Goal: Information Seeking & Learning: Learn about a topic

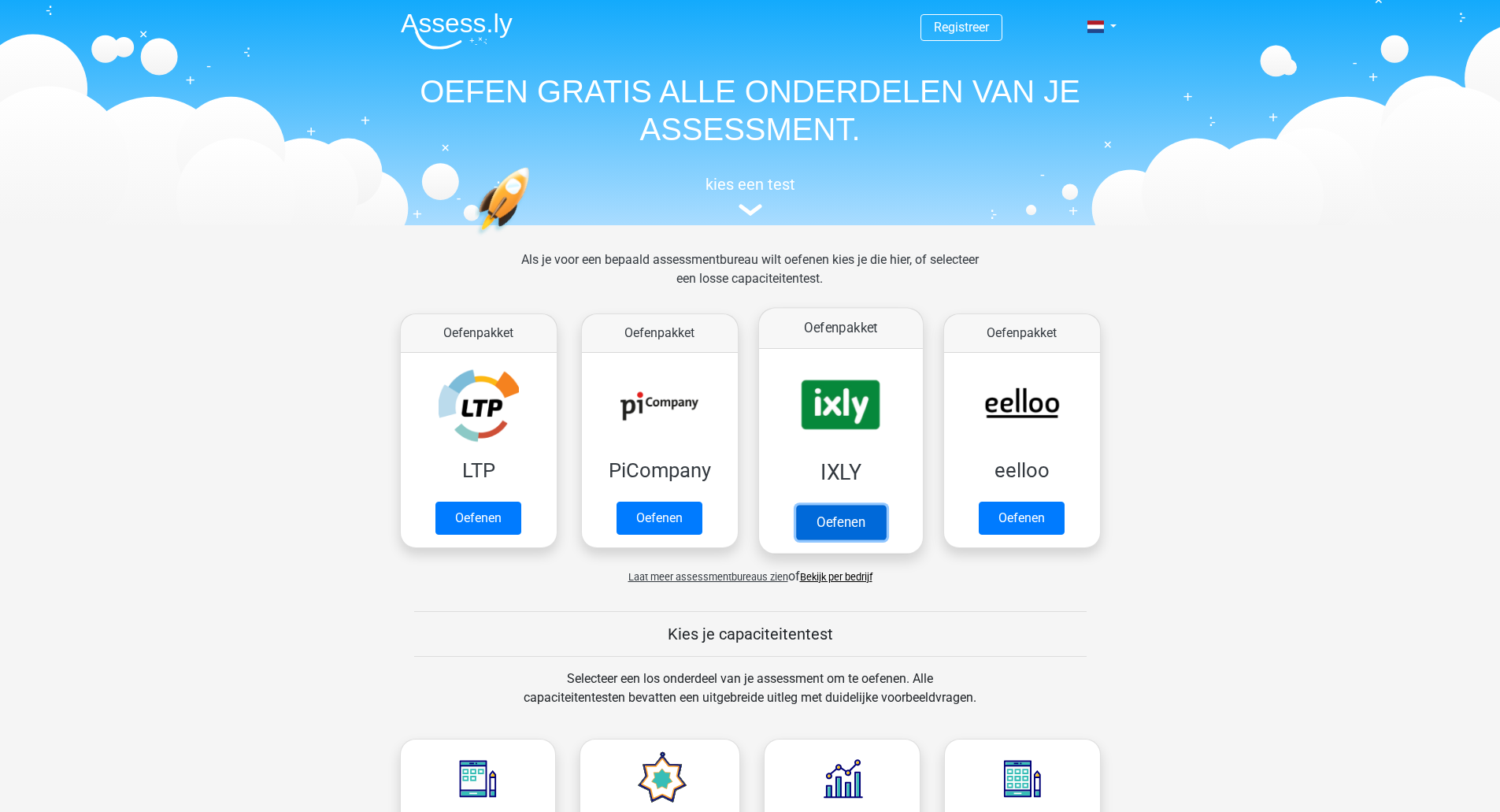
click at [854, 533] on link "Oefenen" at bounding box center [840, 522] width 89 height 35
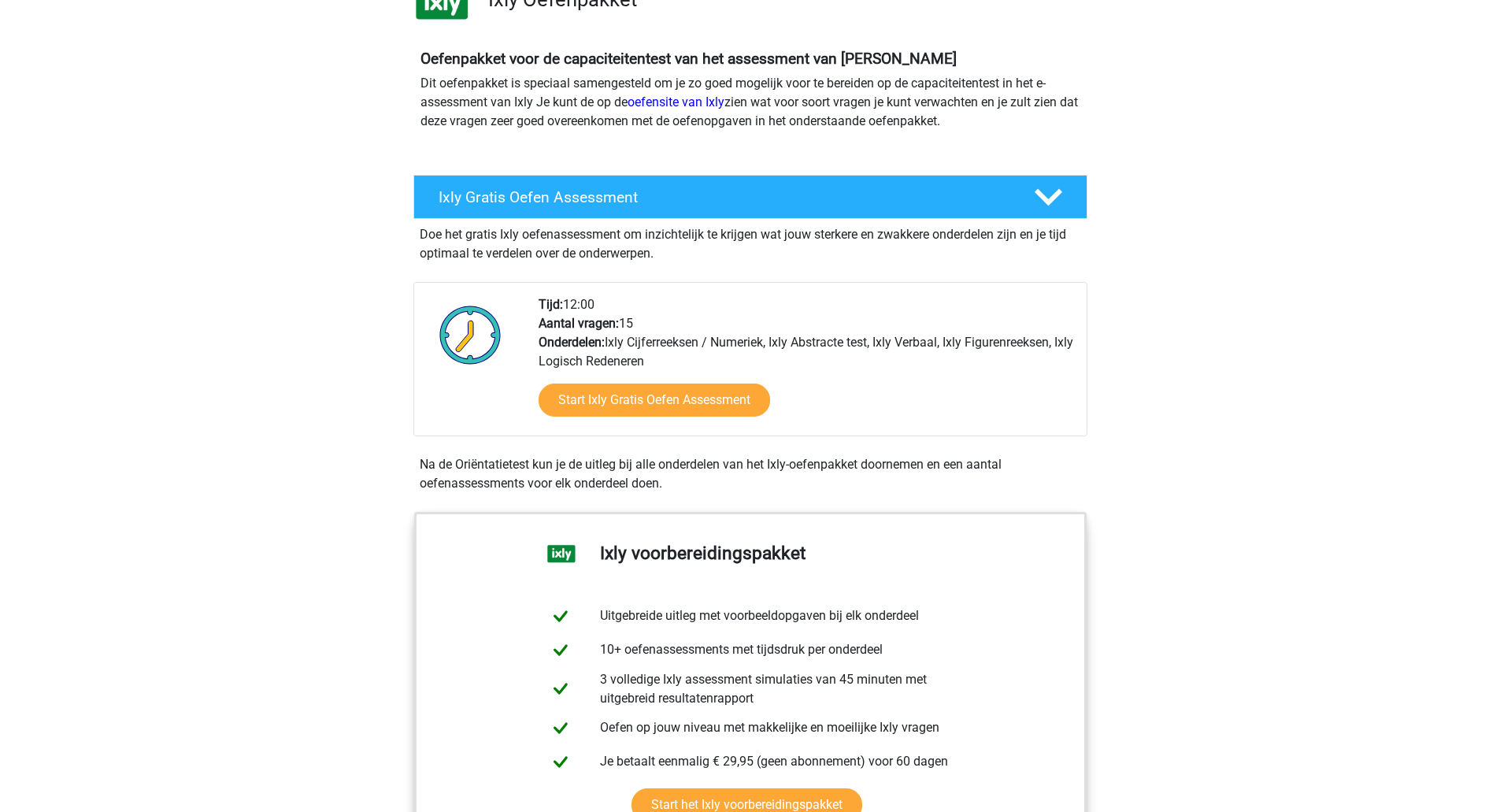
scroll to position [204, 0]
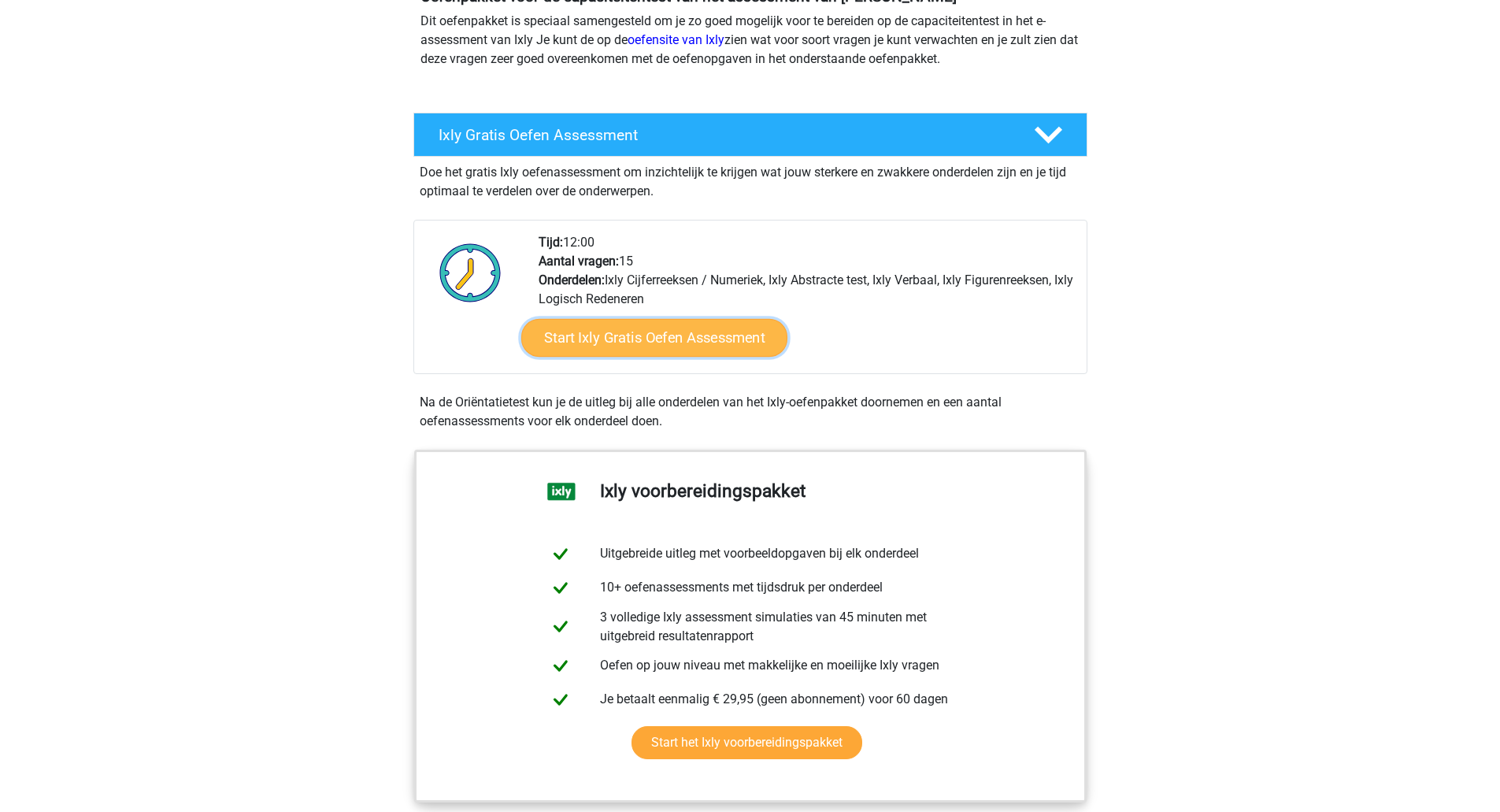
click at [722, 325] on link "Start Ixly Gratis Oefen Assessment" at bounding box center [653, 338] width 266 height 37
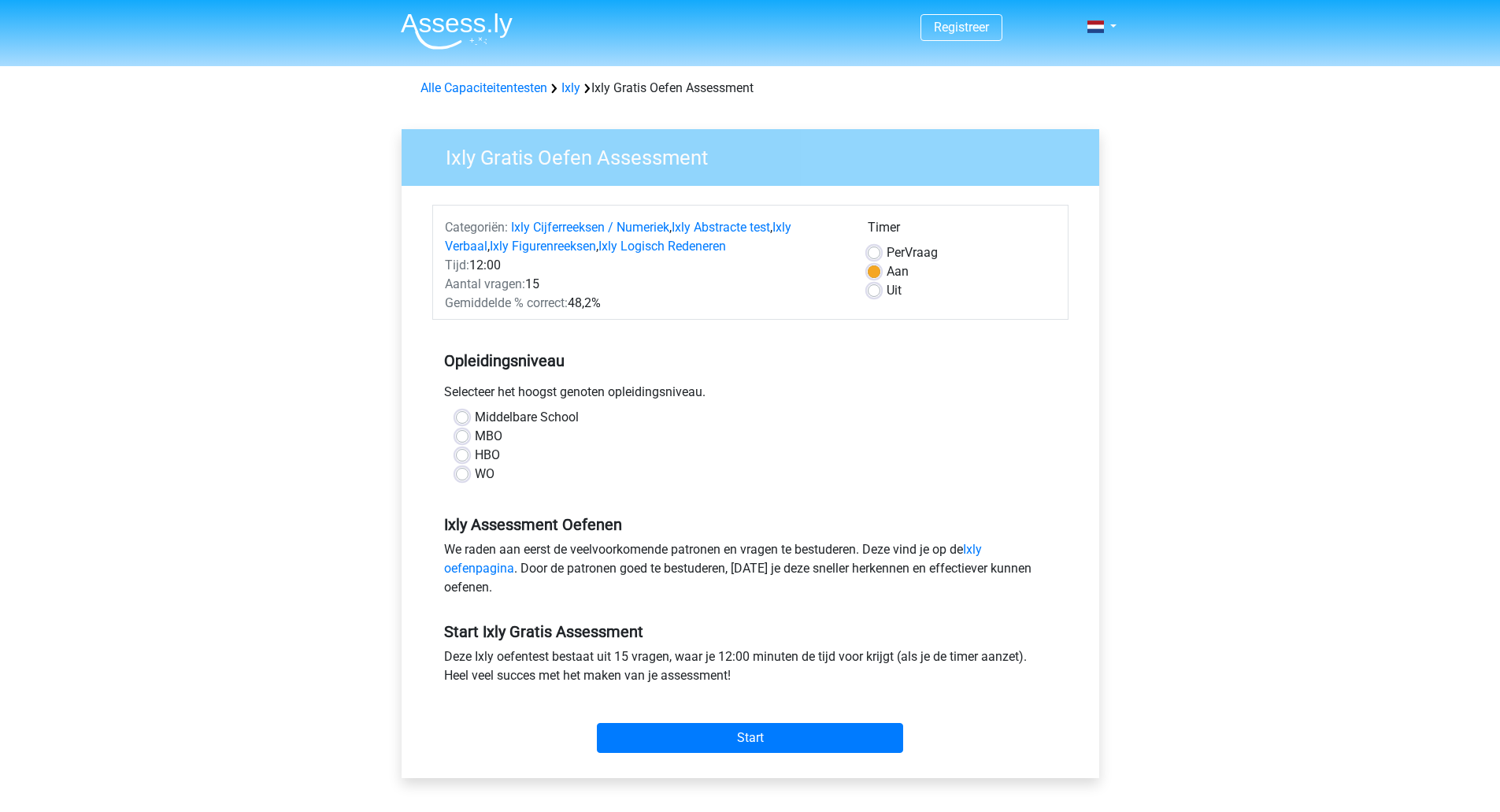
click at [474, 469] on div "WO" at bounding box center [751, 474] width 589 height 19
click at [474, 473] on label "WO" at bounding box center [484, 474] width 20 height 19
click at [459, 473] on input "WO" at bounding box center [463, 472] width 13 height 16
radio input "true"
click at [881, 245] on div "Per Vraag" at bounding box center [962, 253] width 188 height 19
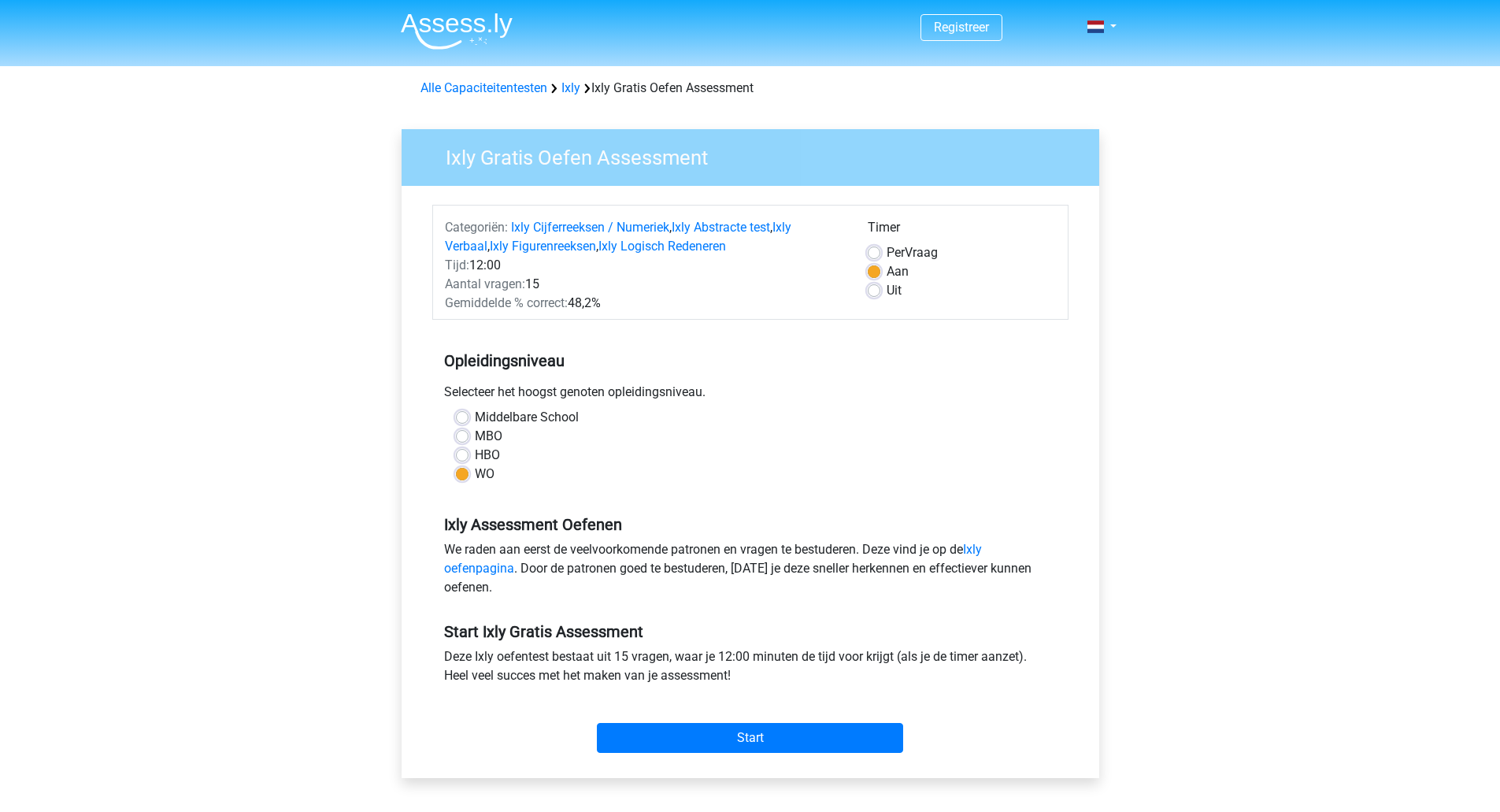
click at [887, 253] on label "Per Vraag" at bounding box center [912, 253] width 51 height 19
click at [877, 253] on input "Per Vraag" at bounding box center [874, 251] width 13 height 16
radio input "true"
click at [787, 722] on div "Start" at bounding box center [750, 725] width 636 height 55
click at [785, 748] on input "Start" at bounding box center [750, 737] width 307 height 30
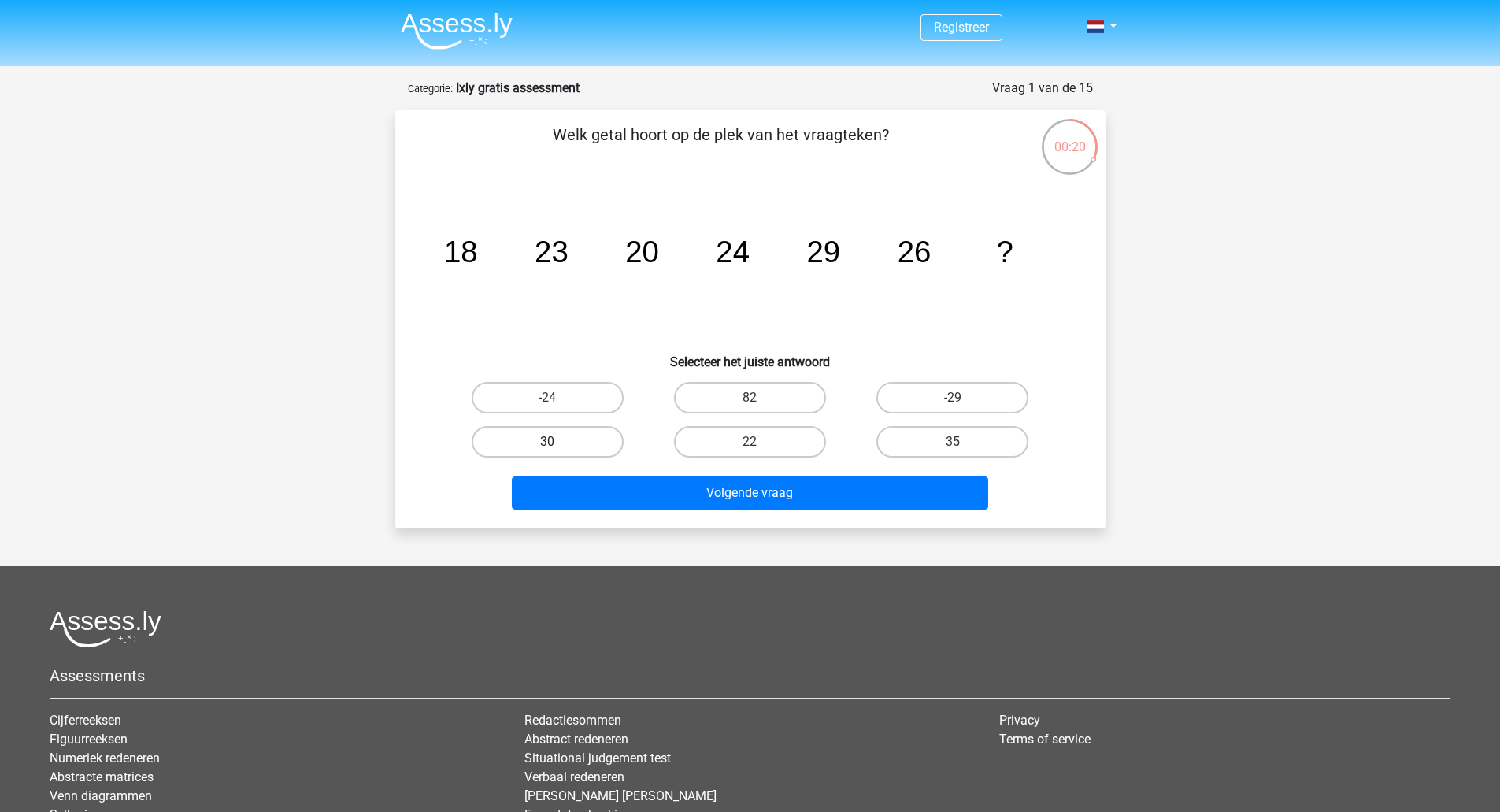
click at [578, 432] on label "30" at bounding box center [547, 442] width 152 height 32
click at [557, 442] on input "30" at bounding box center [552, 446] width 10 height 10
radio input "true"
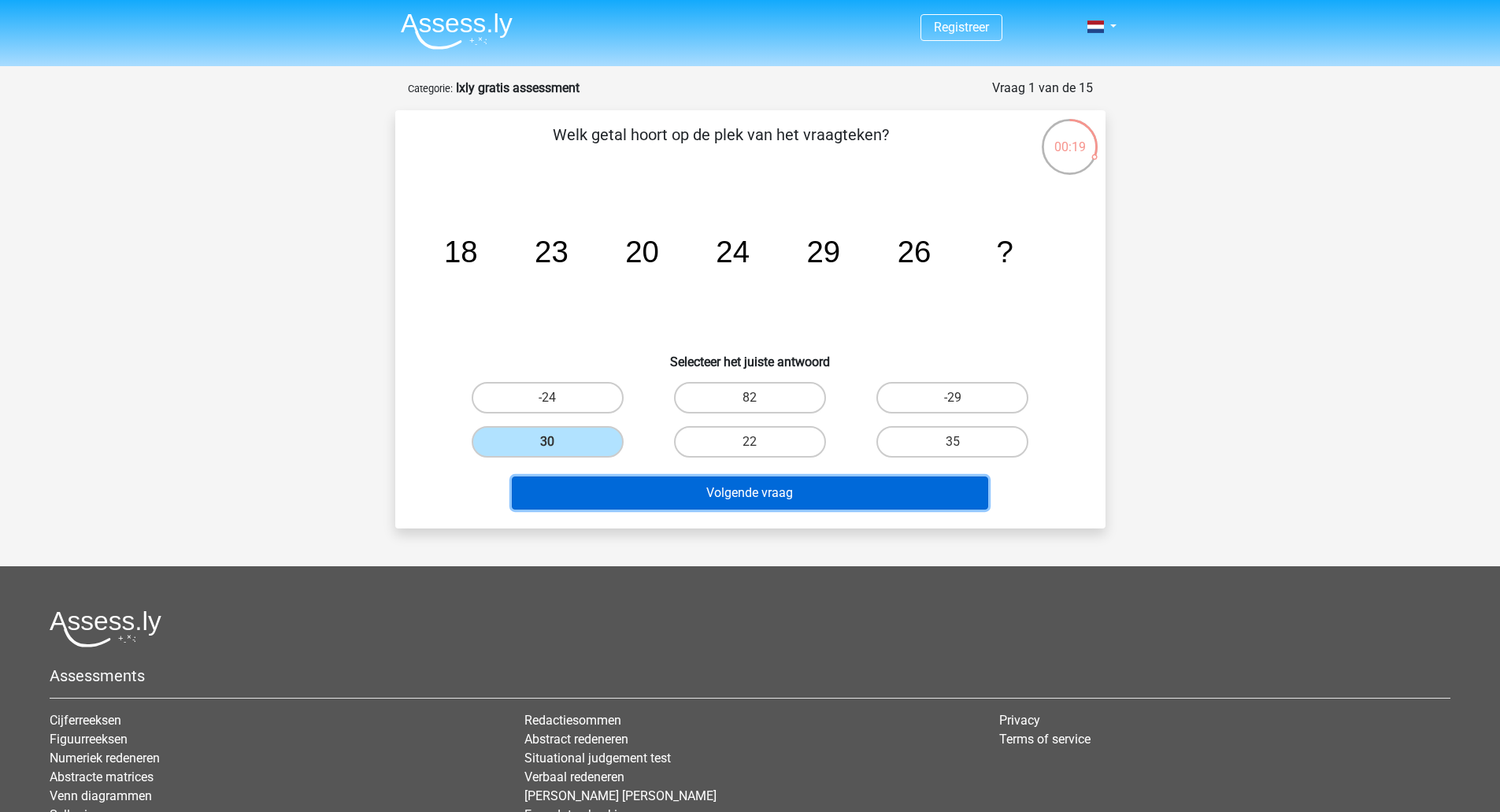
click at [599, 493] on button "Volgende vraag" at bounding box center [750, 493] width 476 height 33
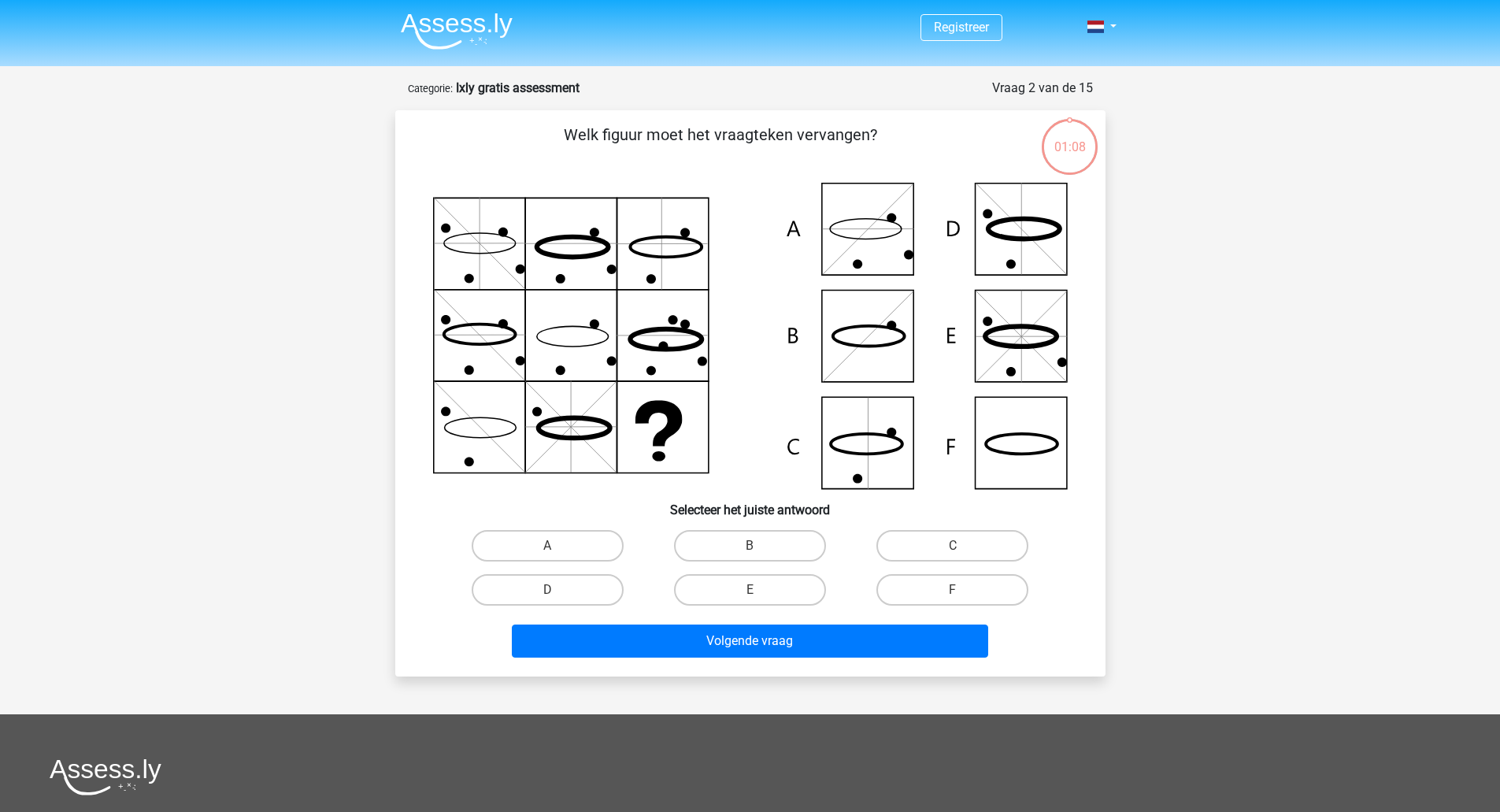
scroll to position [78, 0]
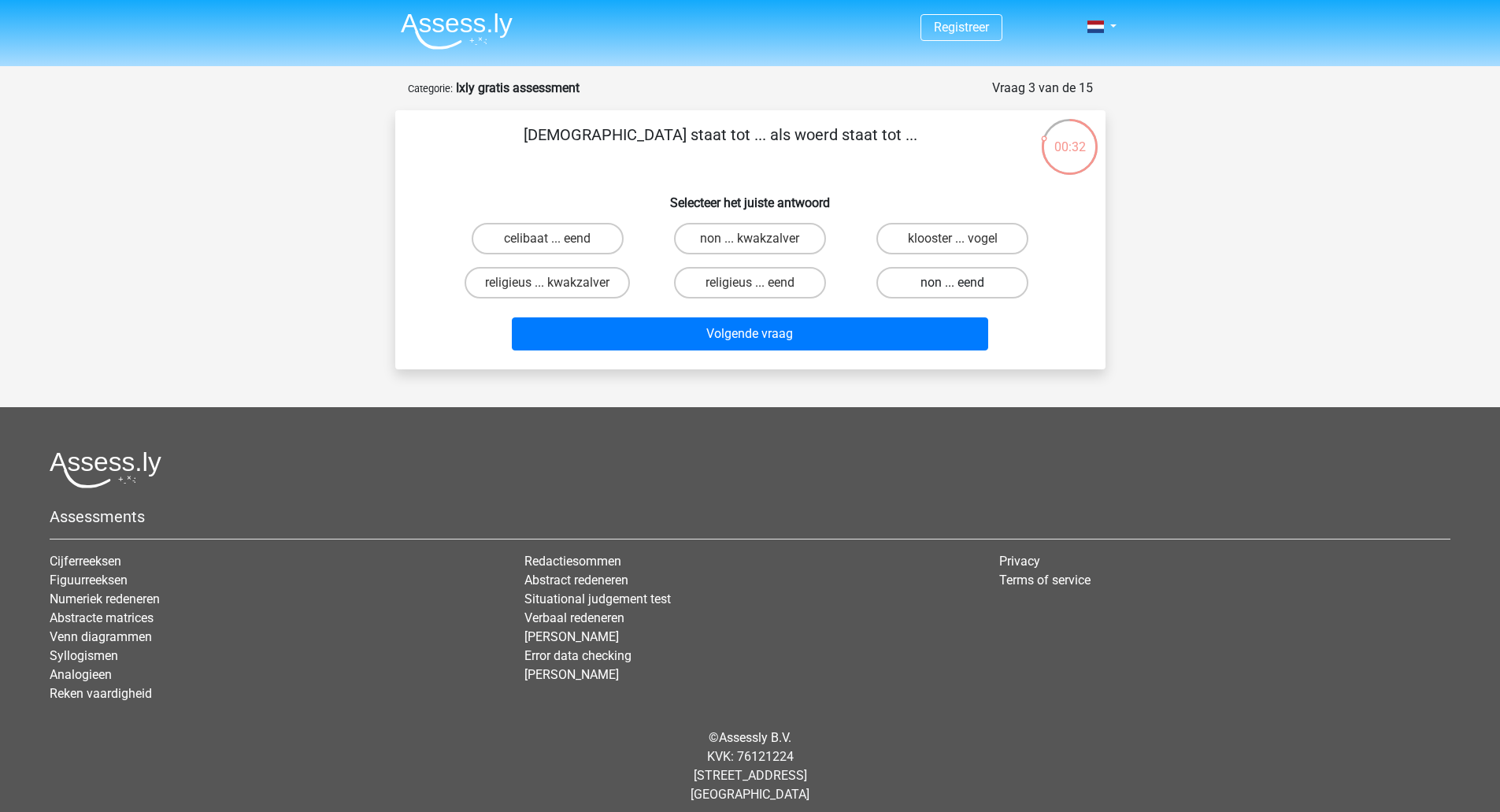
click at [945, 285] on label "non ... eend" at bounding box center [953, 283] width 152 height 32
click at [953, 285] on input "non ... eend" at bounding box center [957, 287] width 10 height 10
radio input "true"
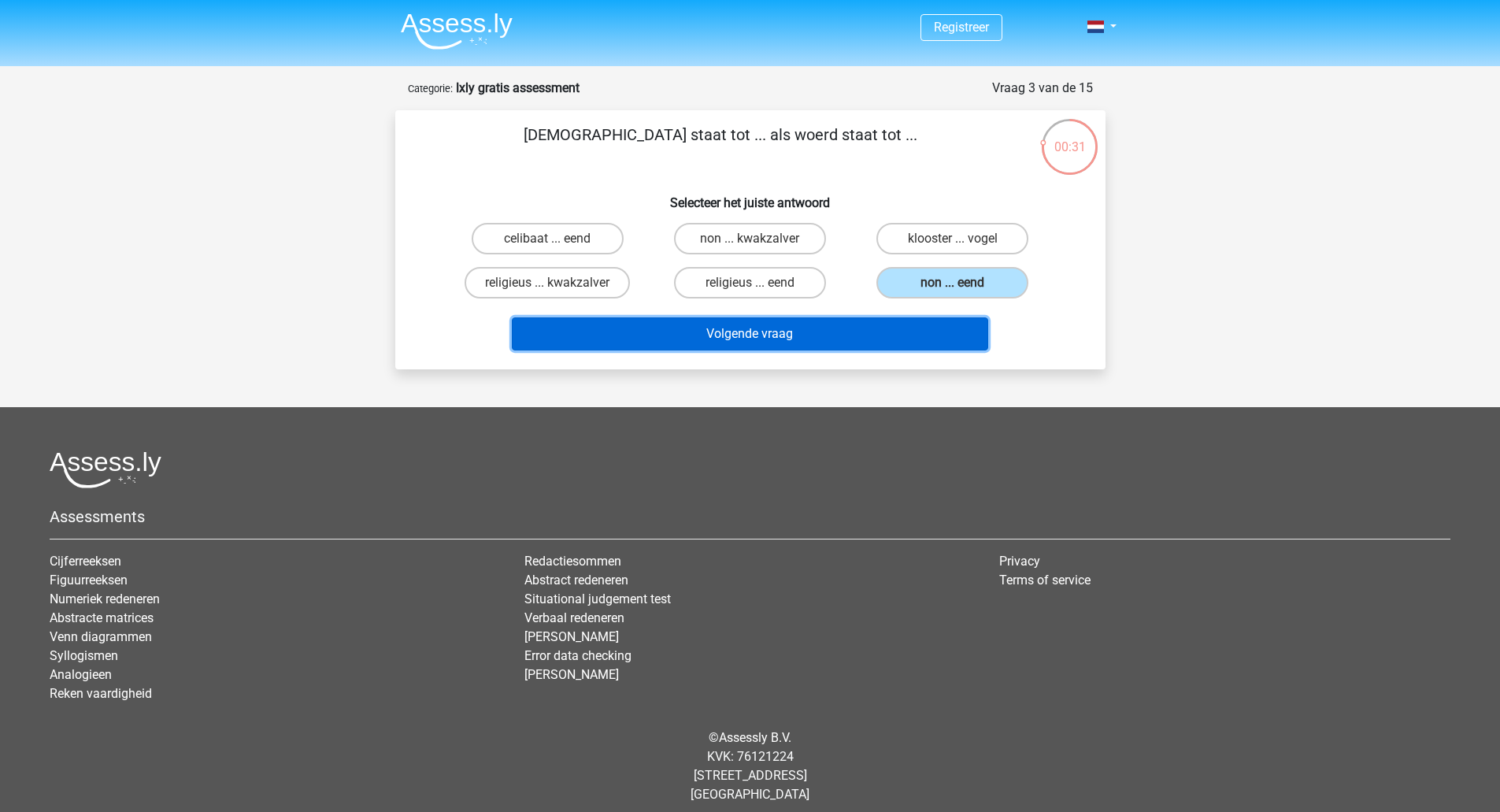
click at [918, 327] on button "Volgende vraag" at bounding box center [750, 334] width 476 height 33
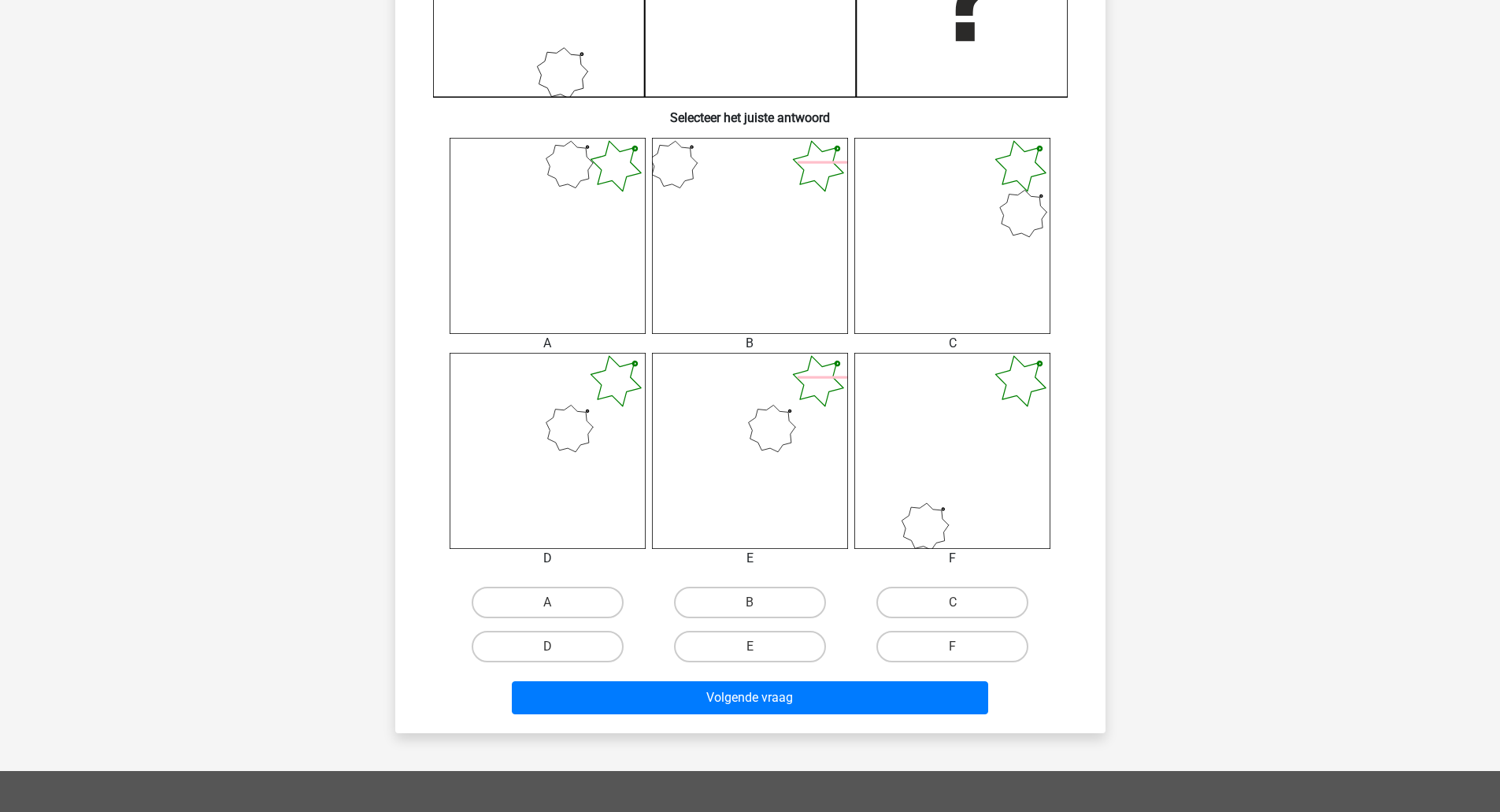
scroll to position [509, 0]
click at [546, 641] on label "D" at bounding box center [547, 645] width 152 height 32
click at [547, 646] on input "D" at bounding box center [552, 651] width 10 height 10
radio input "true"
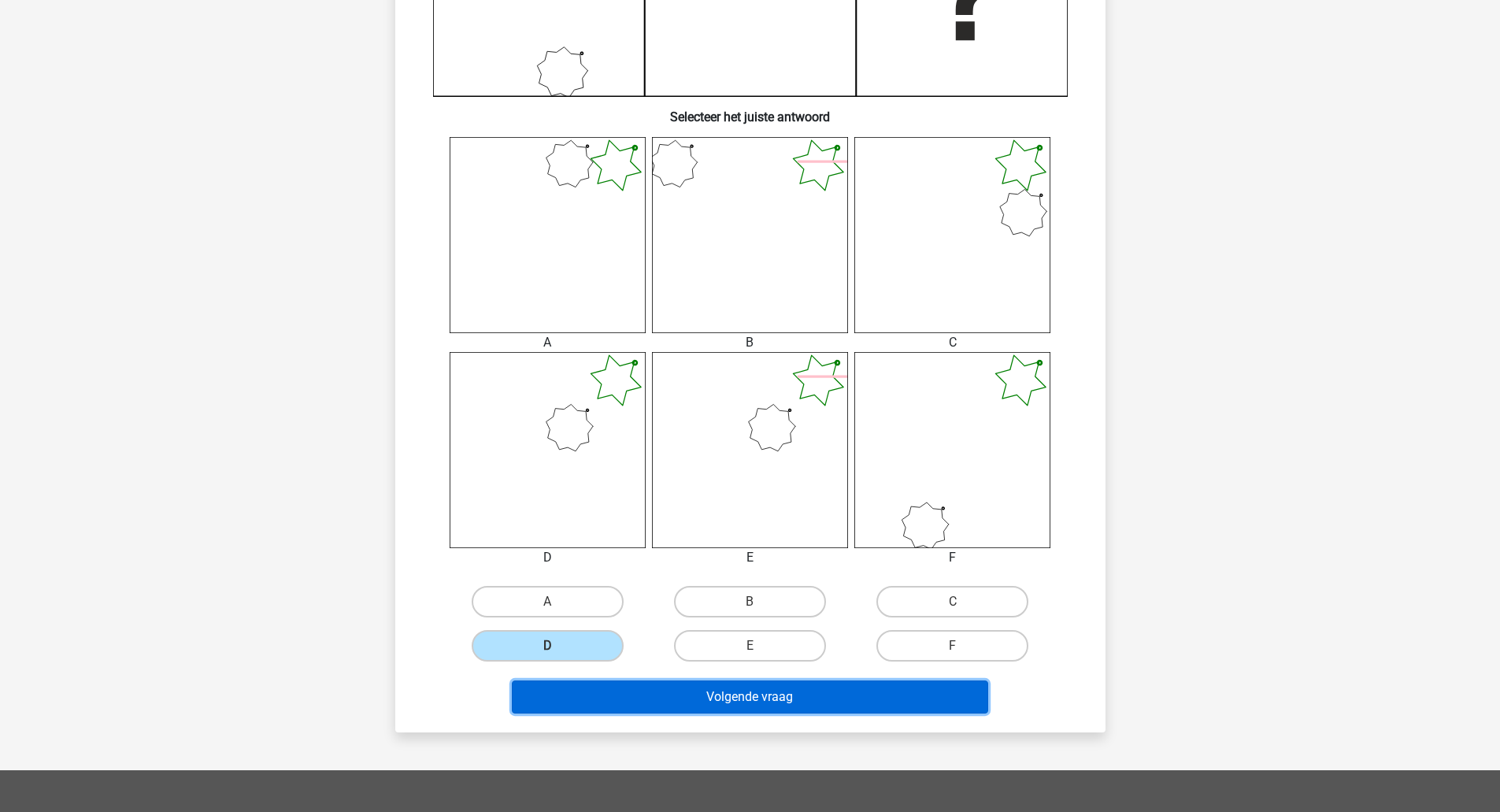
click at [597, 698] on button "Volgende vraag" at bounding box center [750, 697] width 476 height 33
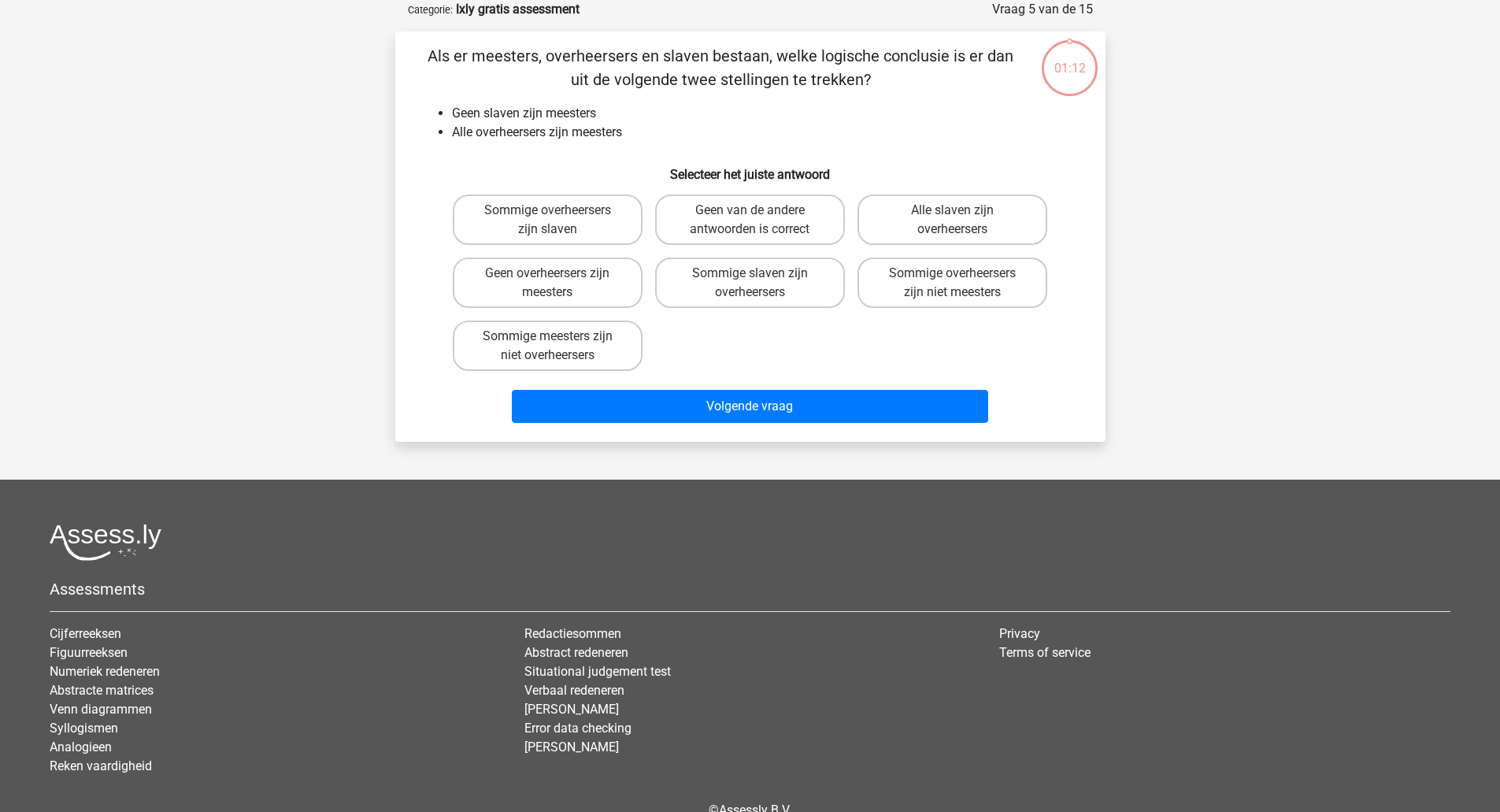
scroll to position [0, 0]
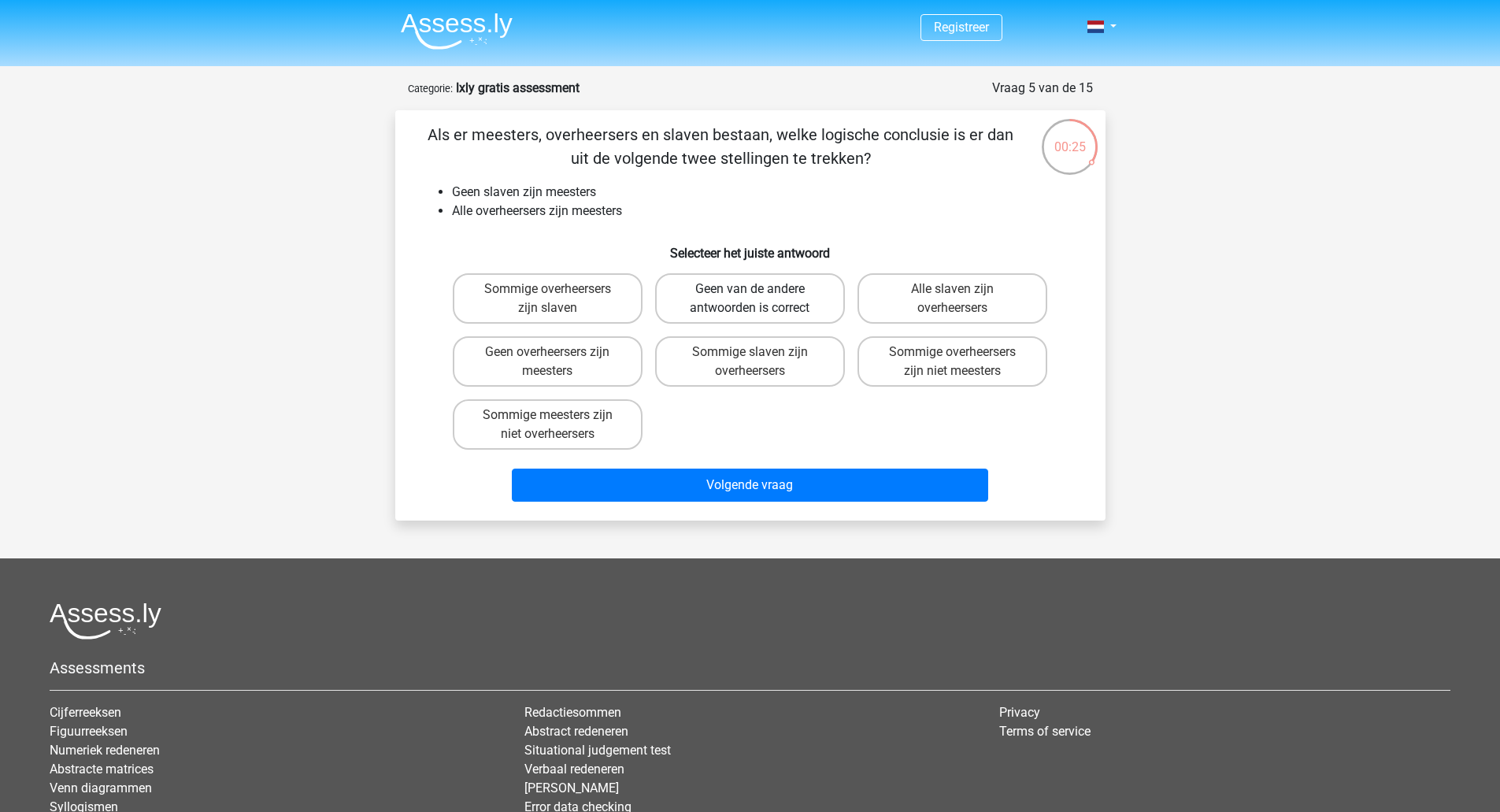
click at [807, 301] on label "Geen van de andere antwoorden is correct" at bounding box center [750, 297] width 190 height 50
click at [760, 299] on input "Geen van de andere antwoorden is correct" at bounding box center [755, 294] width 10 height 10
radio input "true"
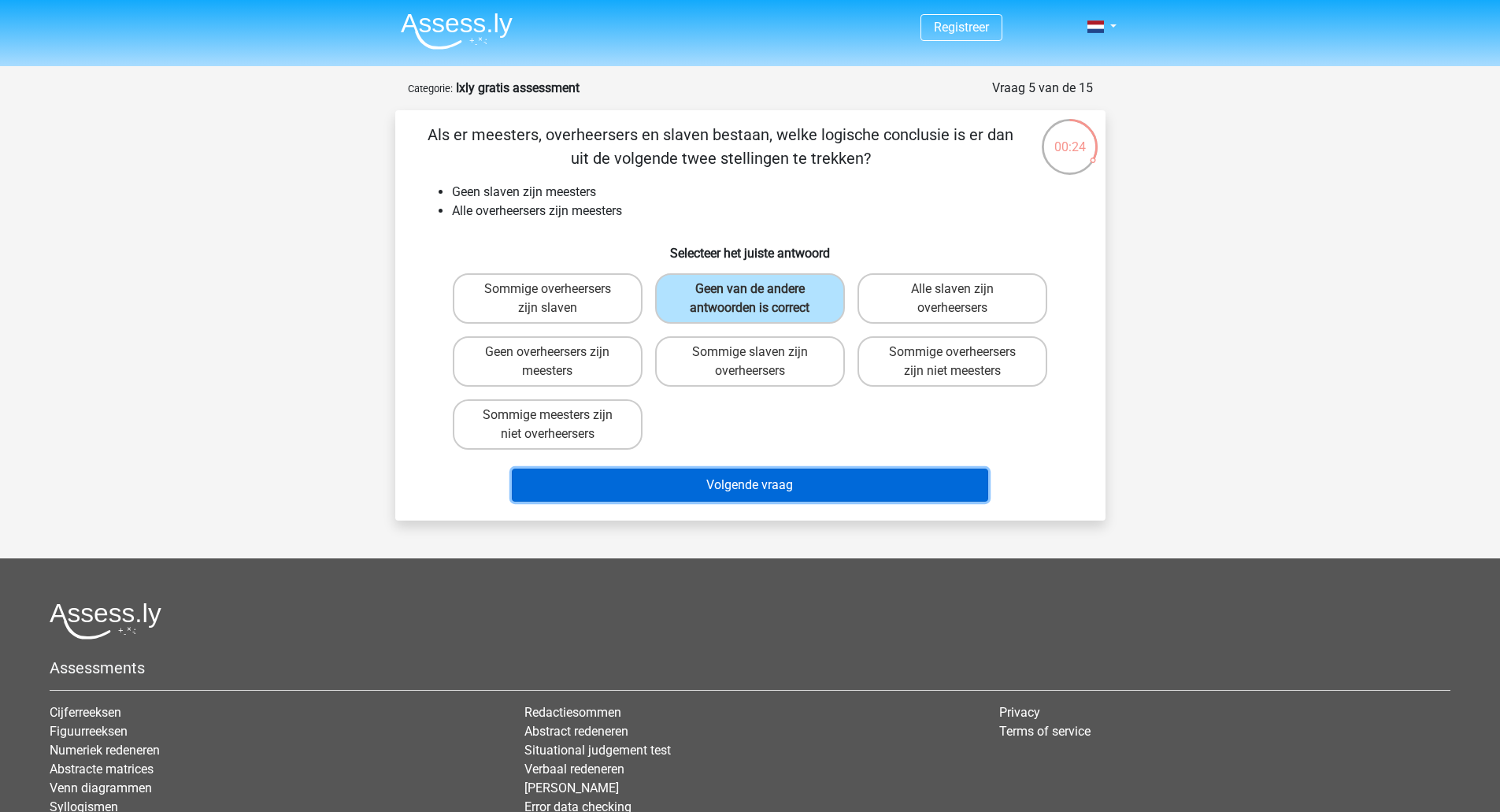
click at [790, 480] on button "Volgende vraag" at bounding box center [750, 485] width 476 height 33
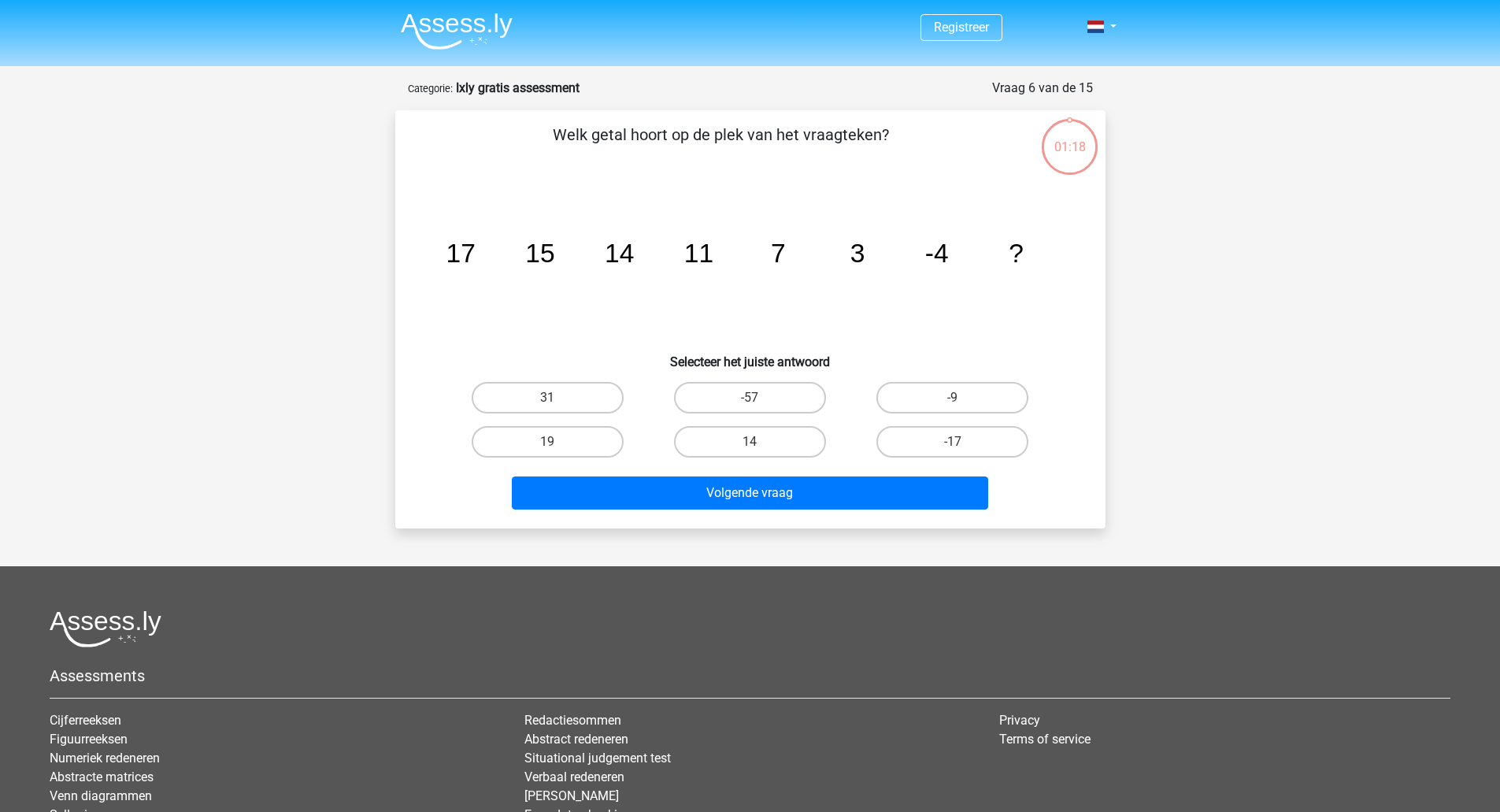
scroll to position [78, 0]
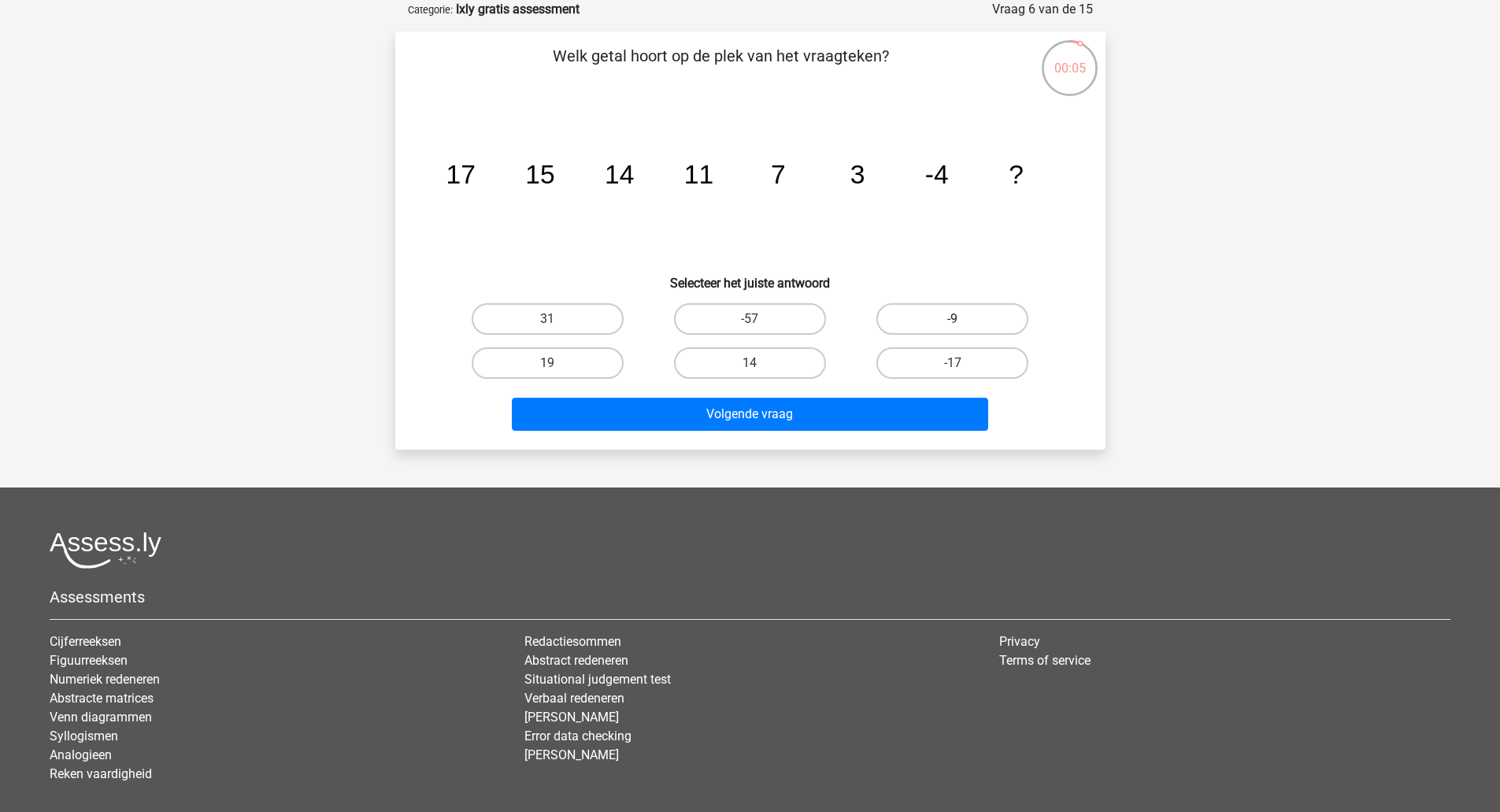
click at [916, 317] on label "-9" at bounding box center [953, 318] width 152 height 32
click at [953, 319] on input "-9" at bounding box center [957, 324] width 10 height 10
radio input "true"
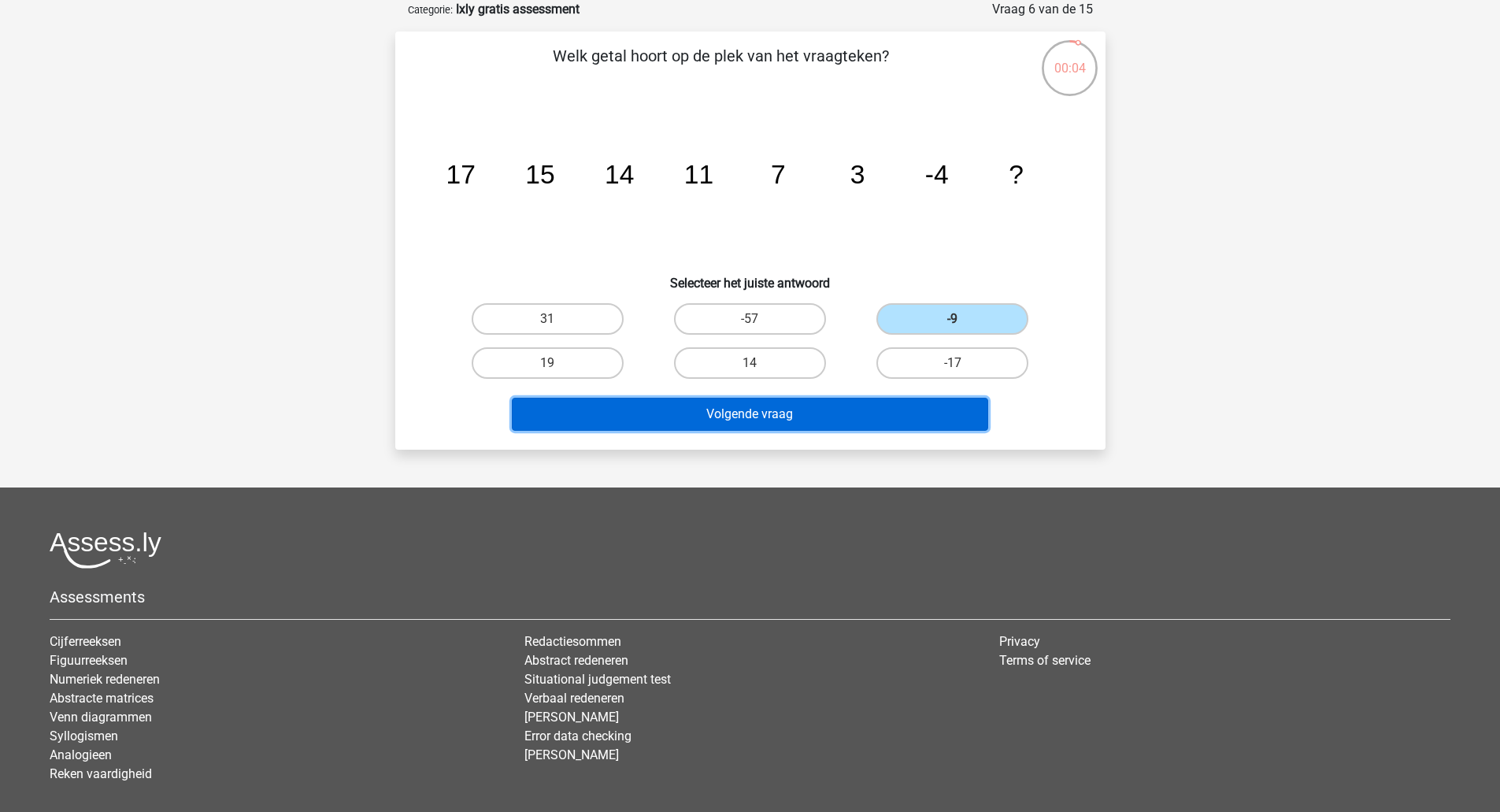
click at [875, 417] on button "Volgende vraag" at bounding box center [750, 414] width 476 height 33
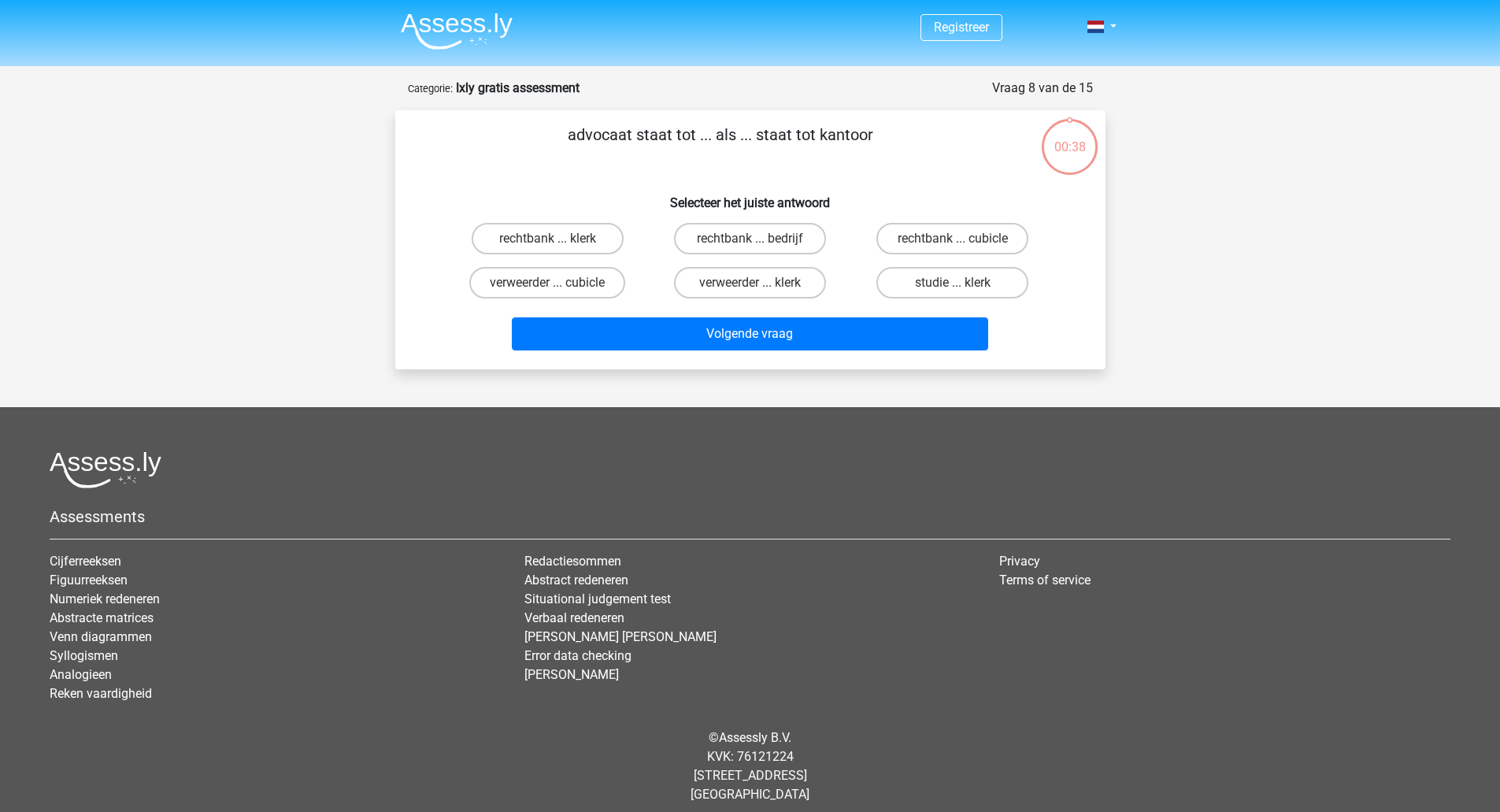
scroll to position [11, 0]
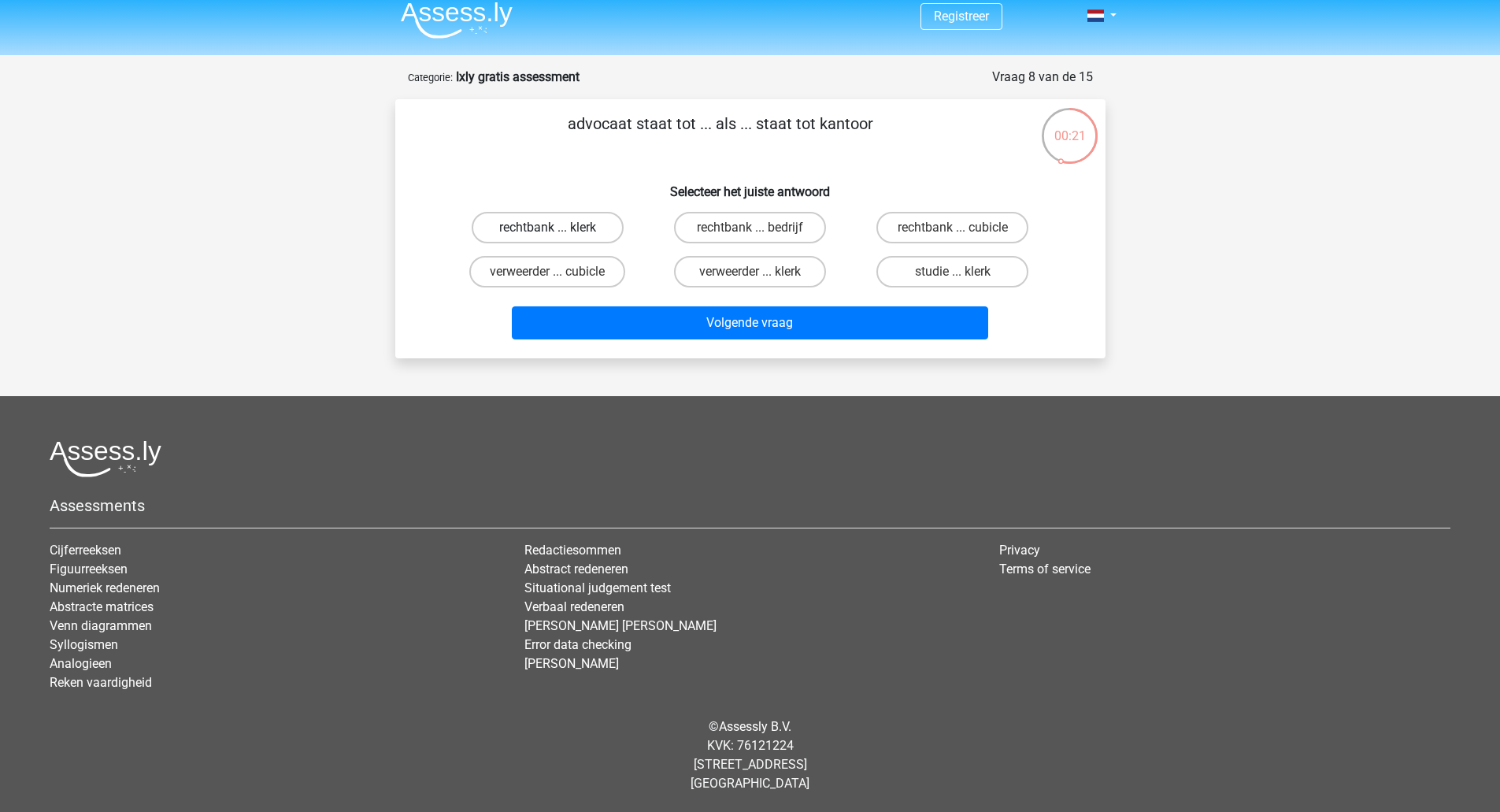
click at [582, 220] on label "rechtbank ... klerk" at bounding box center [547, 227] width 152 height 32
click at [557, 227] on input "rechtbank ... klerk" at bounding box center [552, 232] width 10 height 10
radio input "true"
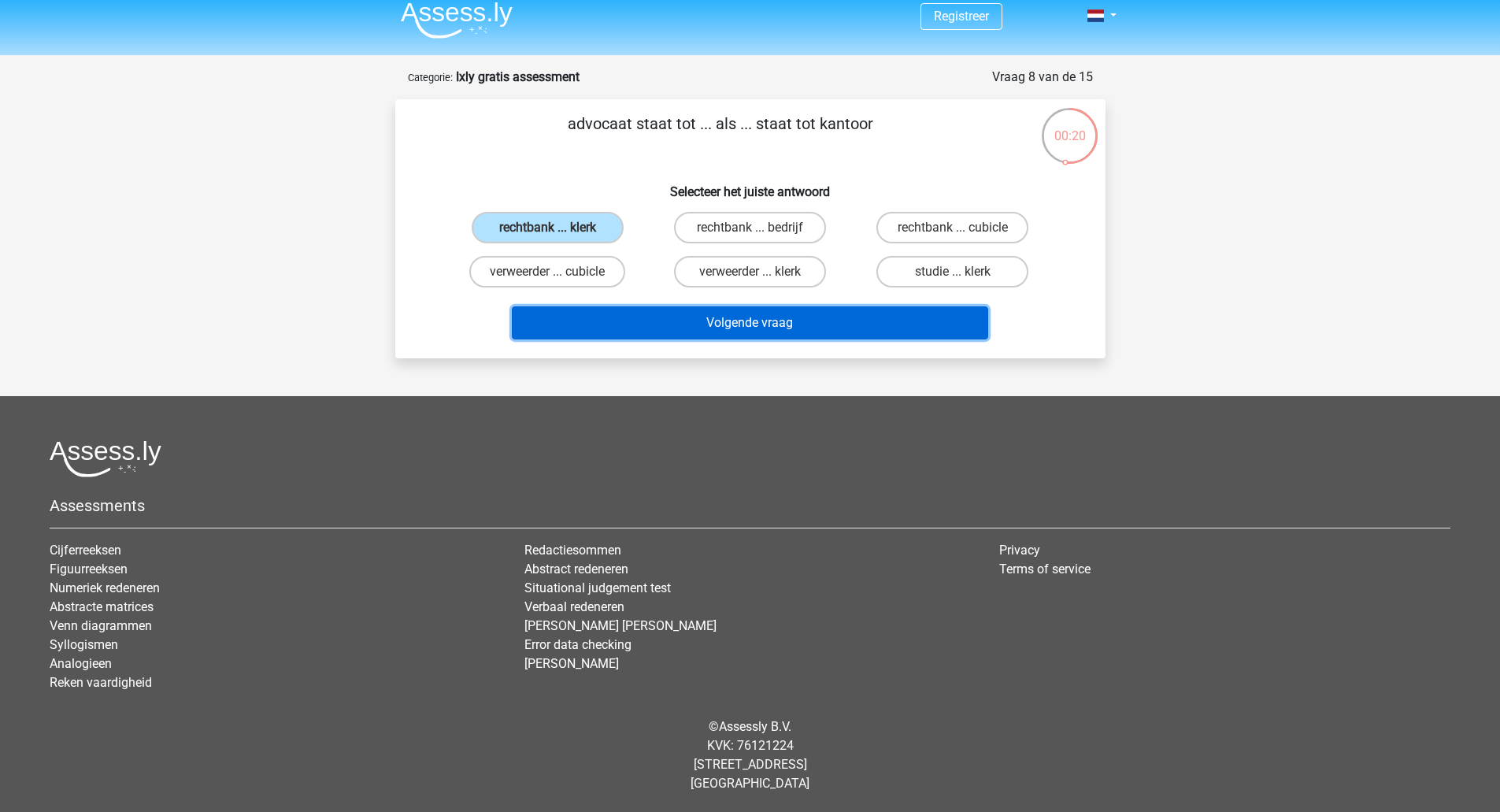
click at [672, 314] on button "Volgende vraag" at bounding box center [750, 323] width 476 height 33
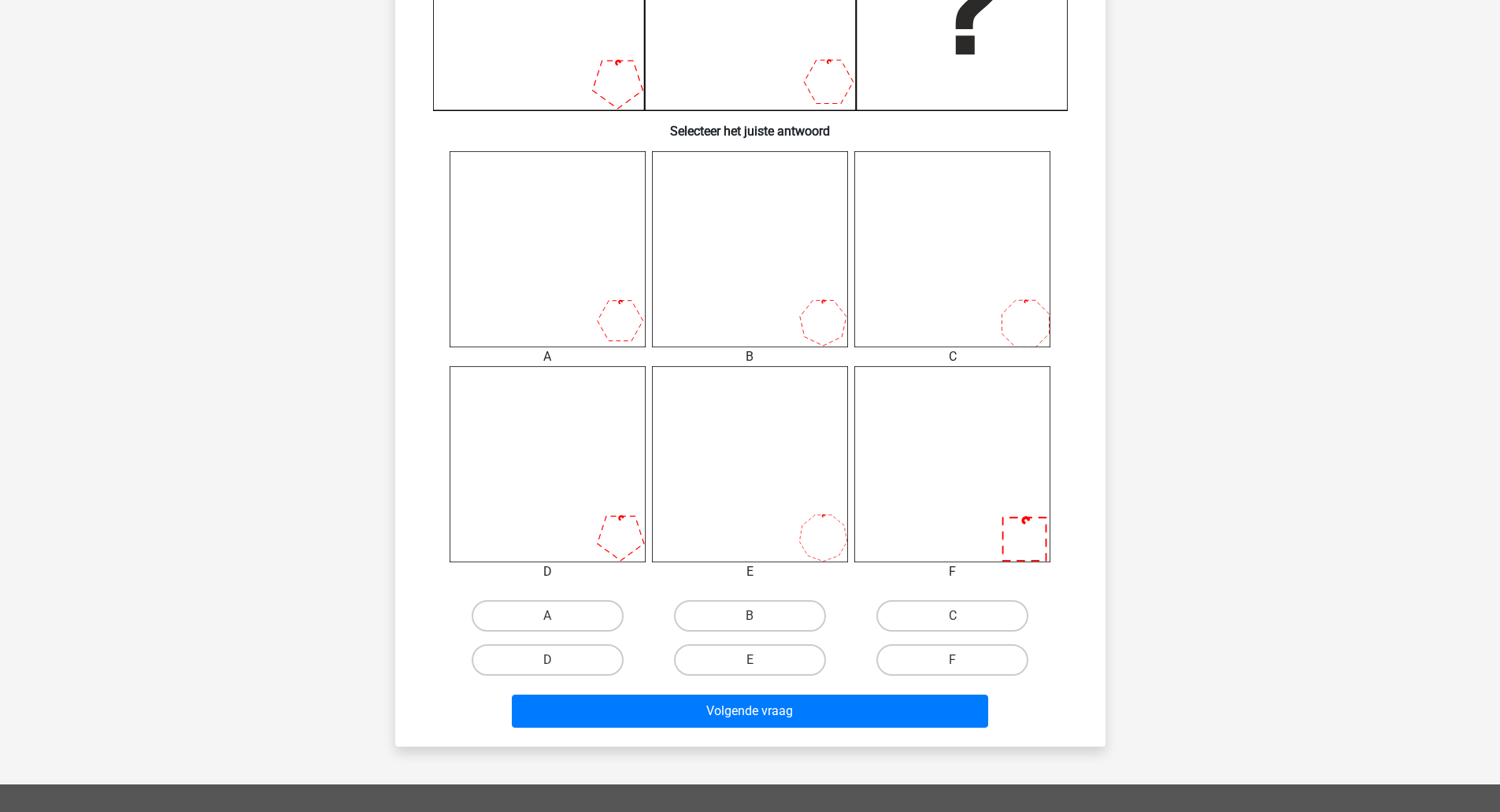
scroll to position [496, 0]
click at [959, 664] on input "F" at bounding box center [957, 663] width 10 height 10
radio input "true"
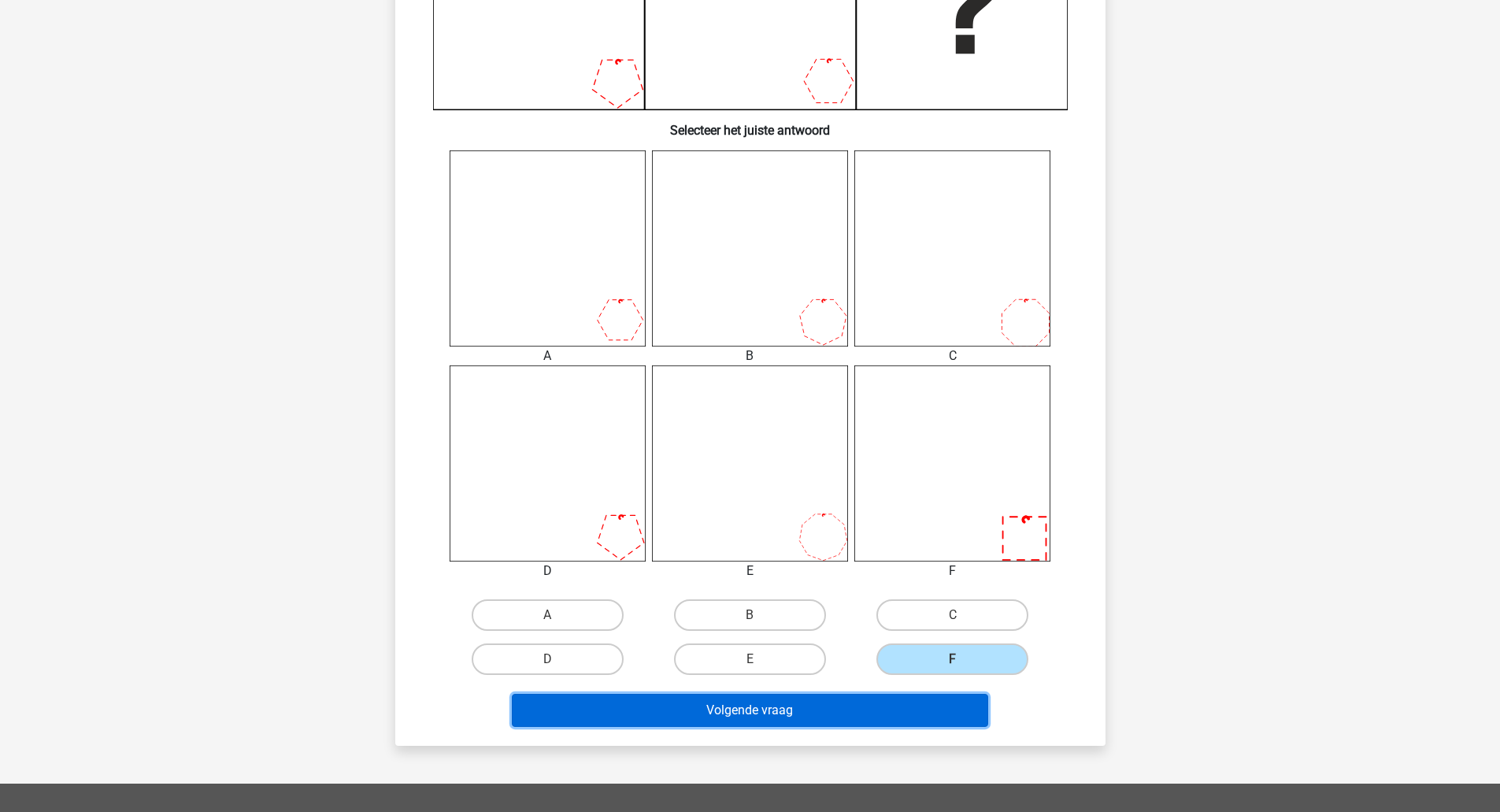
click at [936, 711] on button "Volgende vraag" at bounding box center [750, 710] width 476 height 33
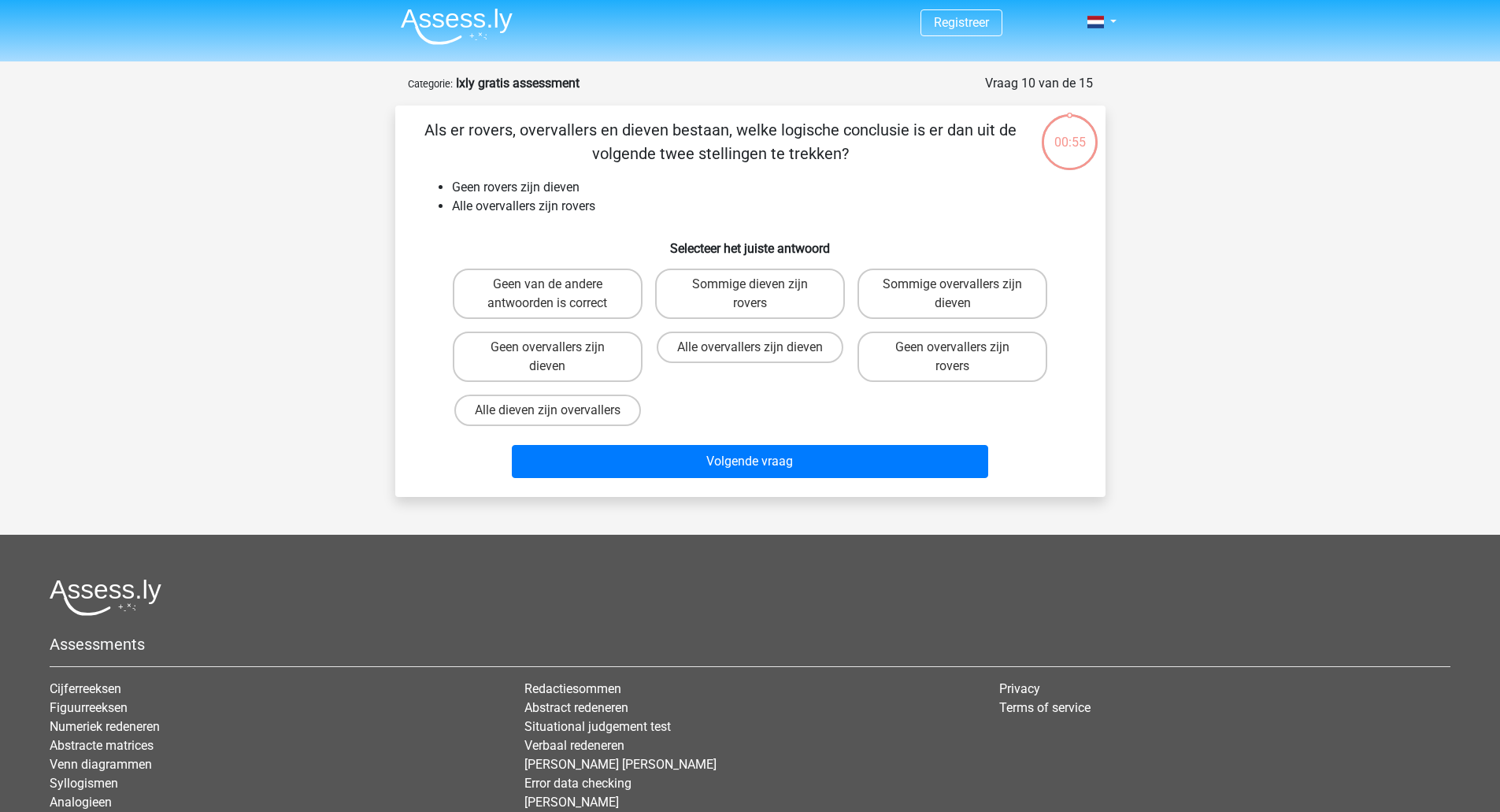
scroll to position [0, 0]
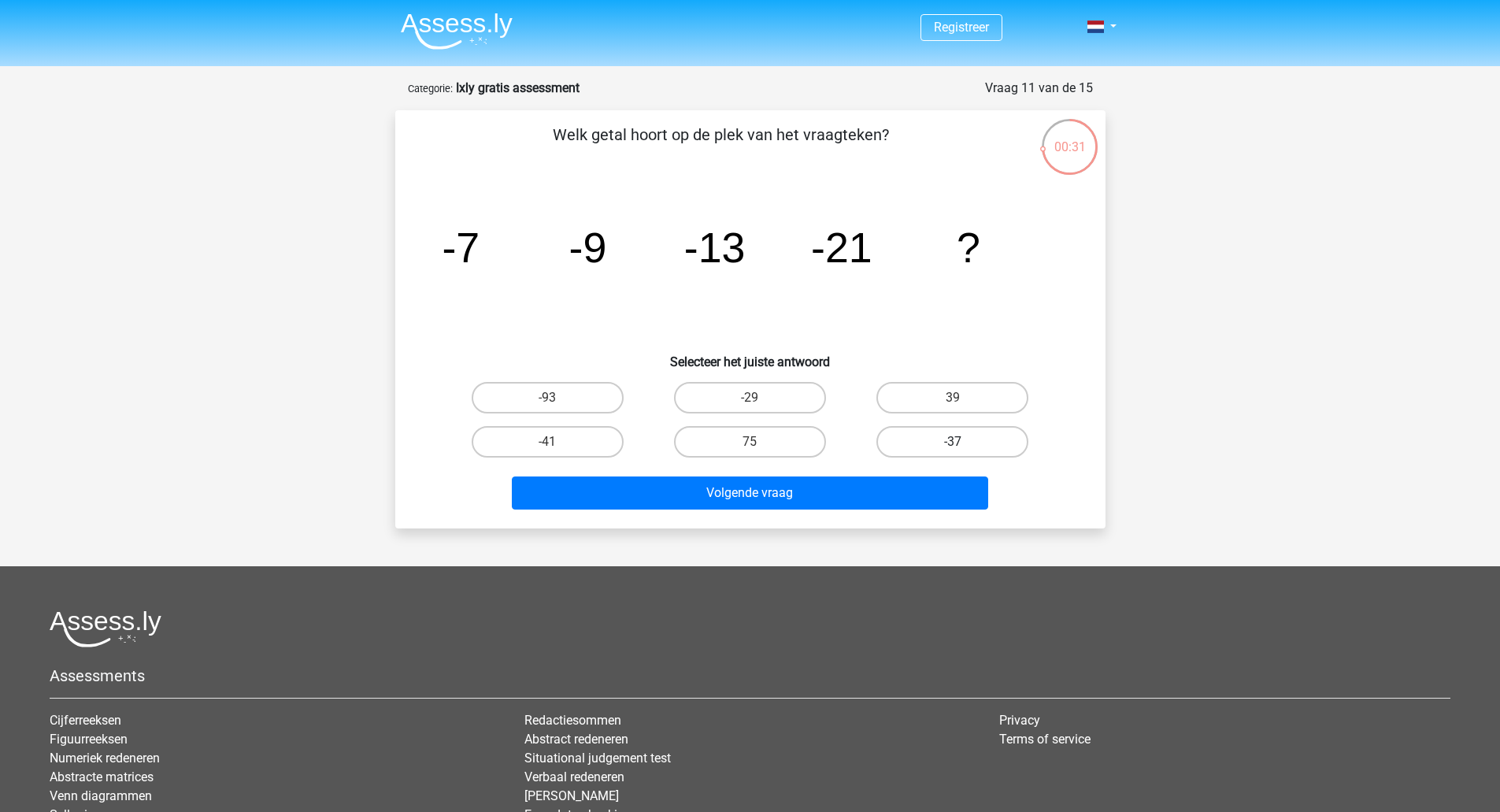
click at [946, 452] on label "-37" at bounding box center [953, 442] width 152 height 32
click at [953, 452] on input "-37" at bounding box center [957, 446] width 10 height 10
radio input "true"
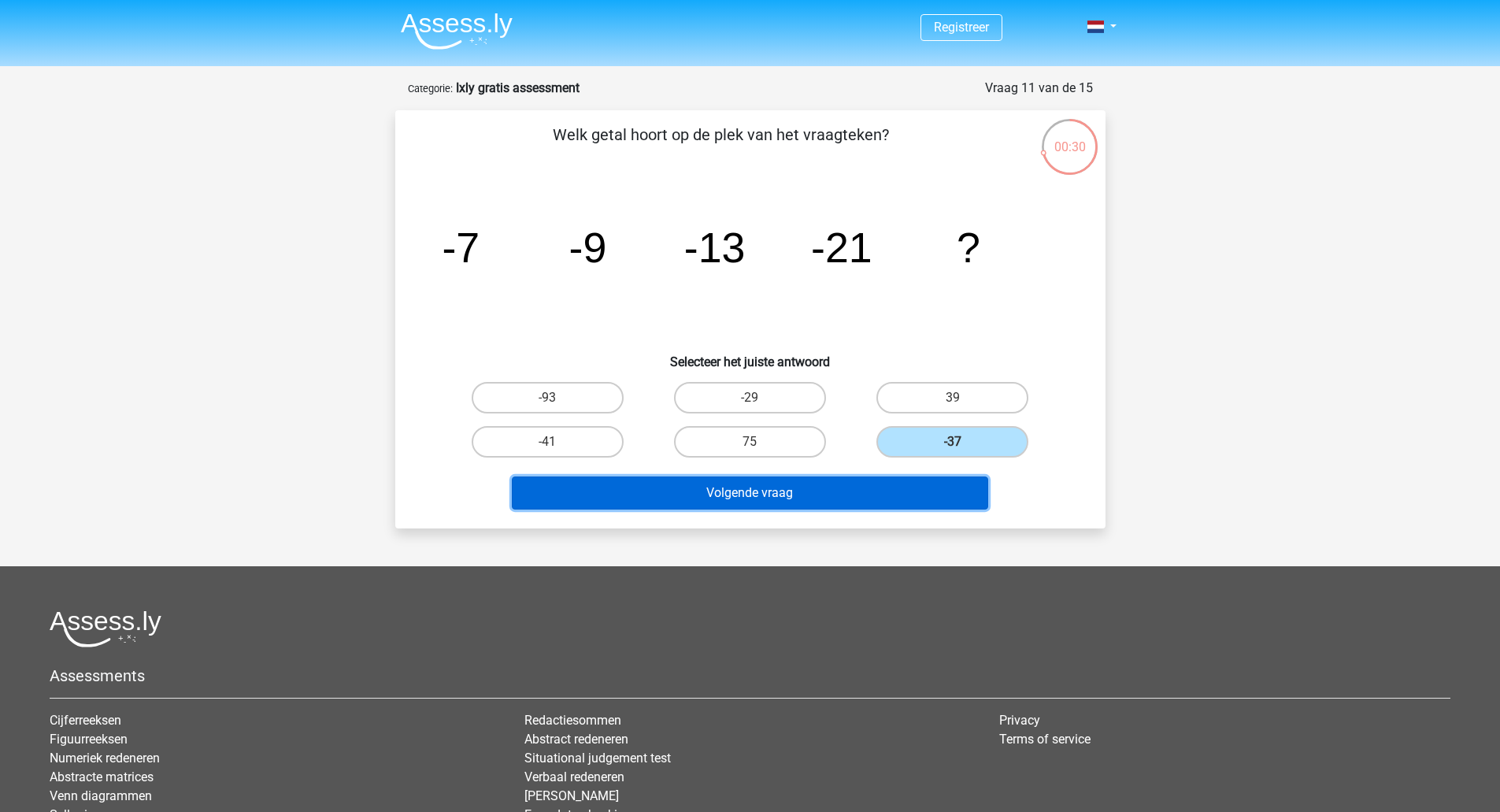
click at [931, 494] on button "Volgende vraag" at bounding box center [750, 493] width 476 height 33
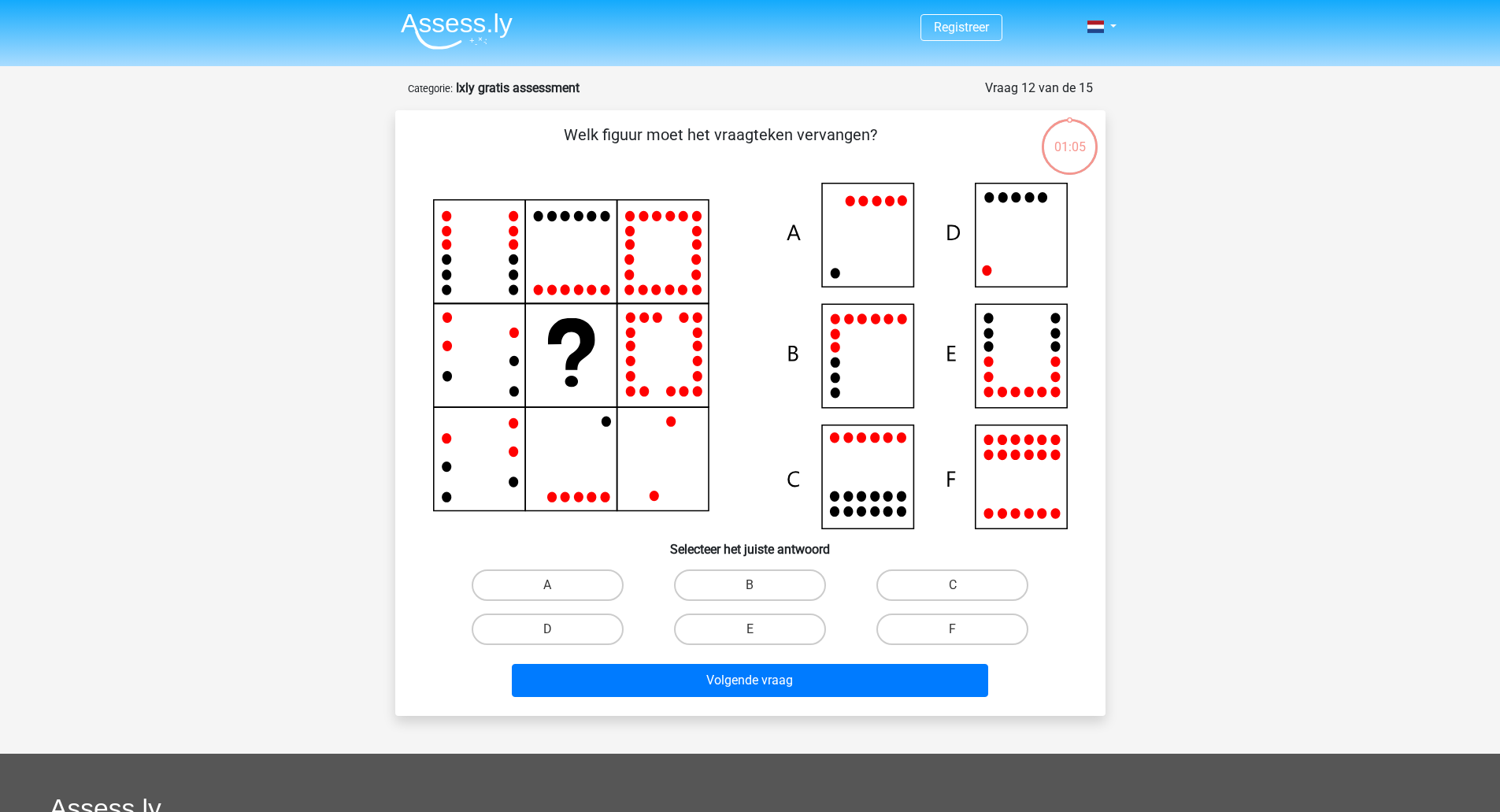
scroll to position [78, 0]
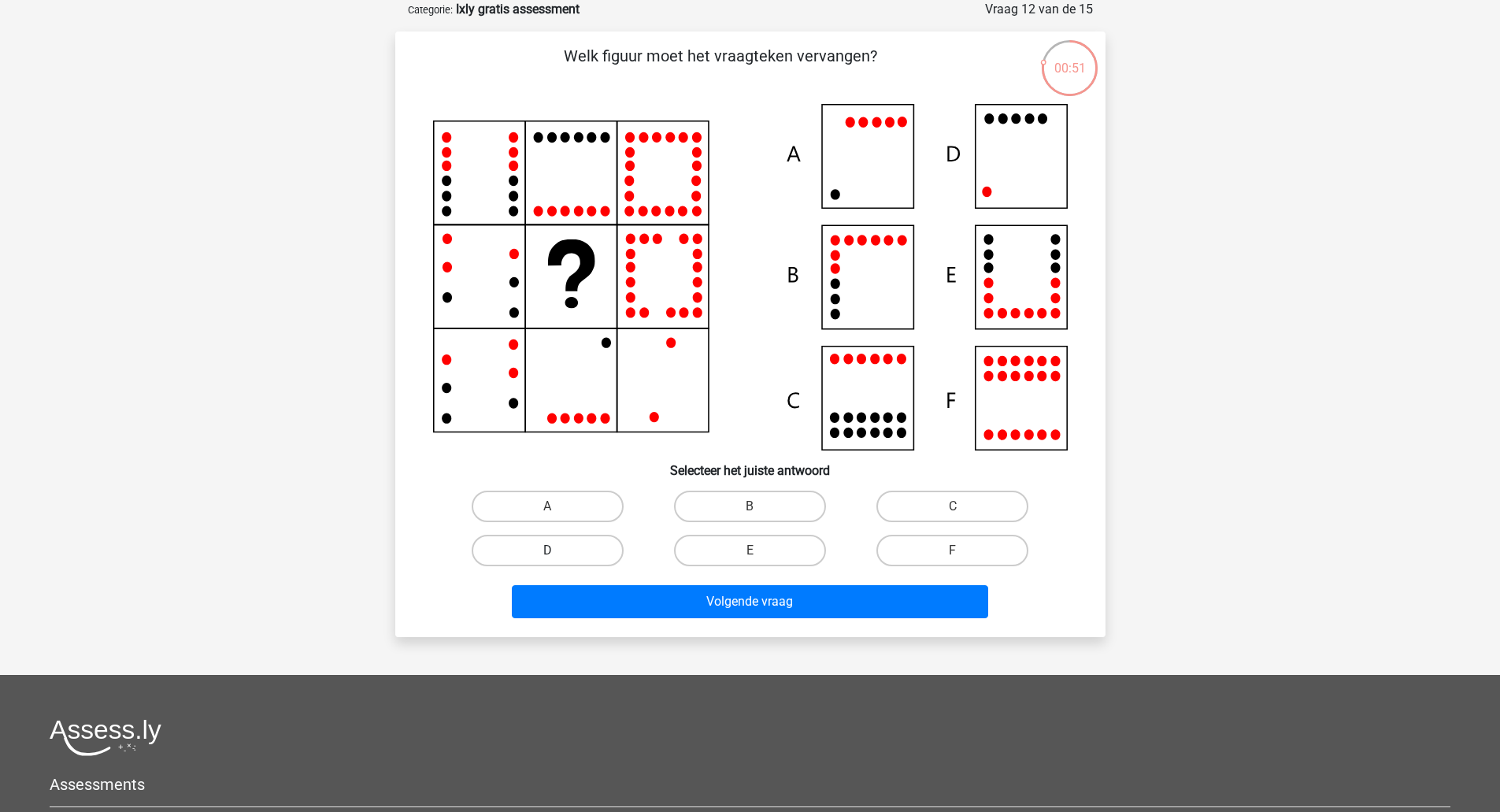
click at [575, 536] on label "D" at bounding box center [547, 550] width 152 height 32
click at [557, 550] on input "D" at bounding box center [552, 555] width 10 height 10
radio input "true"
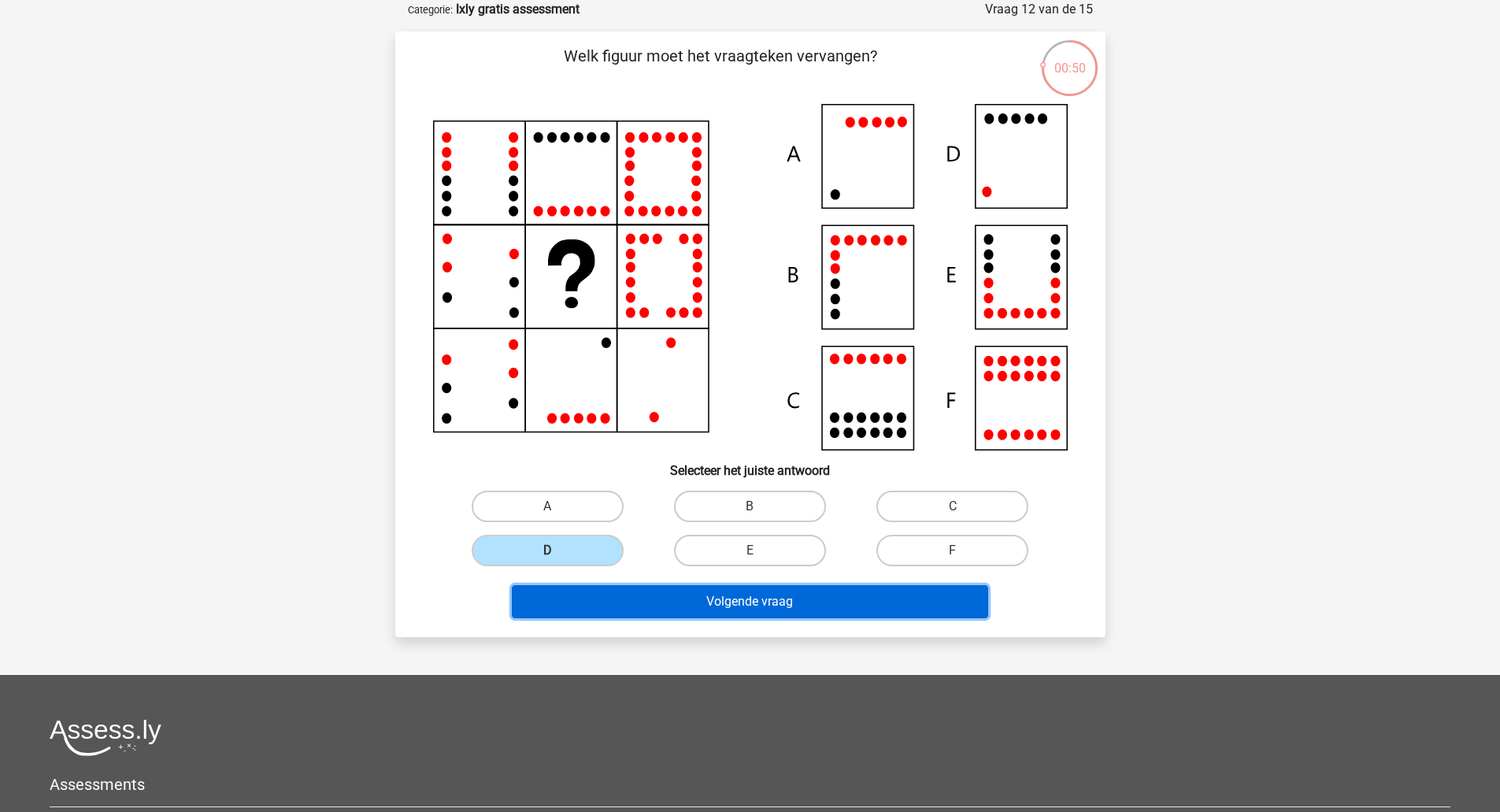
click at [611, 617] on button "Volgende vraag" at bounding box center [750, 601] width 476 height 33
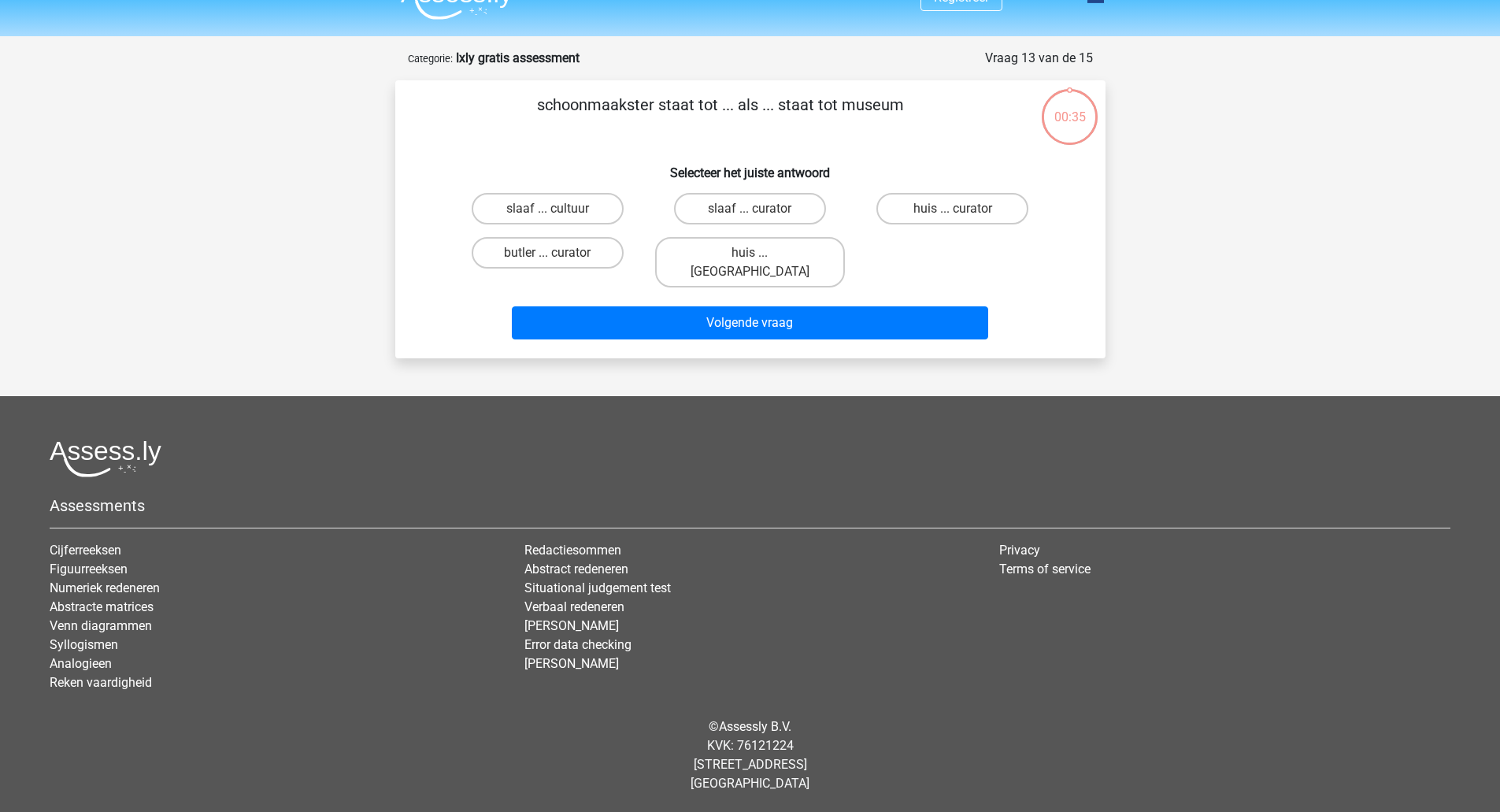
scroll to position [11, 0]
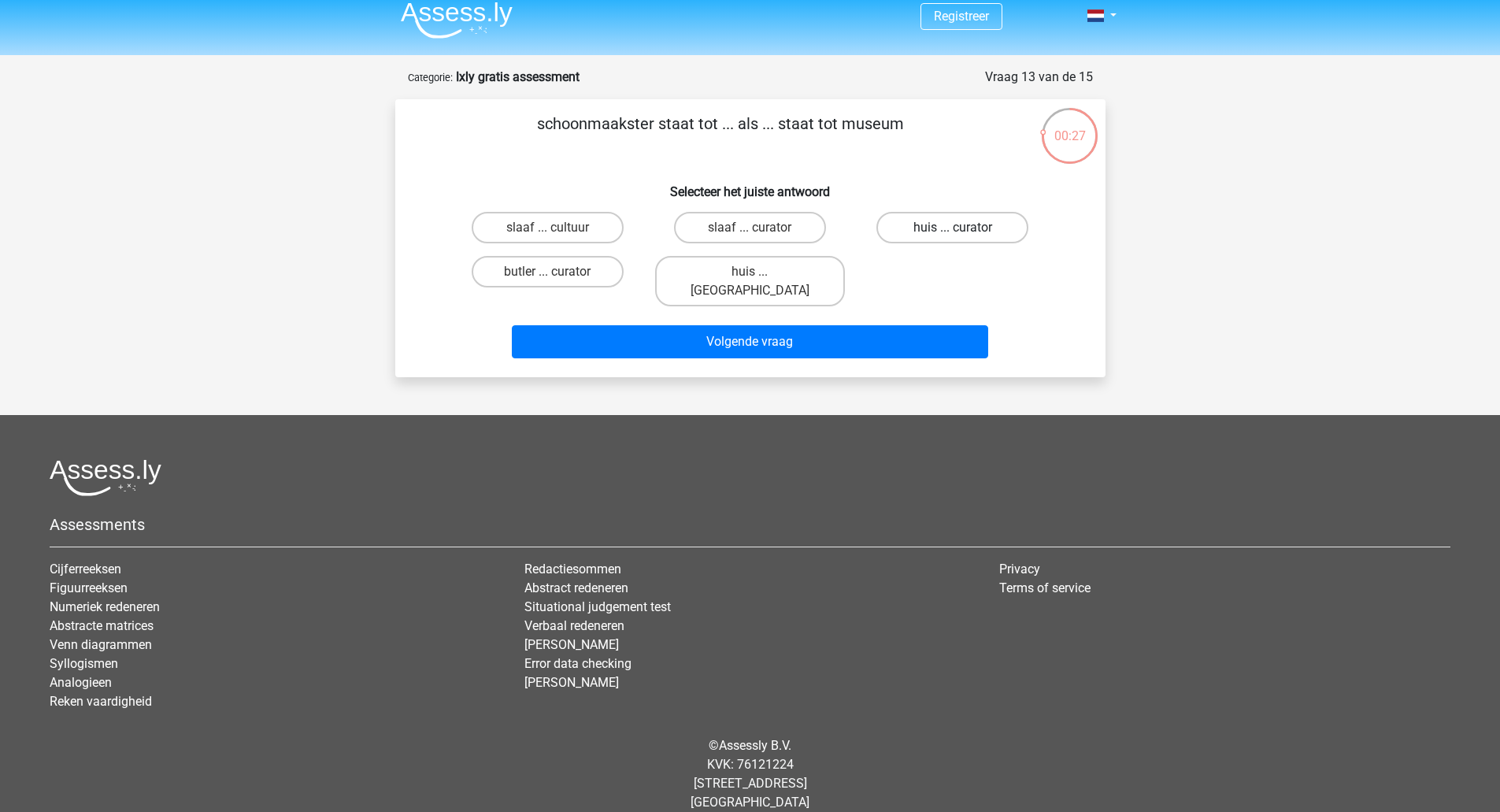
click at [898, 217] on label "huis ... curator" at bounding box center [953, 227] width 152 height 32
click at [953, 227] on input "huis ... curator" at bounding box center [957, 232] width 10 height 10
radio input "true"
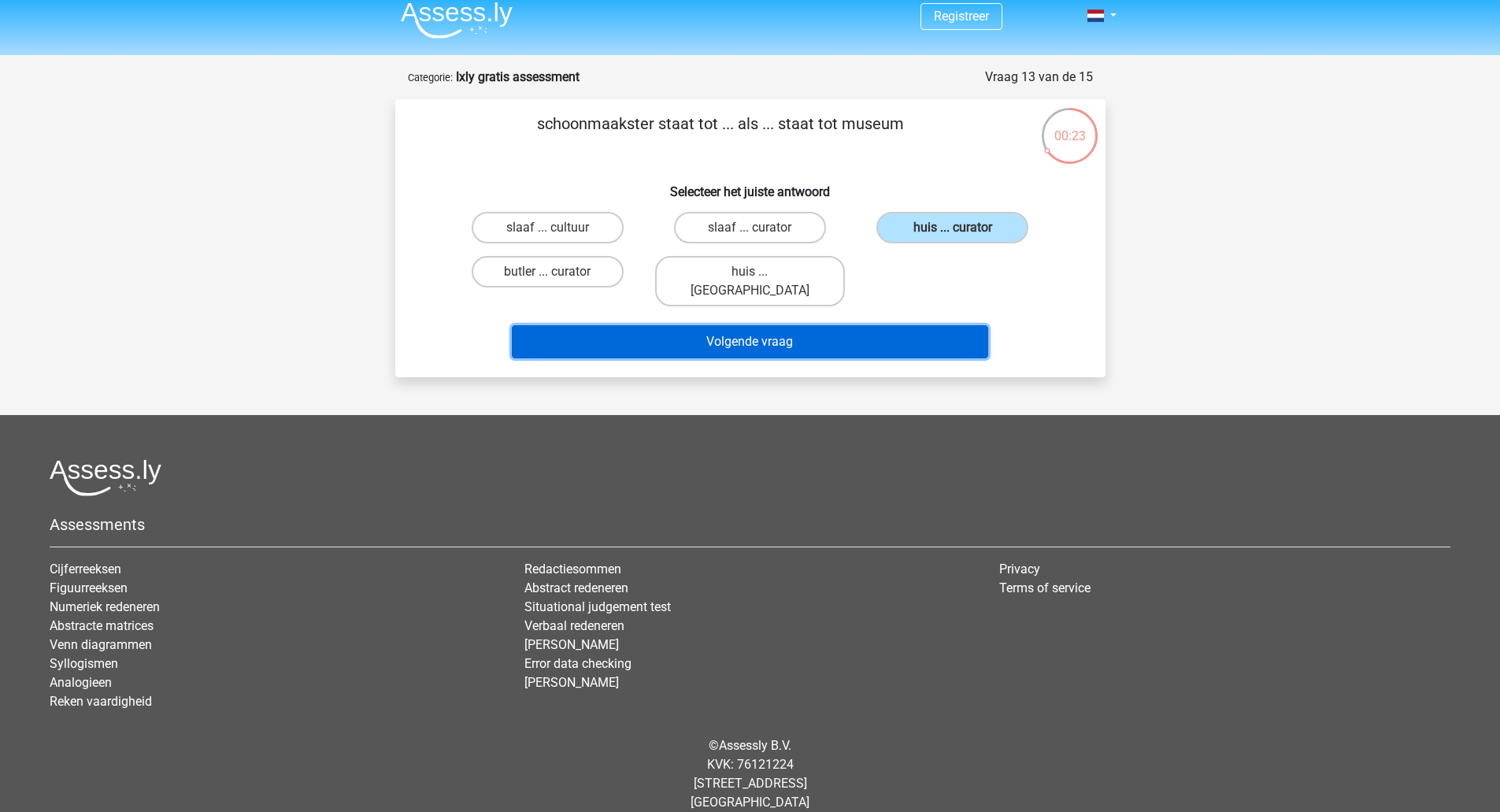
click at [861, 325] on button "Volgende vraag" at bounding box center [750, 341] width 476 height 33
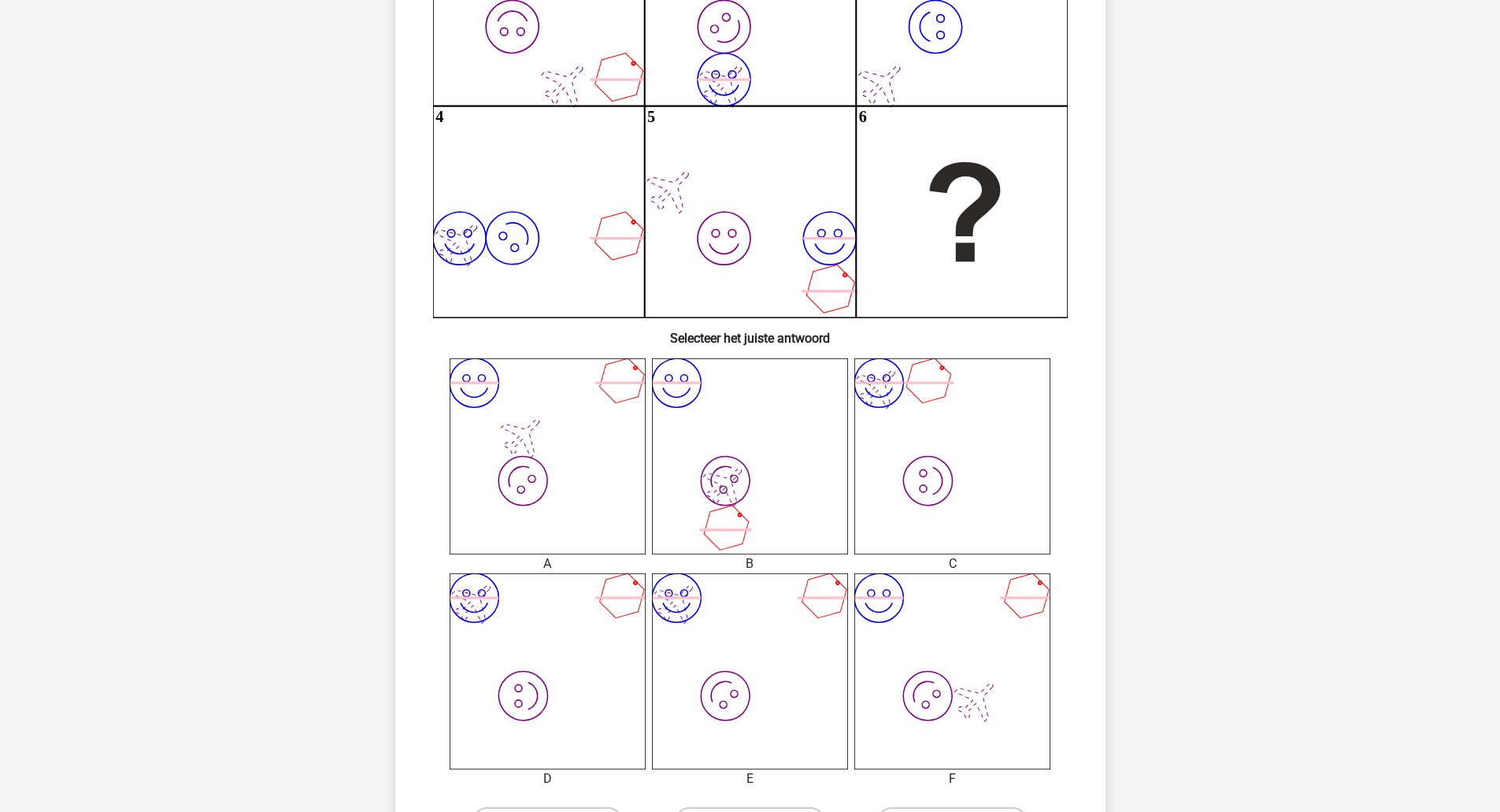
scroll to position [425, 0]
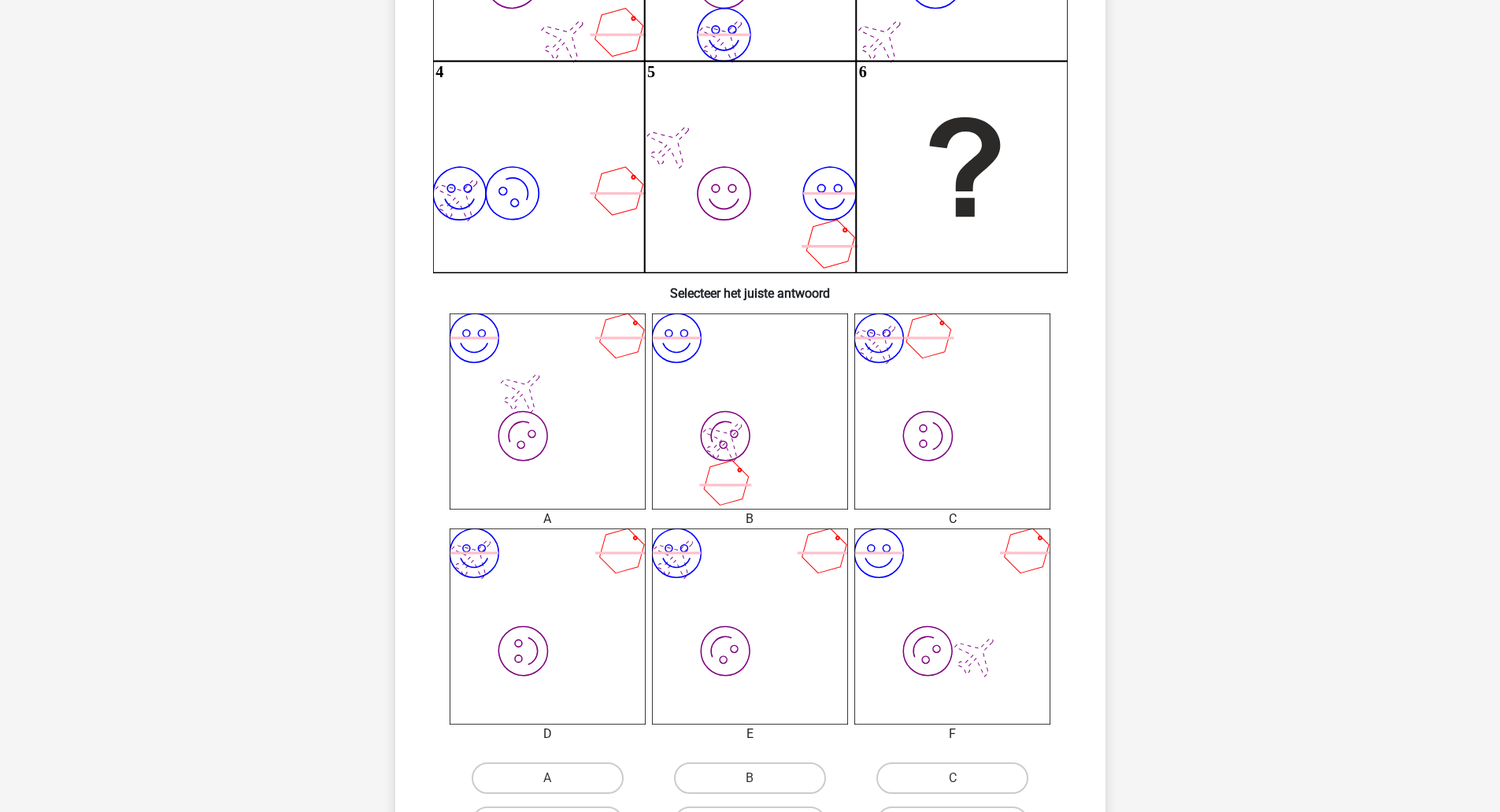
scroll to position [328, 0]
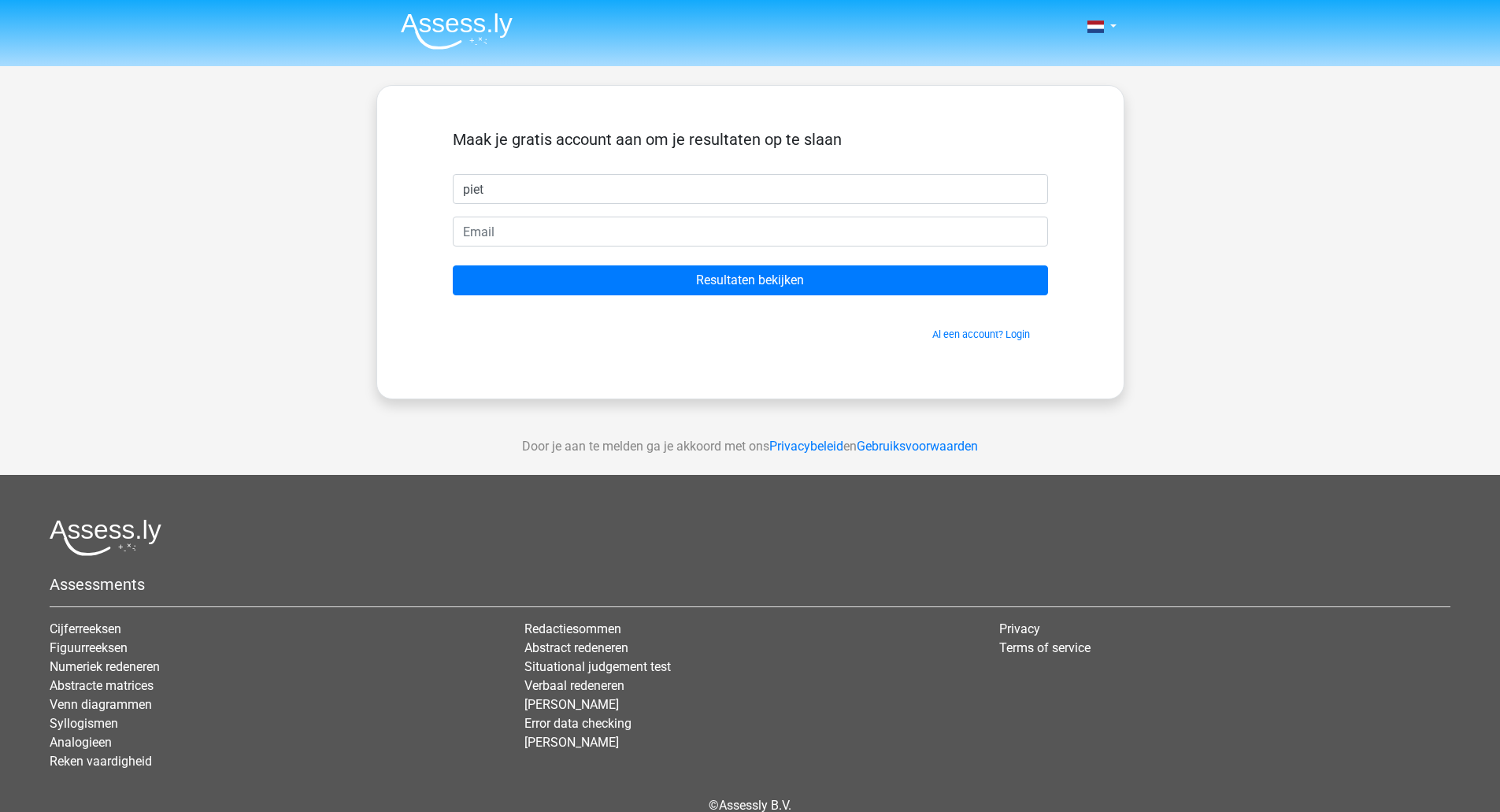
type input "piet"
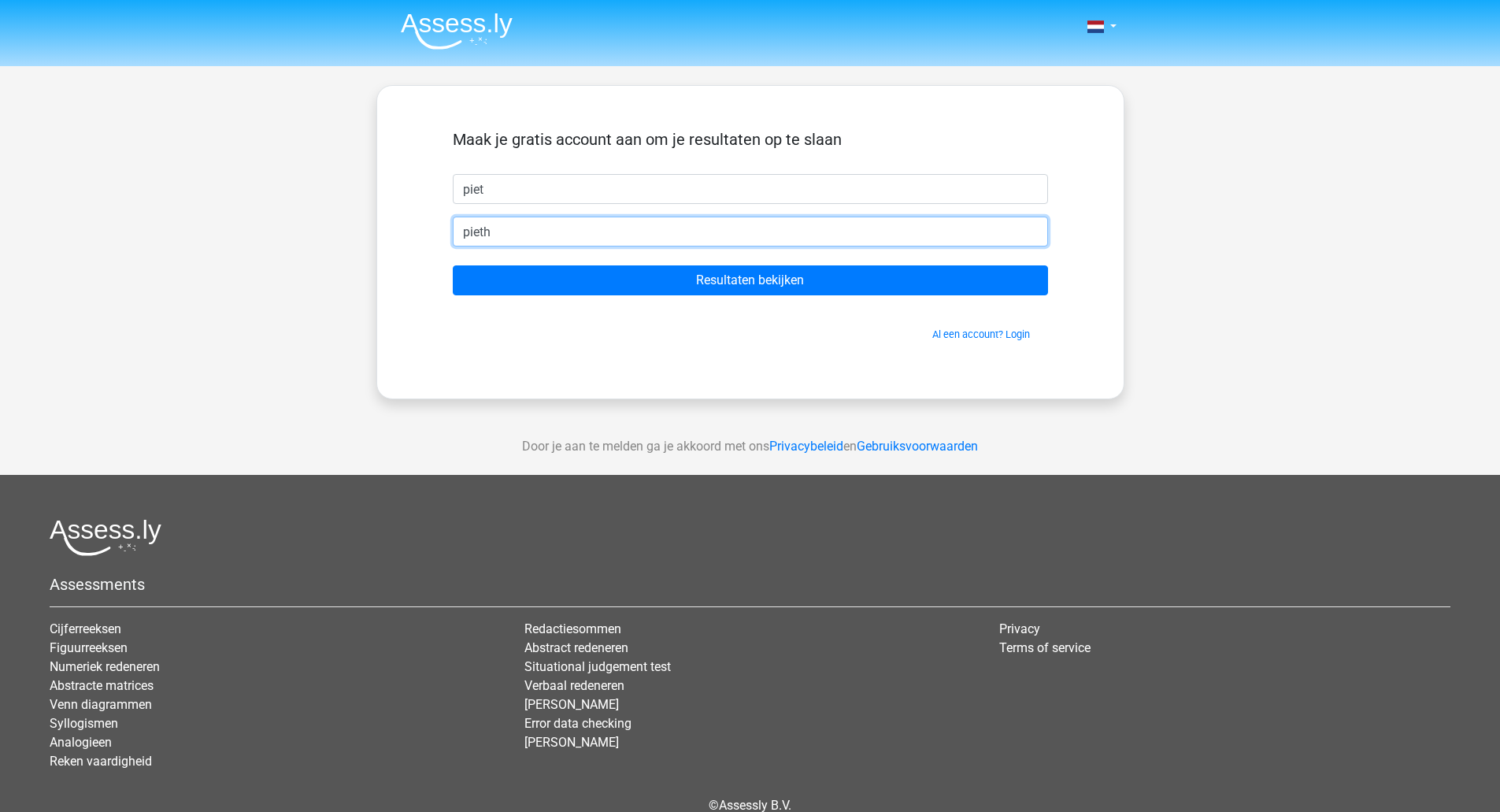
type input "piethenk989@gmail.com"
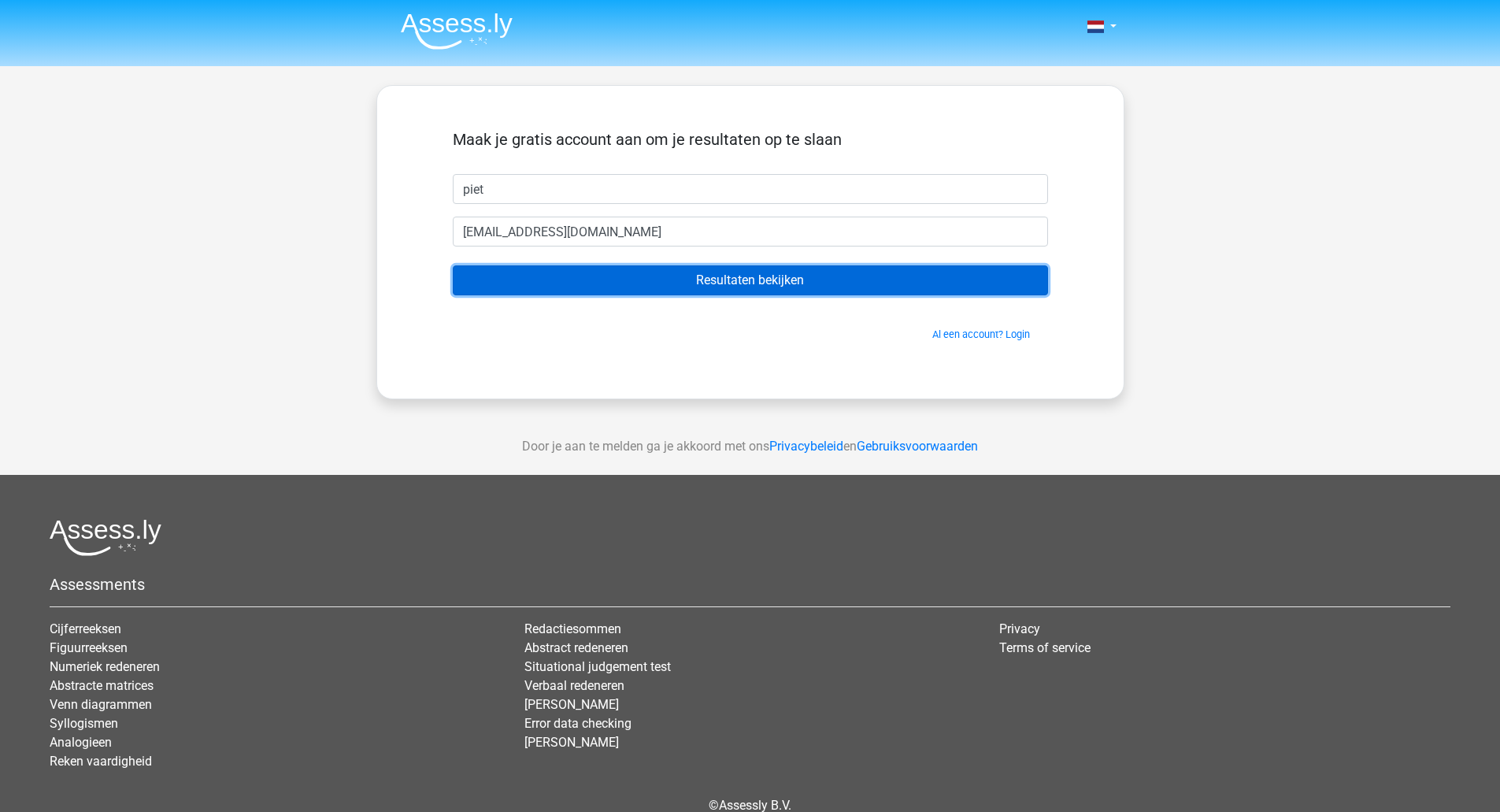
click at [453, 265] on input "Resultaten bekijken" at bounding box center [750, 280] width 595 height 30
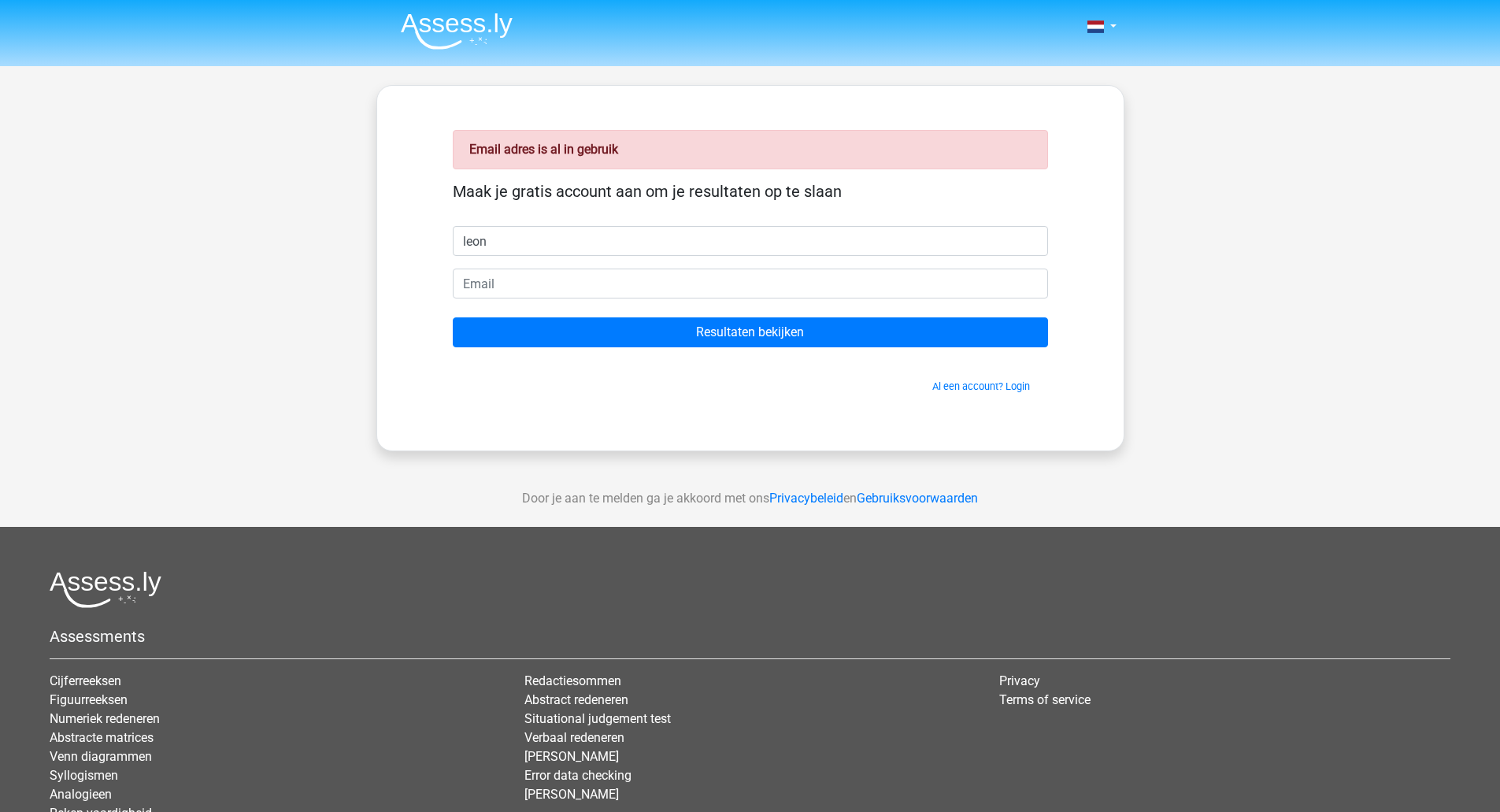
type input "leon"
click at [997, 384] on link "Al een account? Login" at bounding box center [981, 386] width 98 height 12
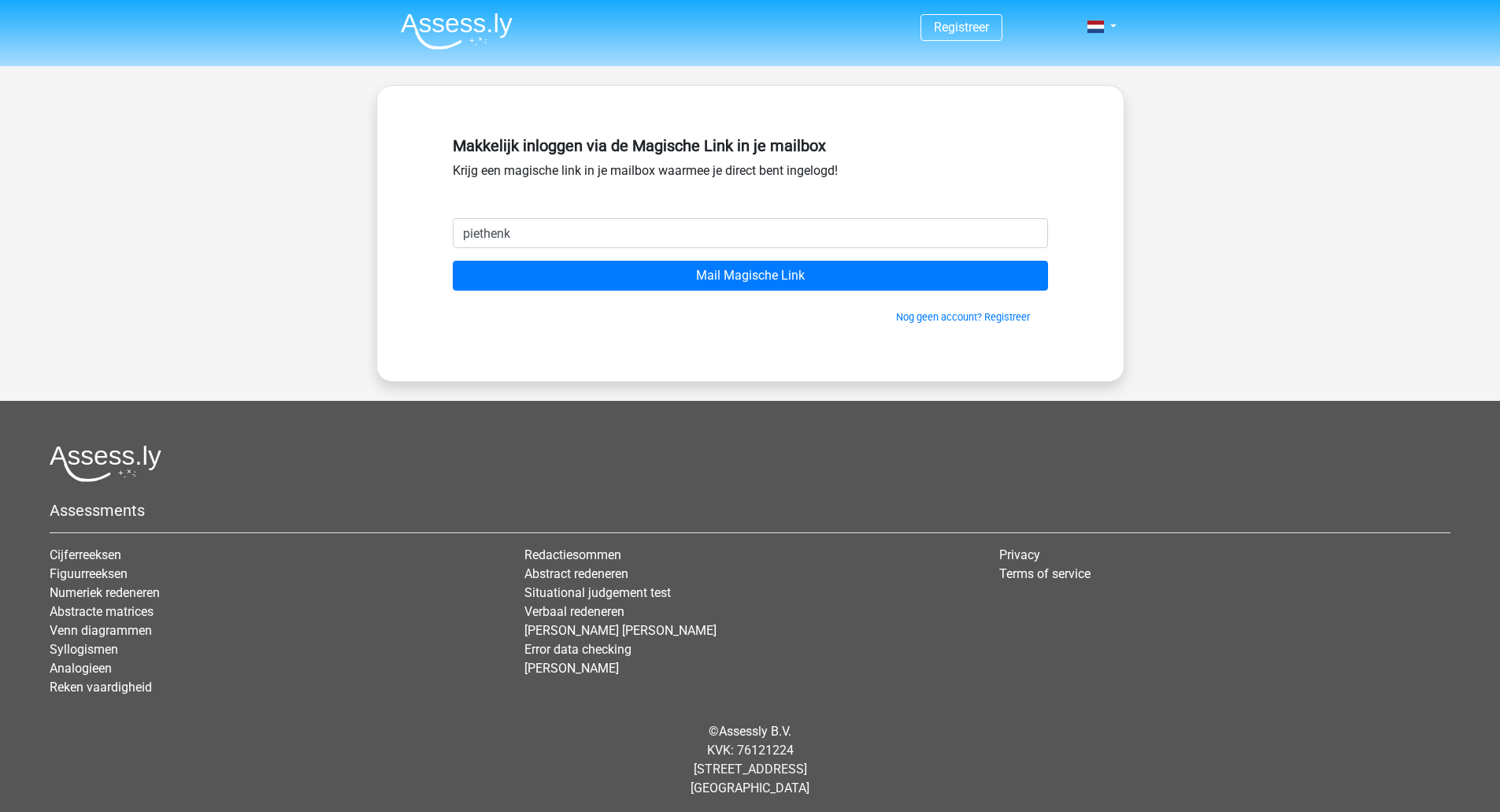
type input "piethenk989@gmail.com"
click at [453, 261] on input "Mail Magische Link" at bounding box center [750, 276] width 595 height 30
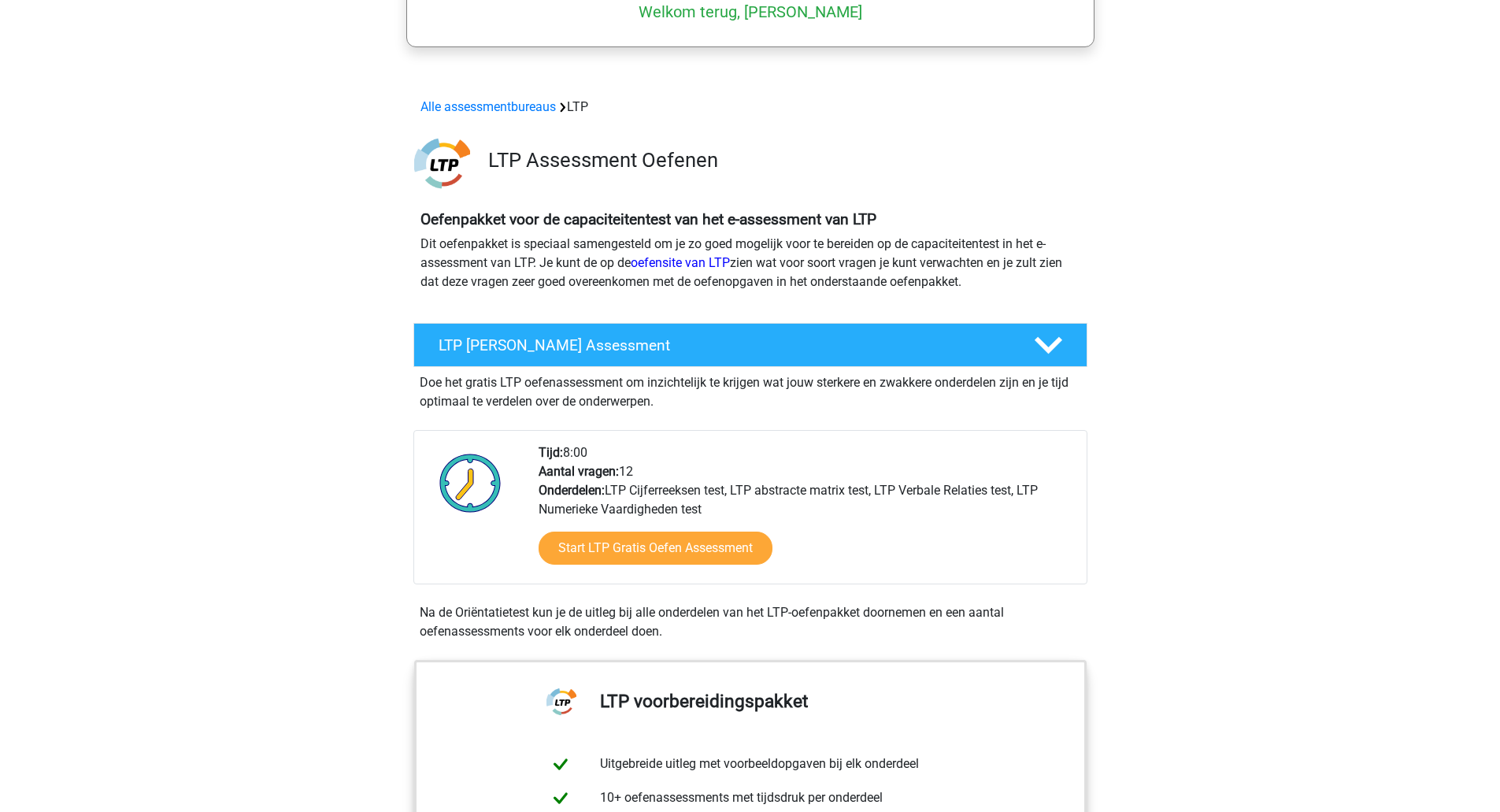
scroll to position [113, 0]
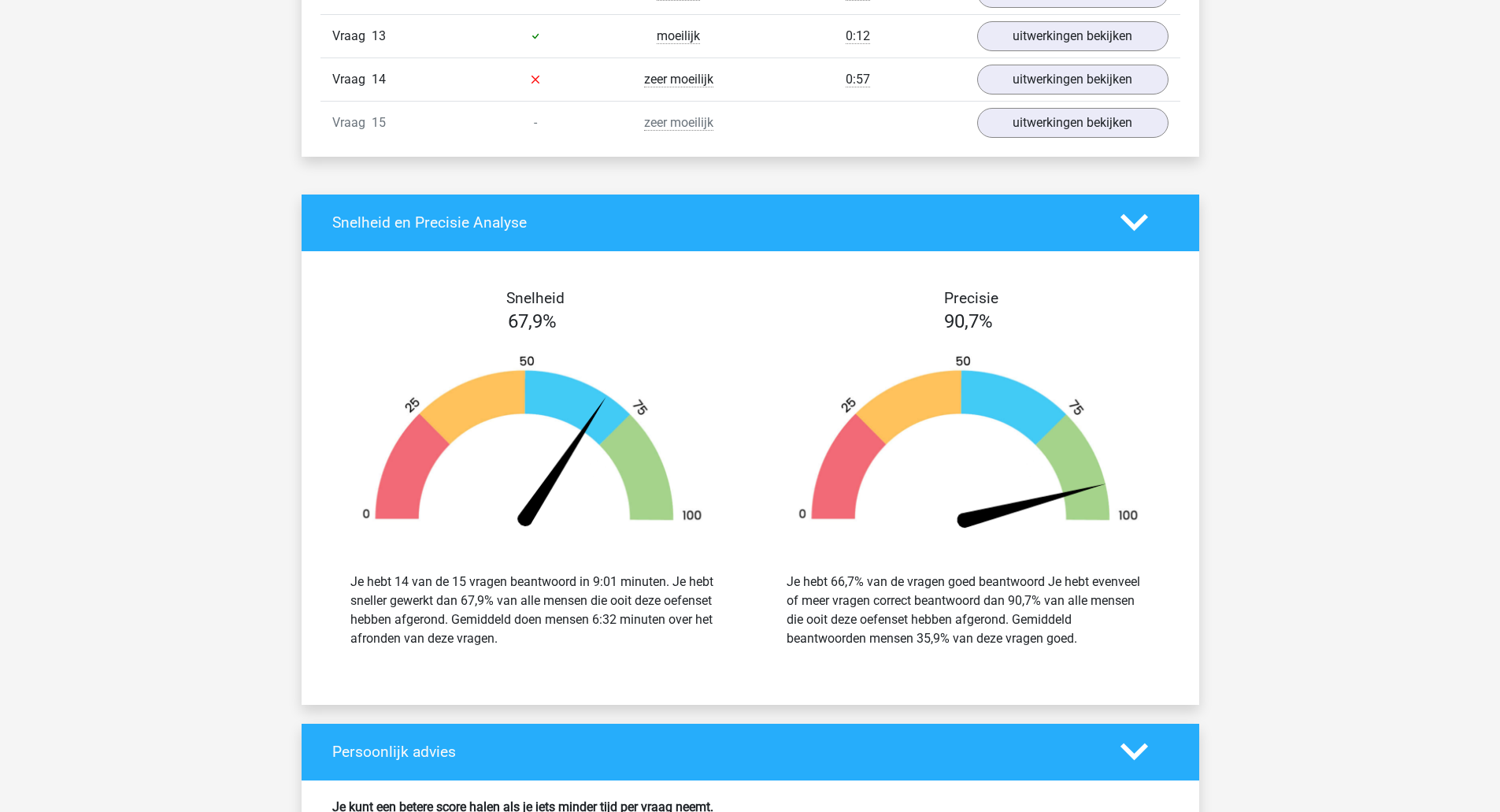
scroll to position [2442, 0]
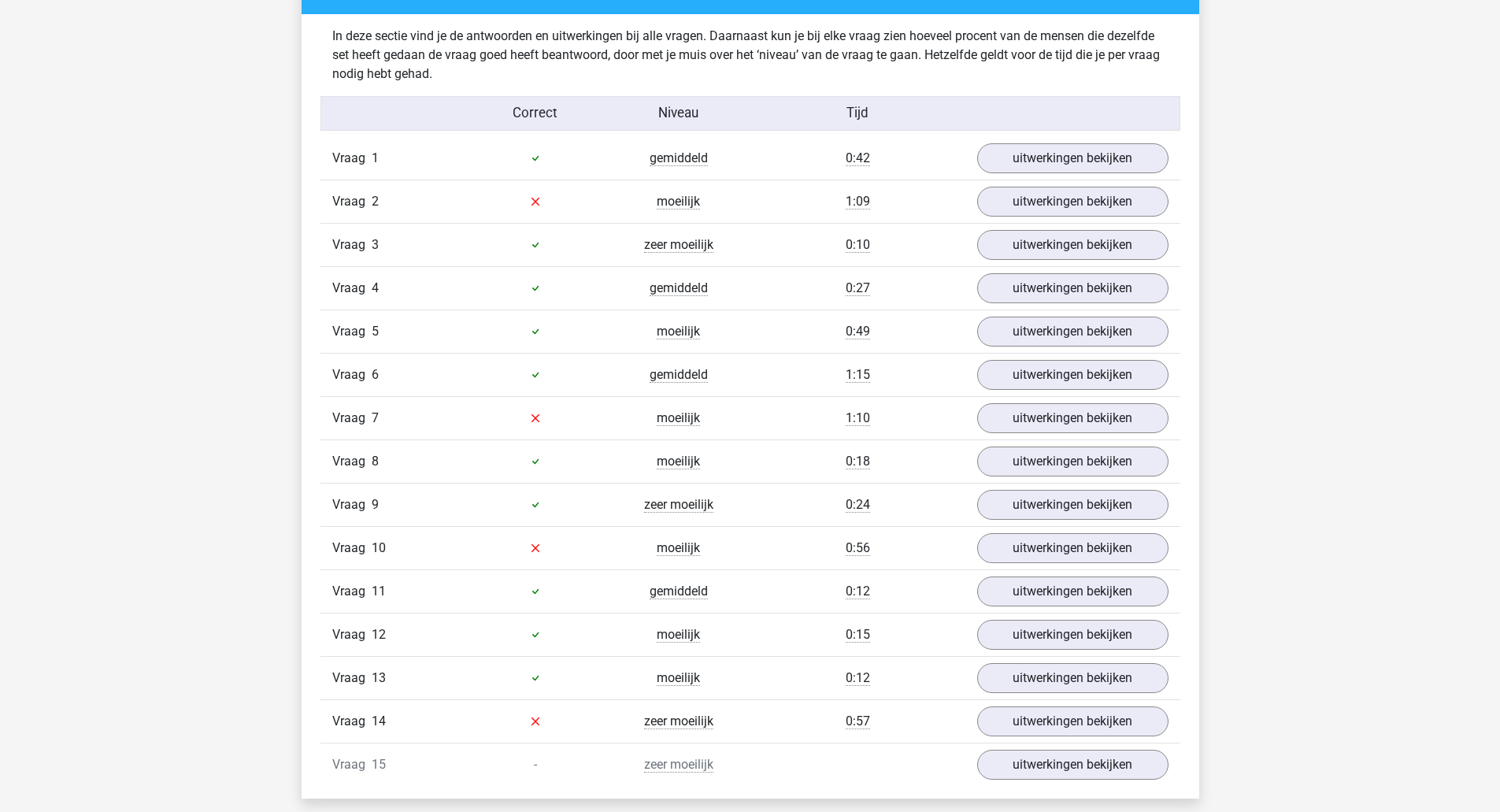
scroll to position [1904, 0]
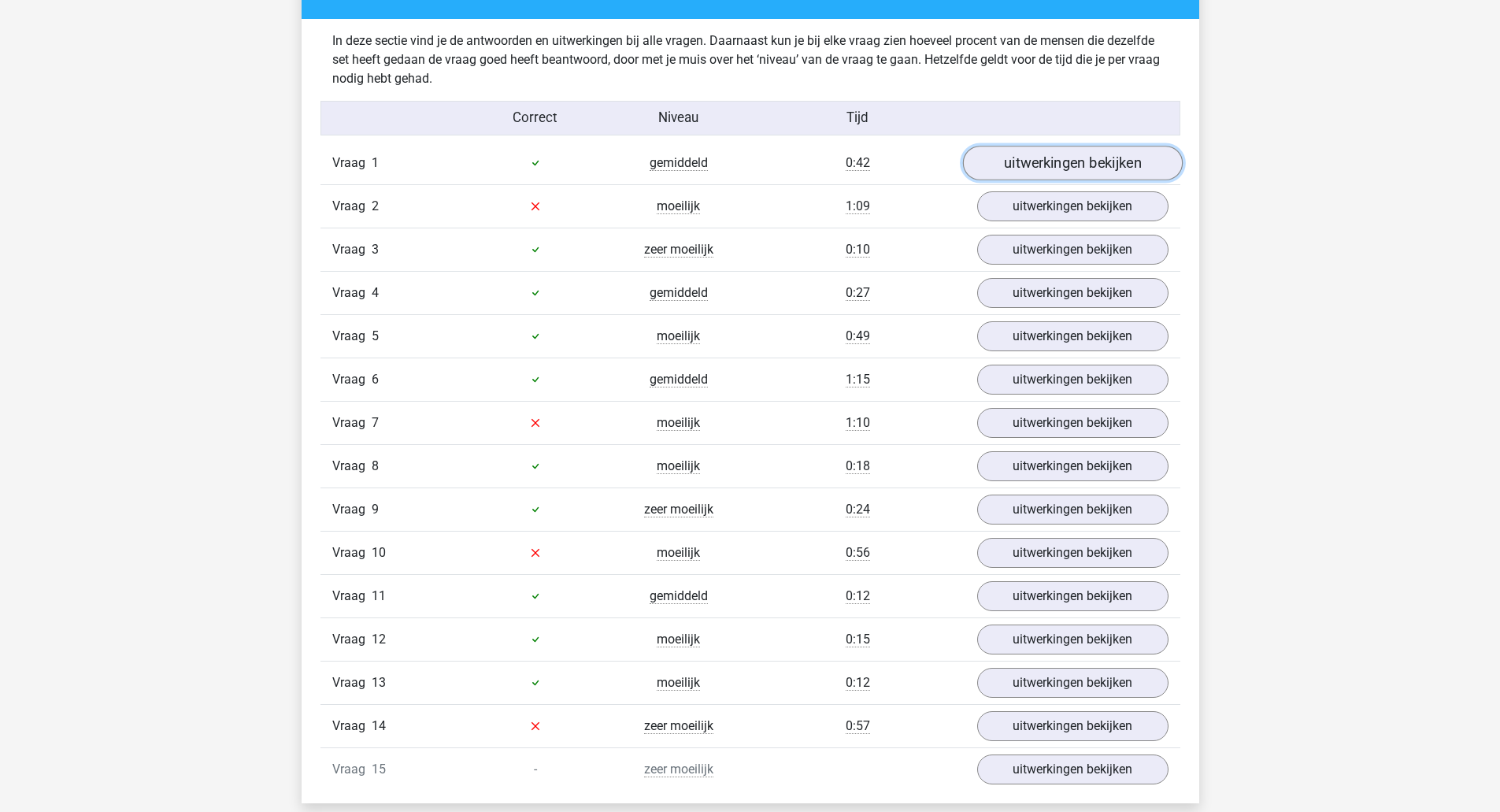
click at [1101, 161] on link "uitwerkingen bekijken" at bounding box center [1072, 163] width 220 height 35
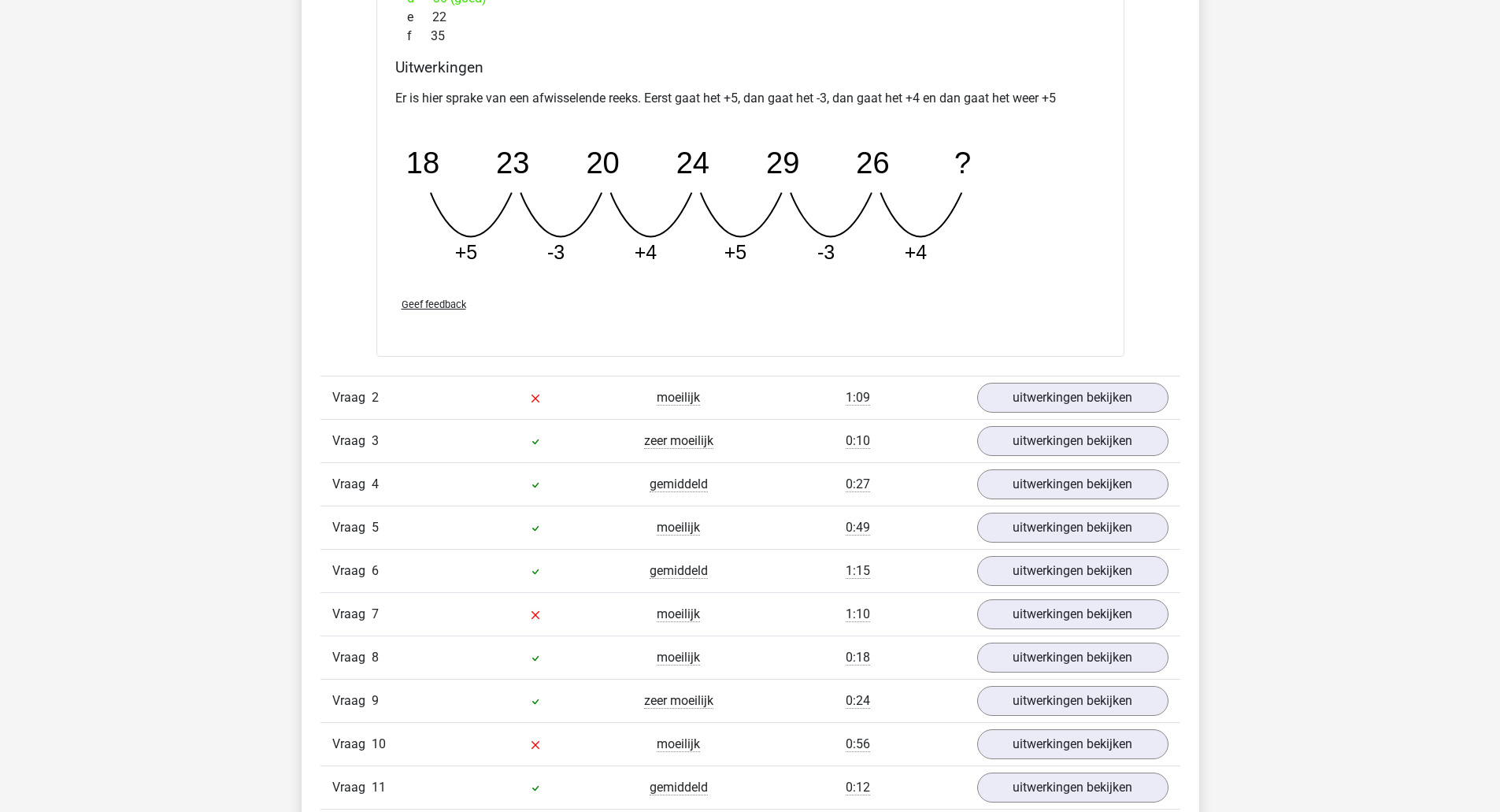
scroll to position [2400, 0]
click at [1034, 405] on link "uitwerkingen bekijken" at bounding box center [1072, 397] width 220 height 35
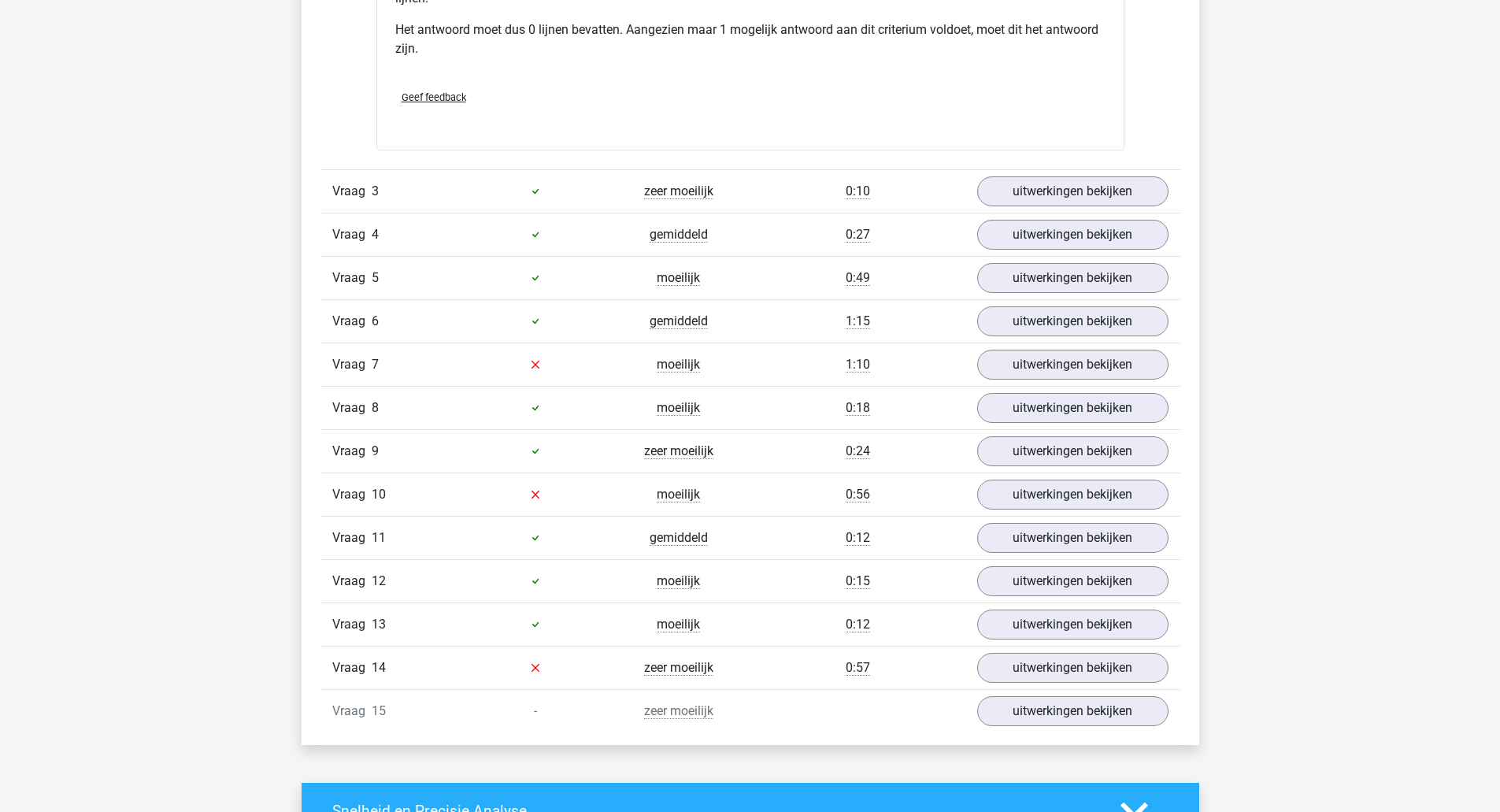
scroll to position [3413, 0]
click at [1086, 179] on link "uitwerkingen bekijken" at bounding box center [1072, 191] width 220 height 35
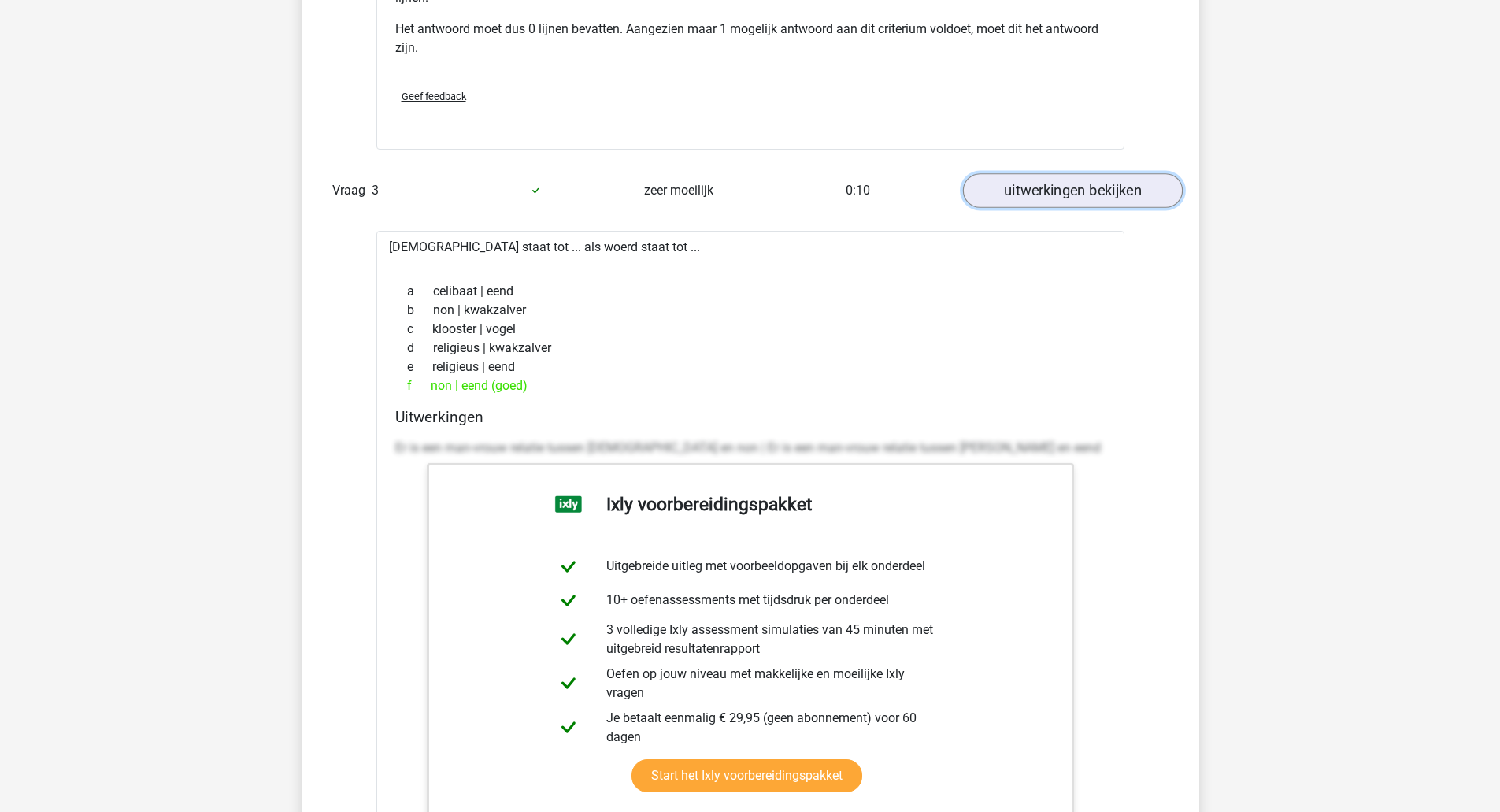
click at [1086, 179] on link "uitwerkingen bekijken" at bounding box center [1072, 191] width 220 height 35
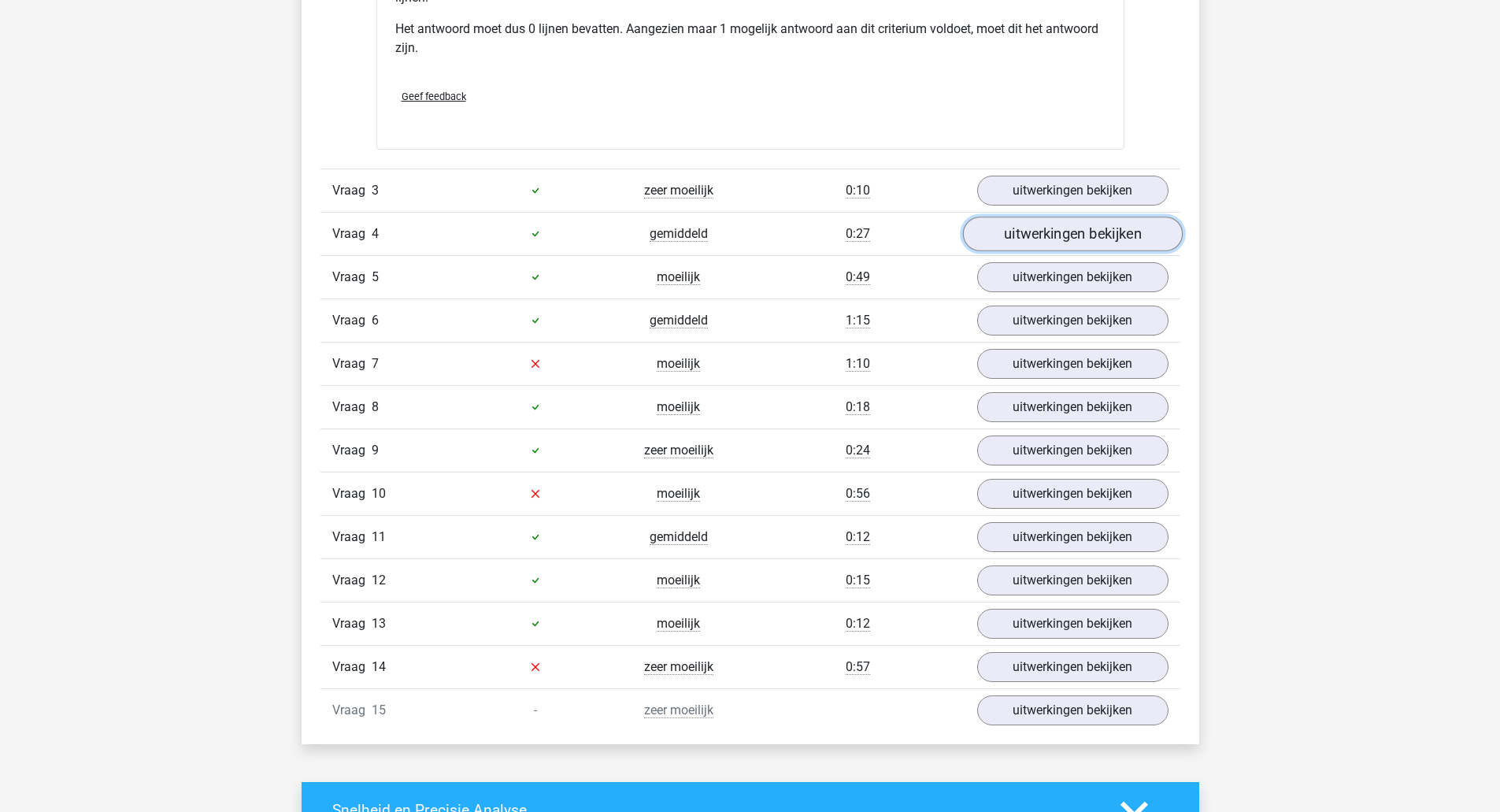
click at [1072, 219] on link "uitwerkingen bekijken" at bounding box center [1072, 234] width 220 height 35
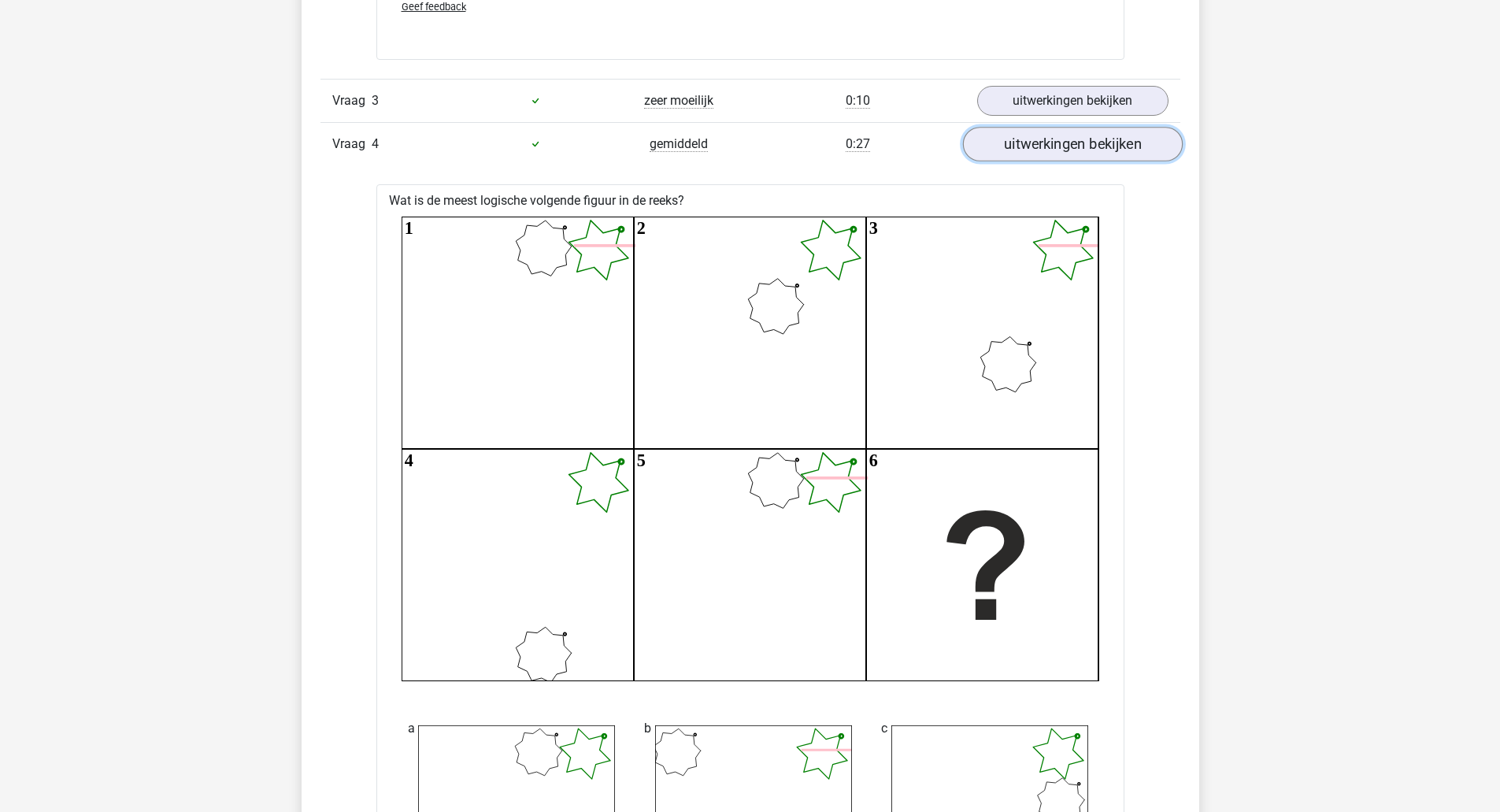
scroll to position [3503, 0]
drag, startPoint x: 1084, startPoint y: 147, endPoint x: 1047, endPoint y: 139, distance: 37.9
click at [1047, 139] on link "uitwerkingen bekijken" at bounding box center [1072, 145] width 220 height 35
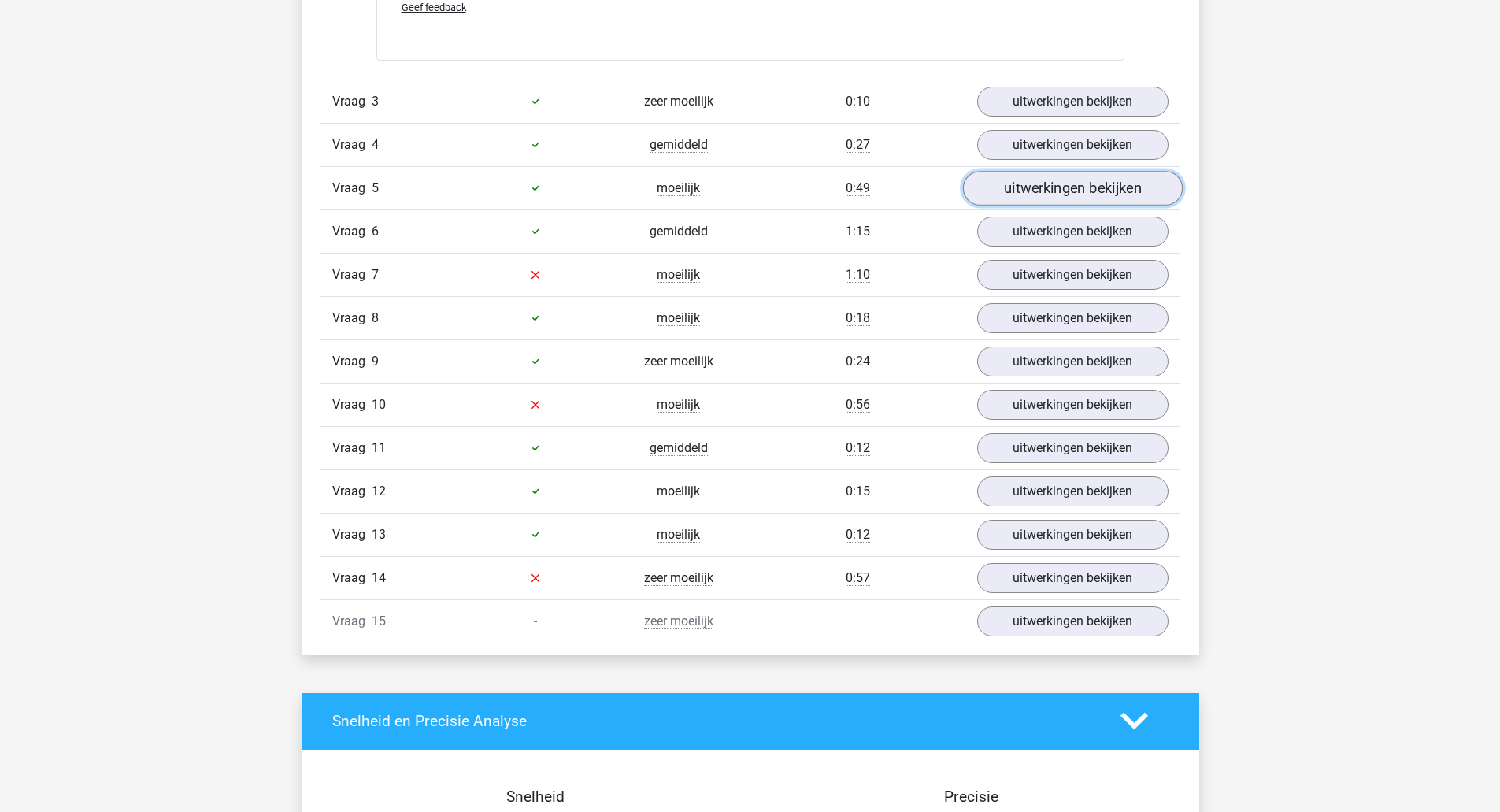
drag, startPoint x: 1043, startPoint y: 172, endPoint x: 1004, endPoint y: 184, distance: 40.8
click at [1004, 184] on link "uitwerkingen bekijken" at bounding box center [1072, 188] width 220 height 35
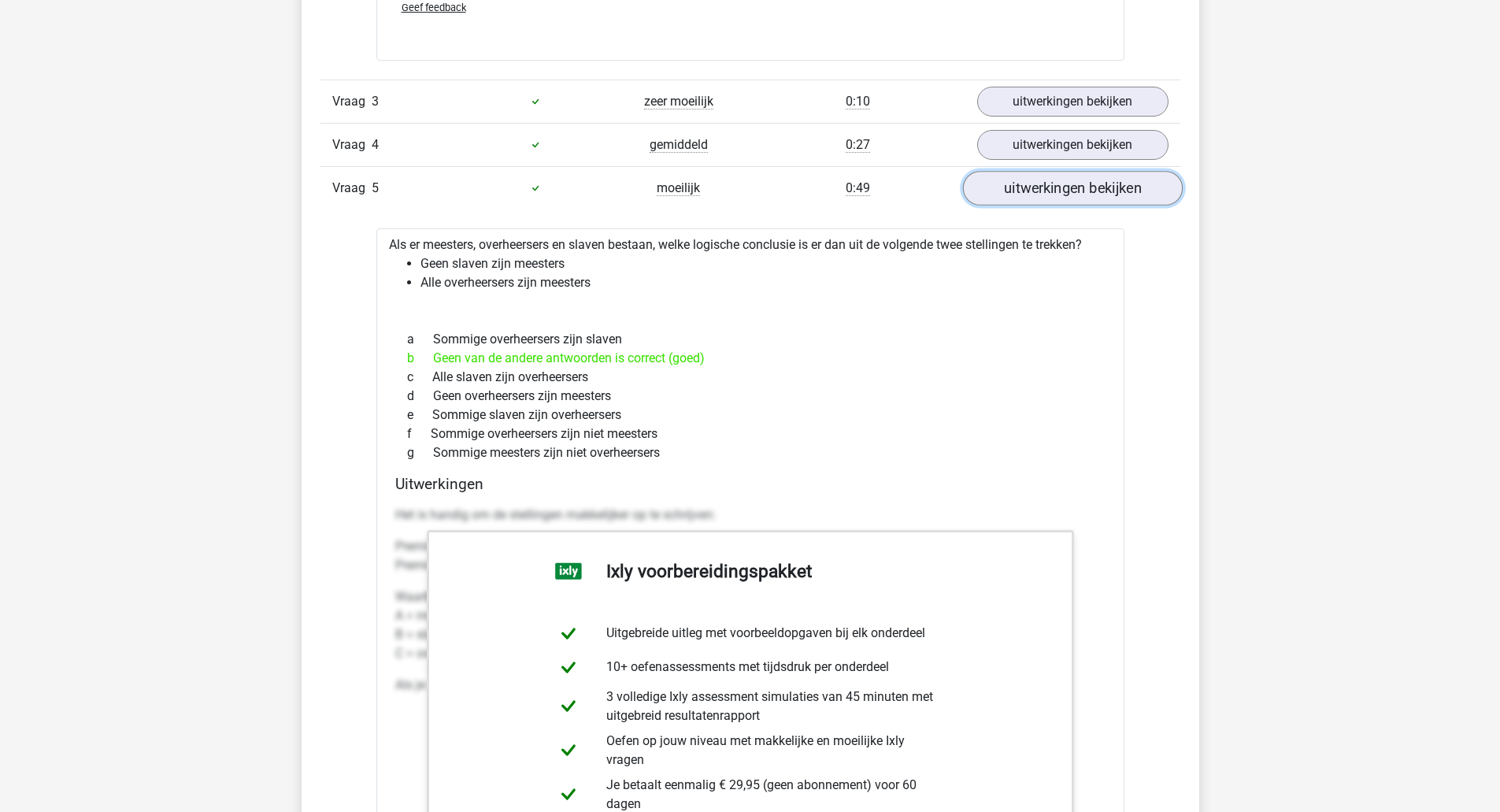
click at [1004, 184] on link "uitwerkingen bekijken" at bounding box center [1072, 188] width 220 height 35
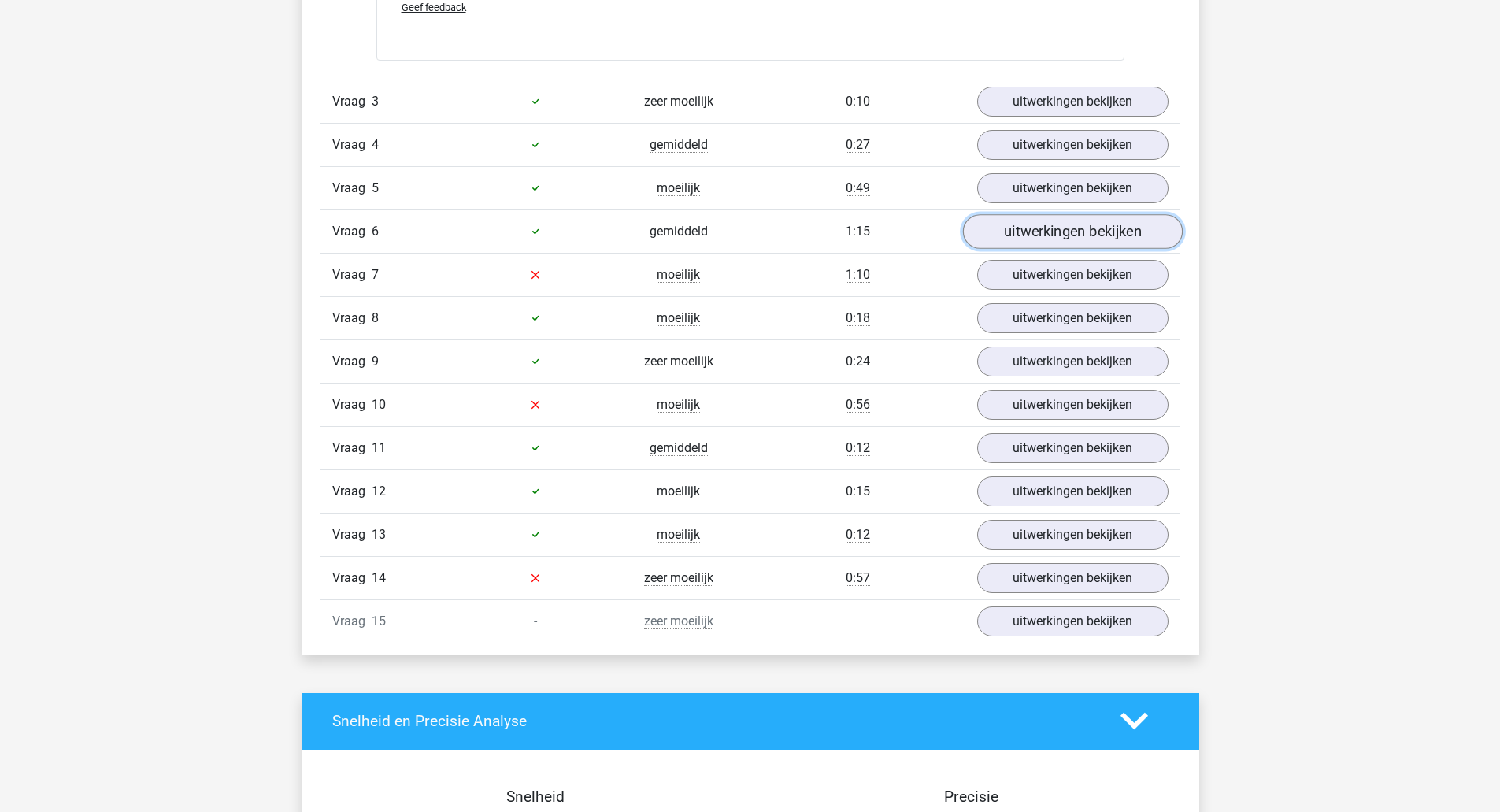
click at [1000, 231] on link "uitwerkingen bekijken" at bounding box center [1072, 232] width 220 height 35
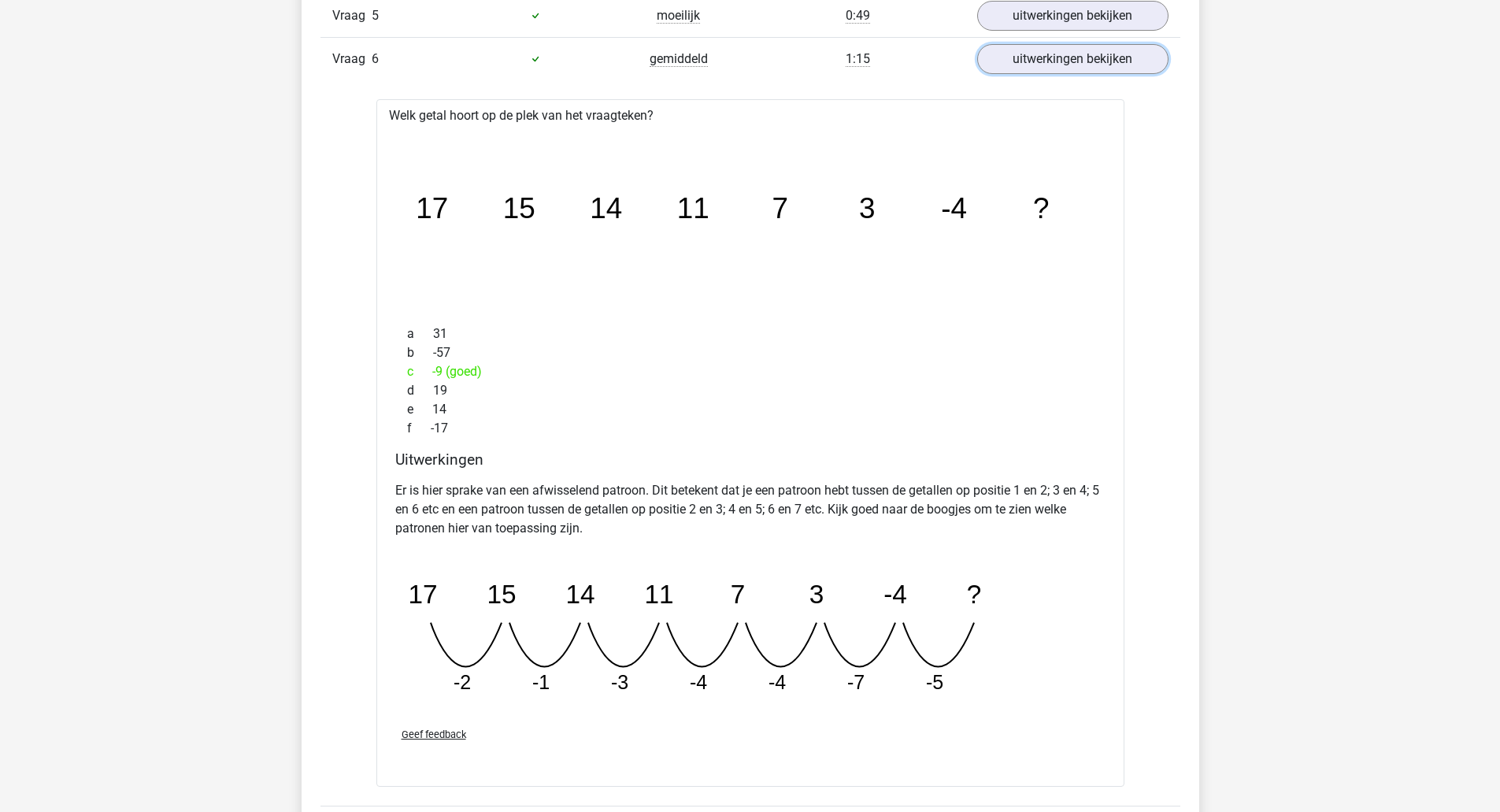
scroll to position [3673, 0]
click at [1107, 57] on link "uitwerkingen bekijken" at bounding box center [1072, 60] width 220 height 35
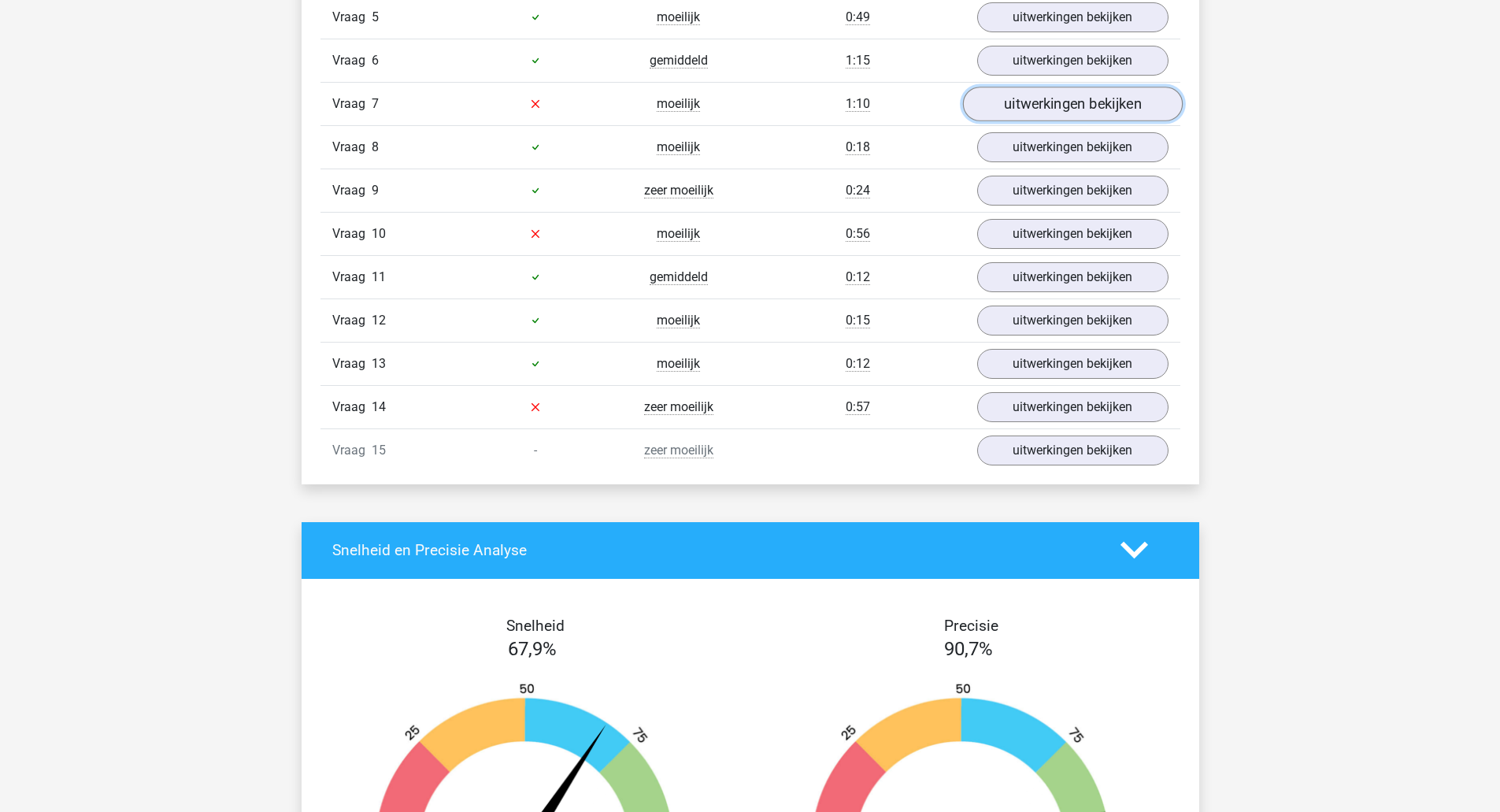
click at [1098, 100] on link "uitwerkingen bekijken" at bounding box center [1072, 104] width 220 height 35
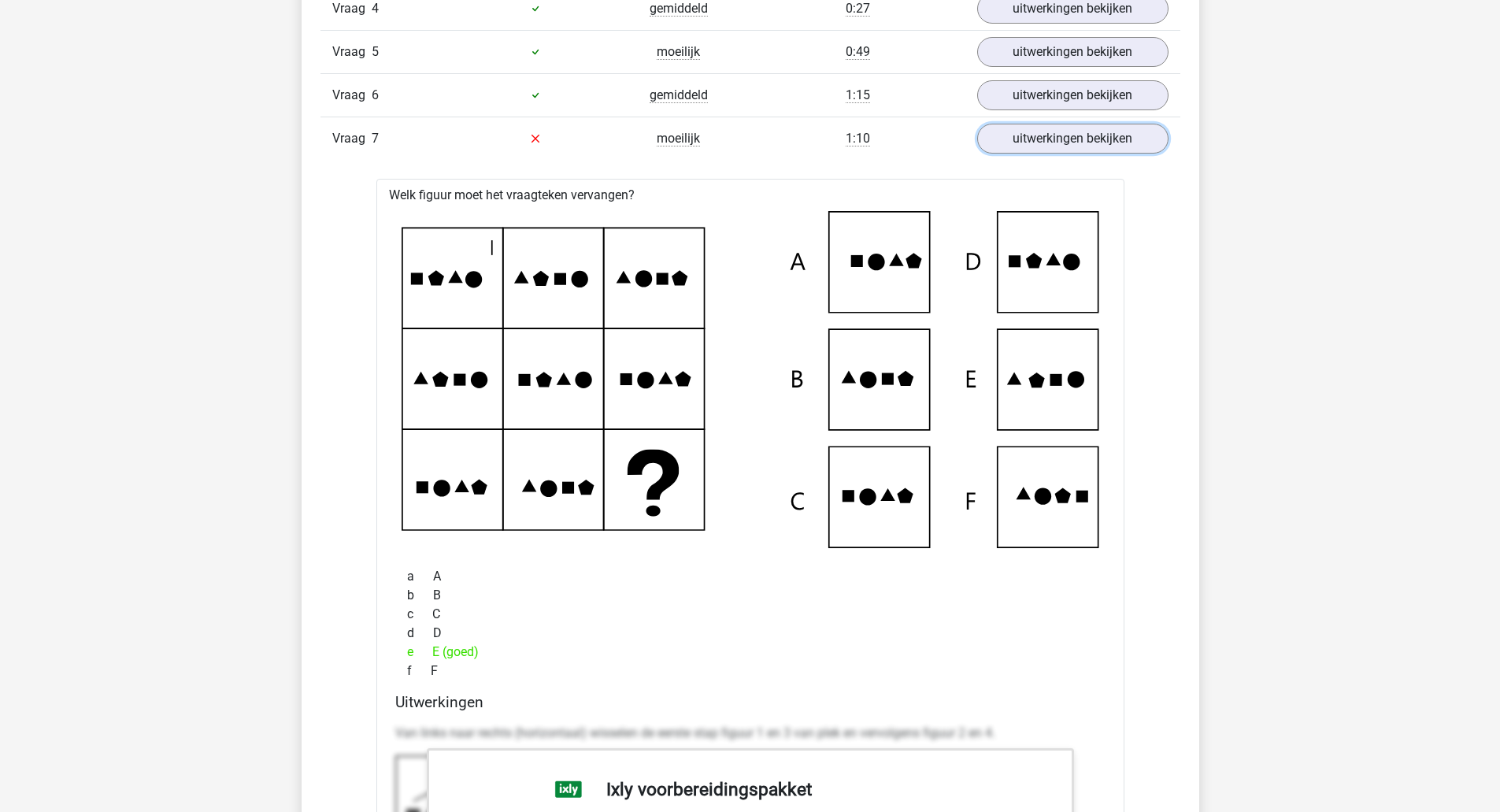
scroll to position [3583, 0]
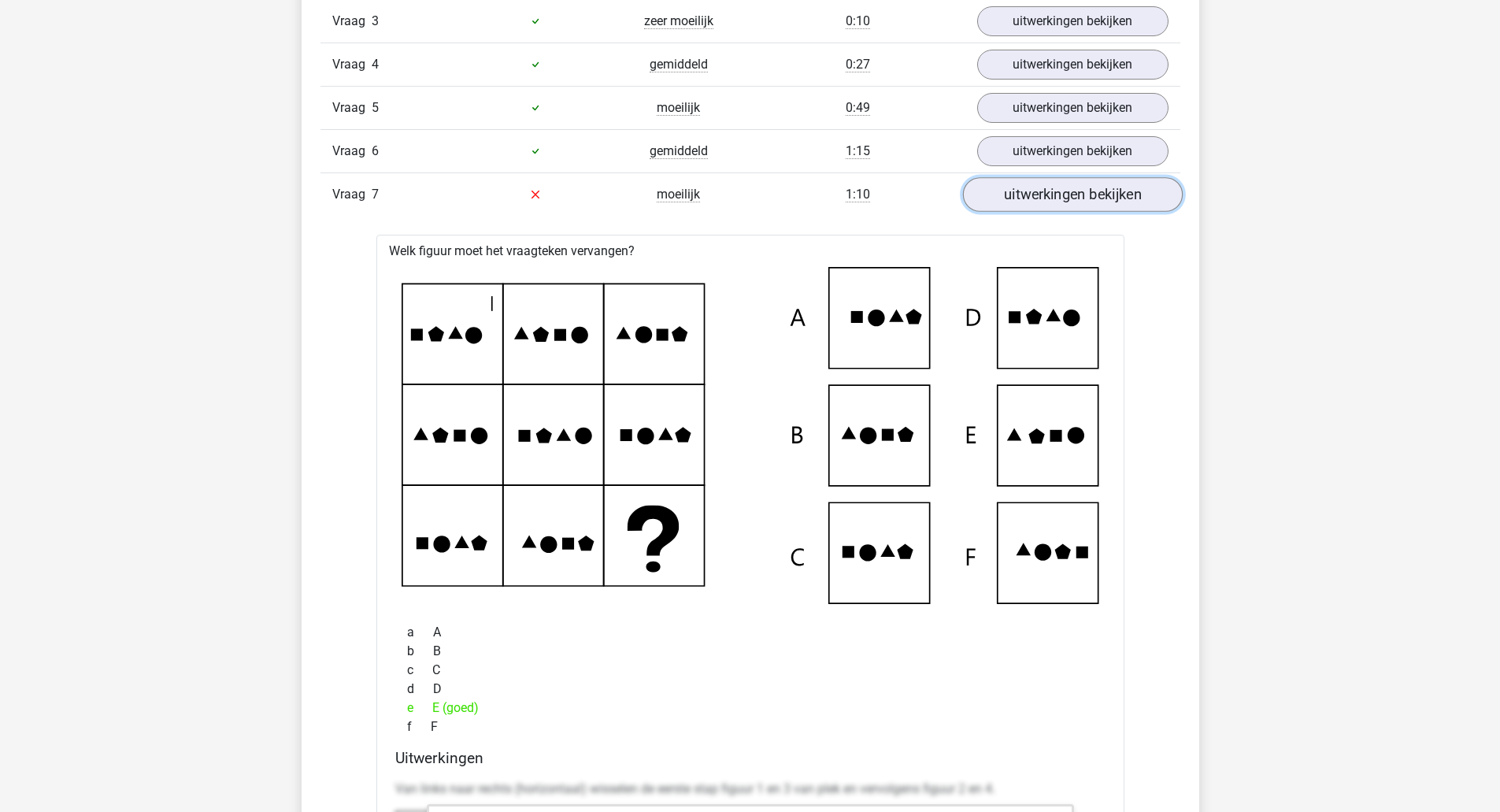
click at [1051, 183] on link "uitwerkingen bekijken" at bounding box center [1072, 194] width 220 height 35
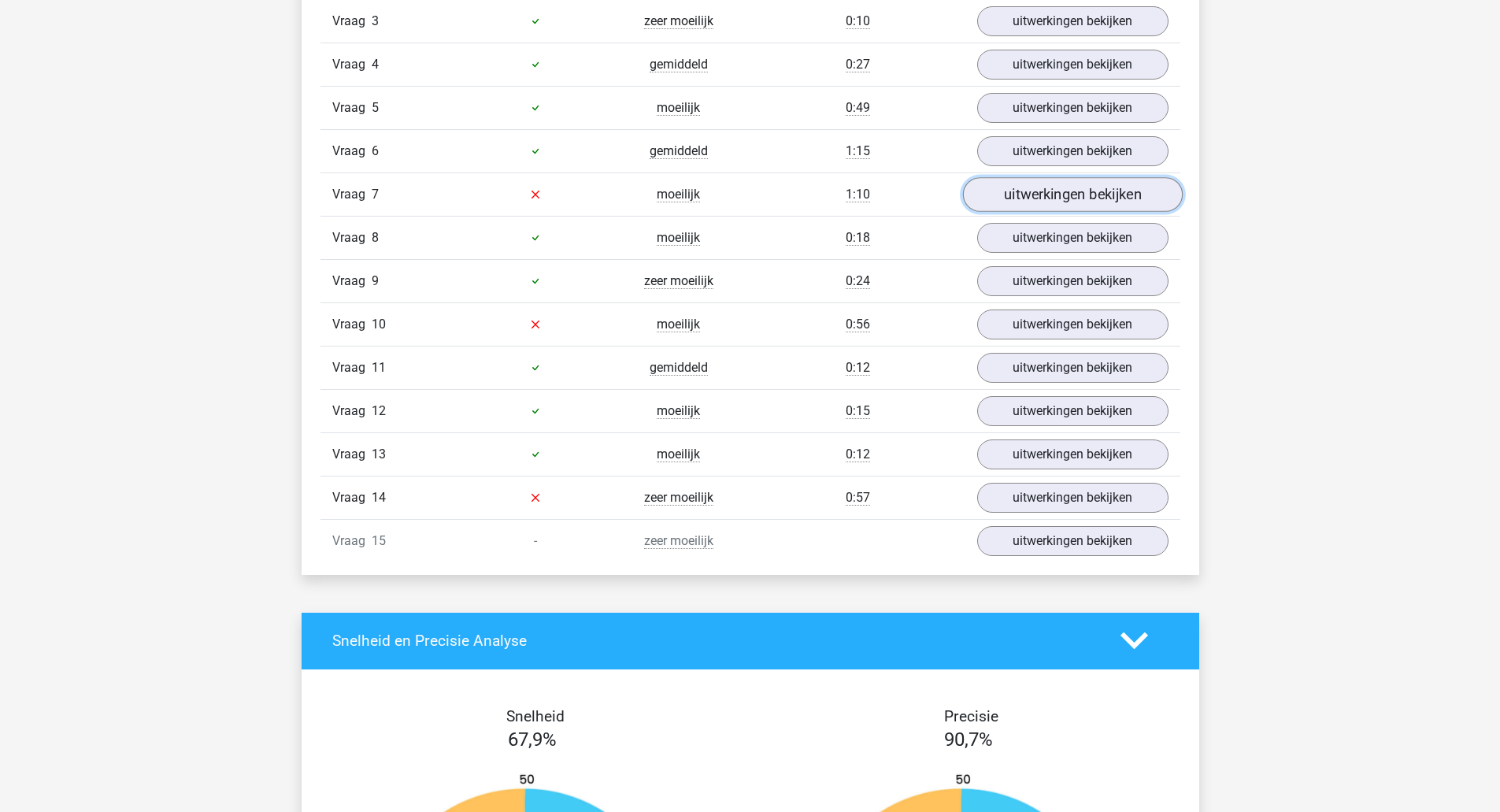
click at [1051, 183] on link "uitwerkingen bekijken" at bounding box center [1072, 194] width 220 height 35
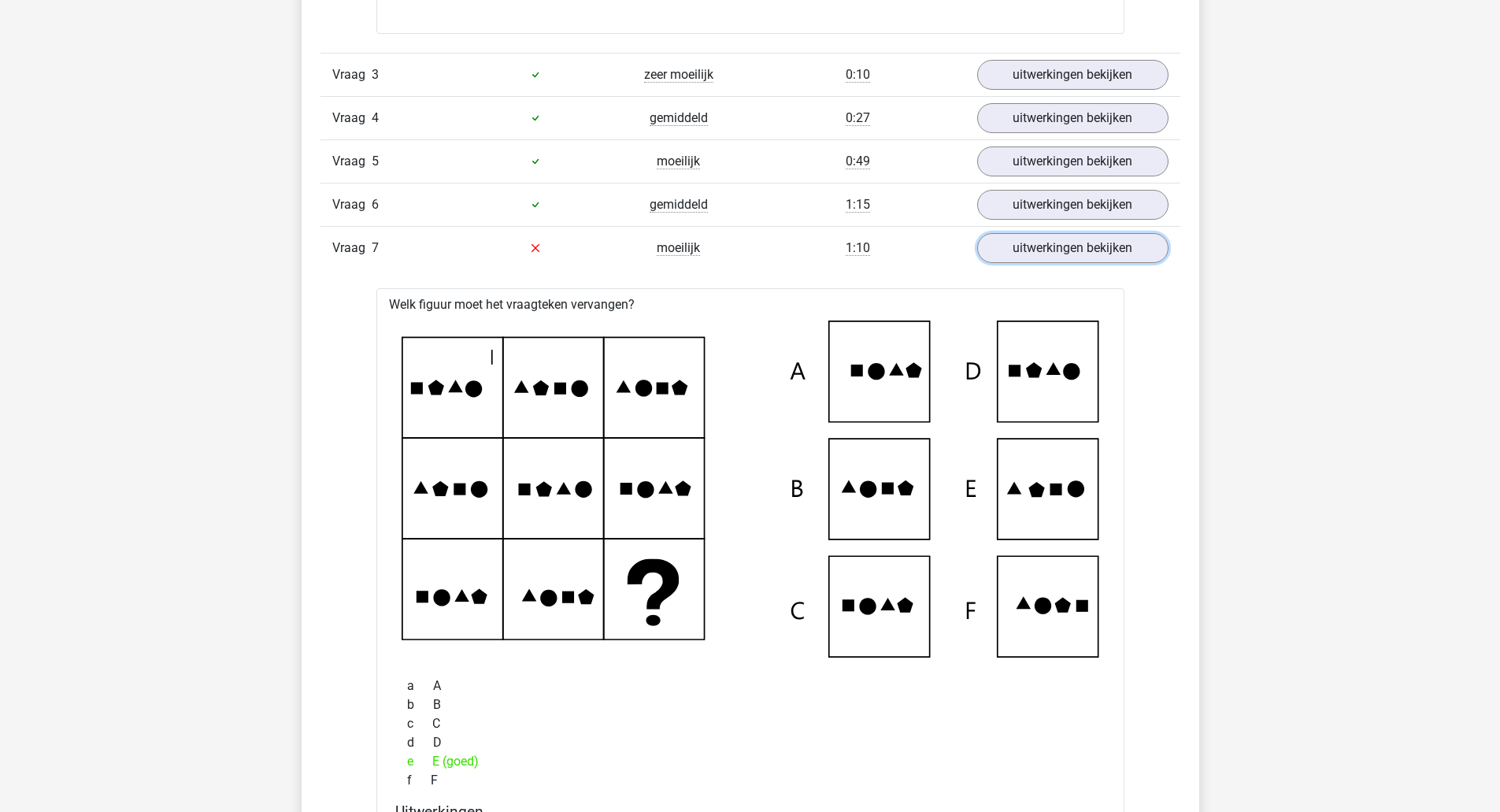
scroll to position [3493, 0]
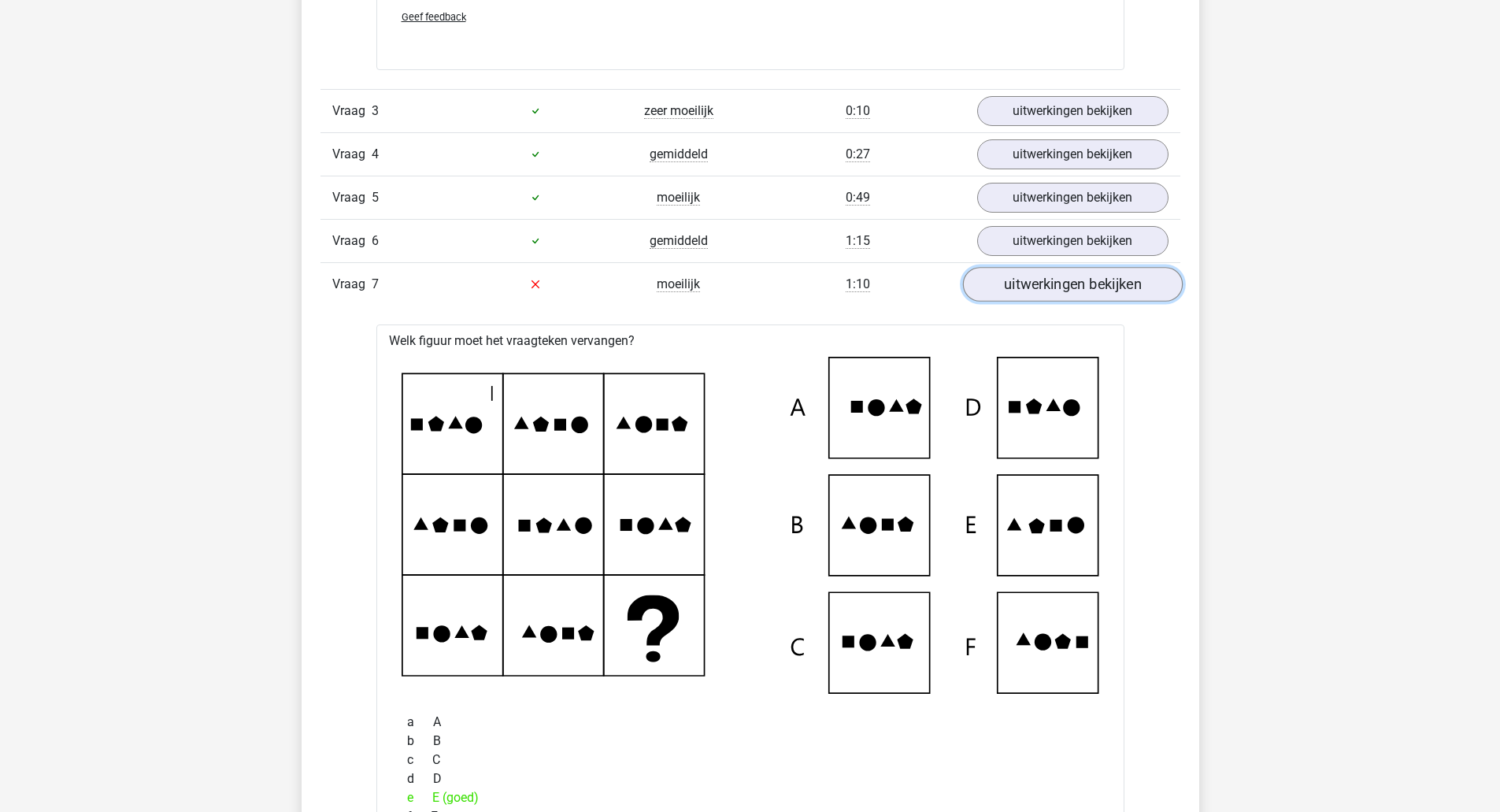
click at [1083, 284] on link "uitwerkingen bekijken" at bounding box center [1072, 285] width 220 height 35
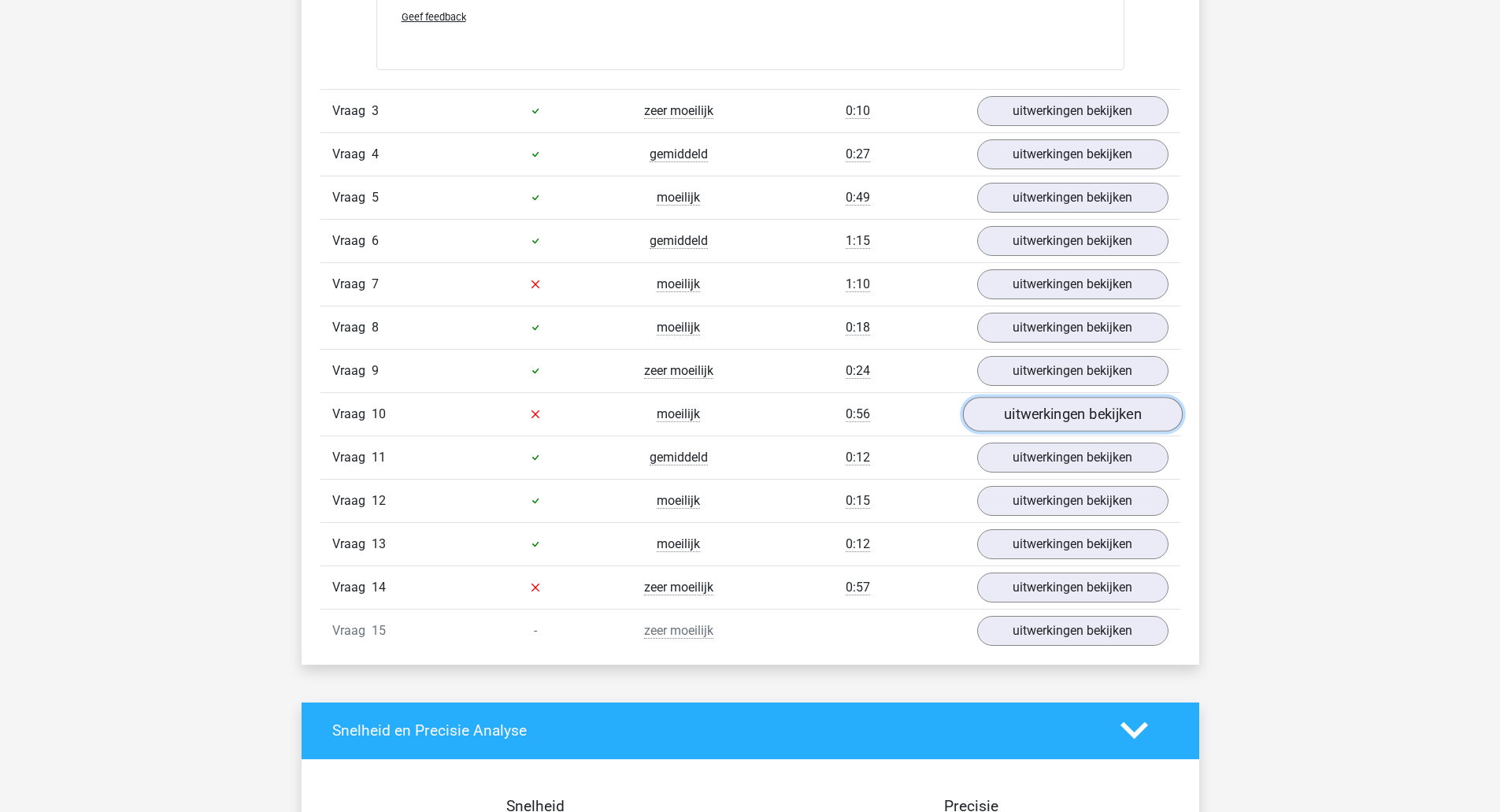
click at [1055, 407] on link "uitwerkingen bekijken" at bounding box center [1072, 414] width 220 height 35
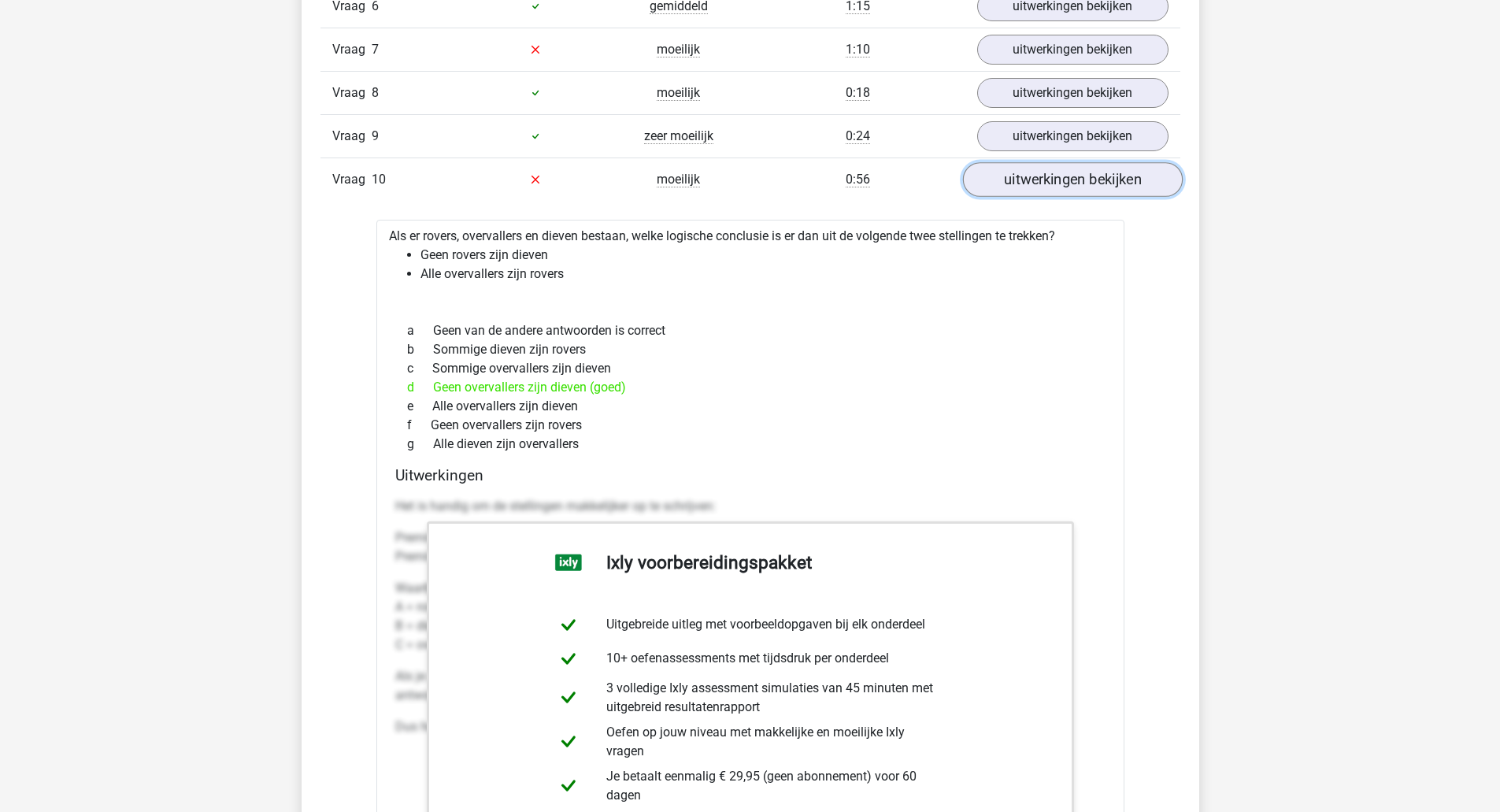
scroll to position [3729, 0]
click at [1108, 188] on link "uitwerkingen bekijken" at bounding box center [1072, 178] width 220 height 35
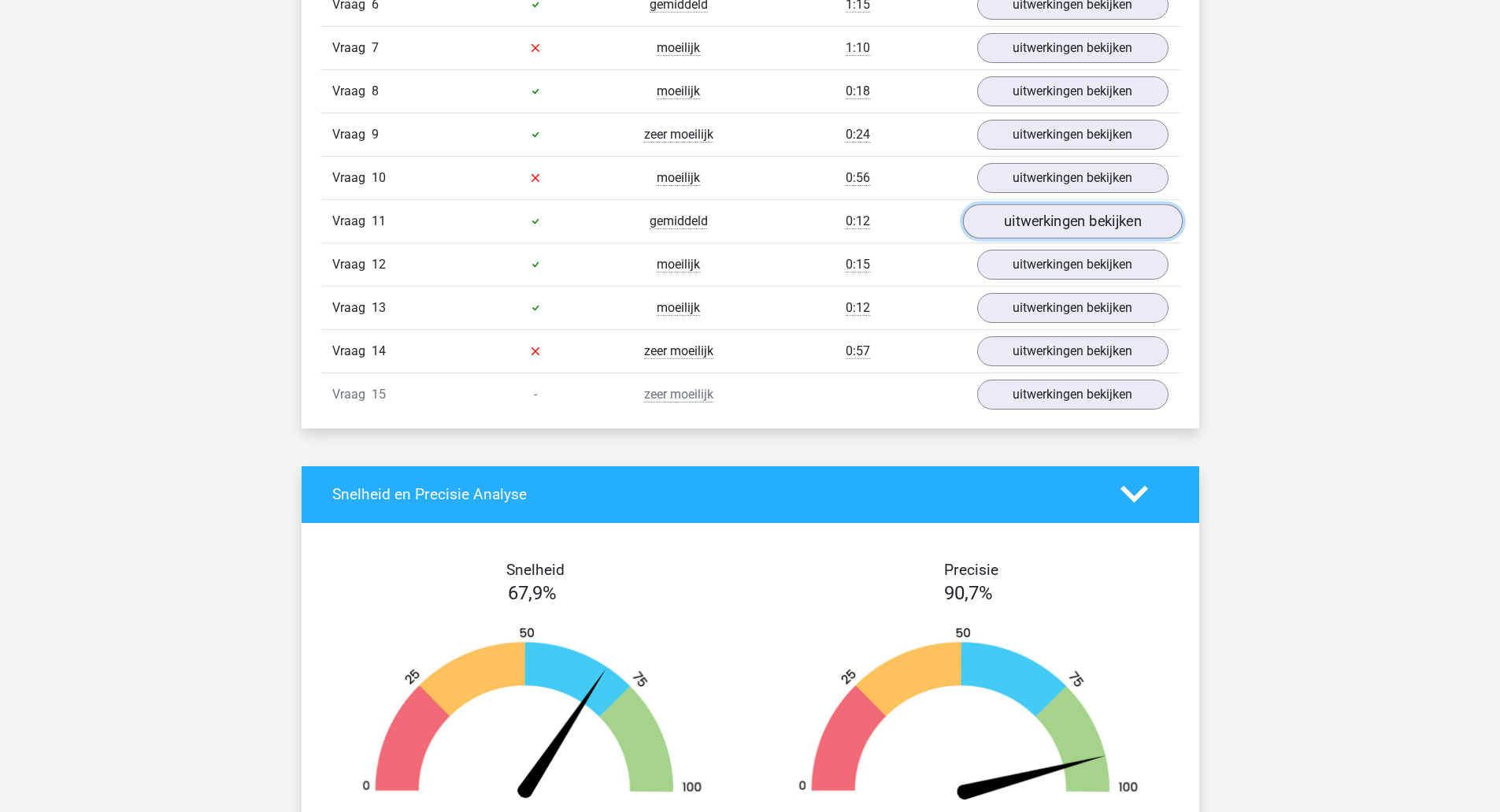
click at [1060, 216] on link "uitwerkingen bekijken" at bounding box center [1072, 222] width 220 height 35
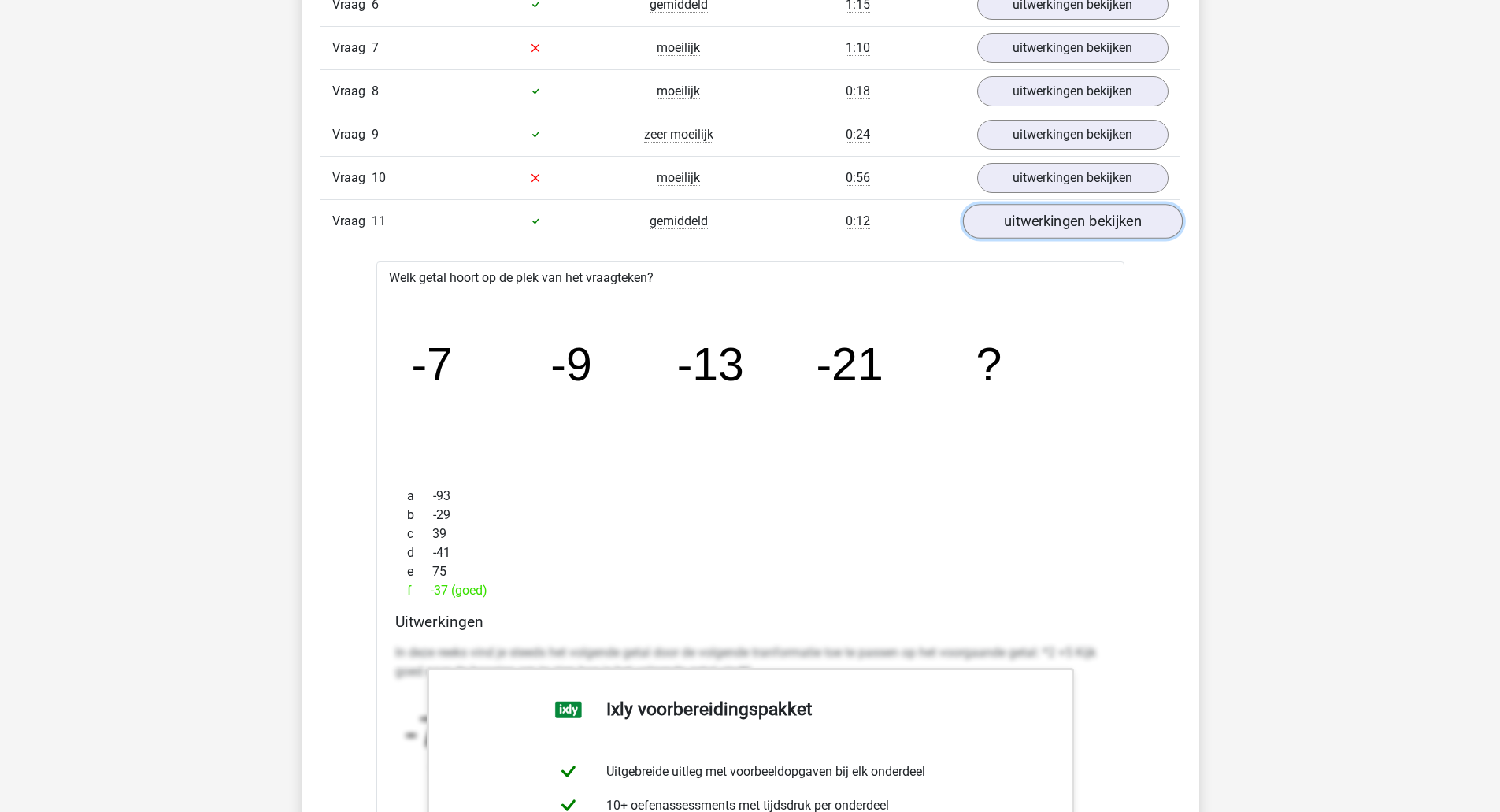
click at [1060, 216] on link "uitwerkingen bekijken" at bounding box center [1072, 222] width 220 height 35
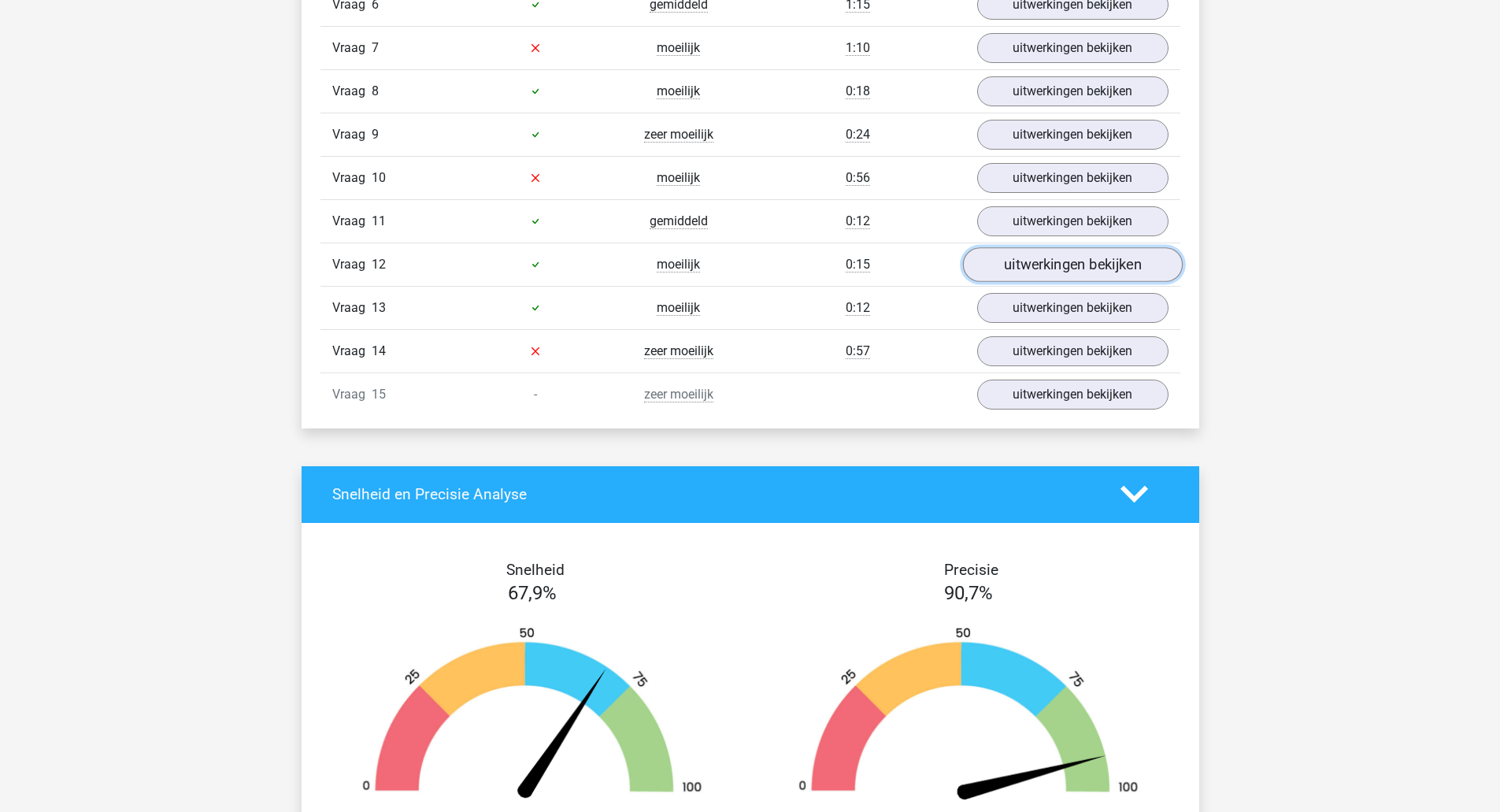
click at [1049, 265] on link "uitwerkingen bekijken" at bounding box center [1072, 265] width 220 height 35
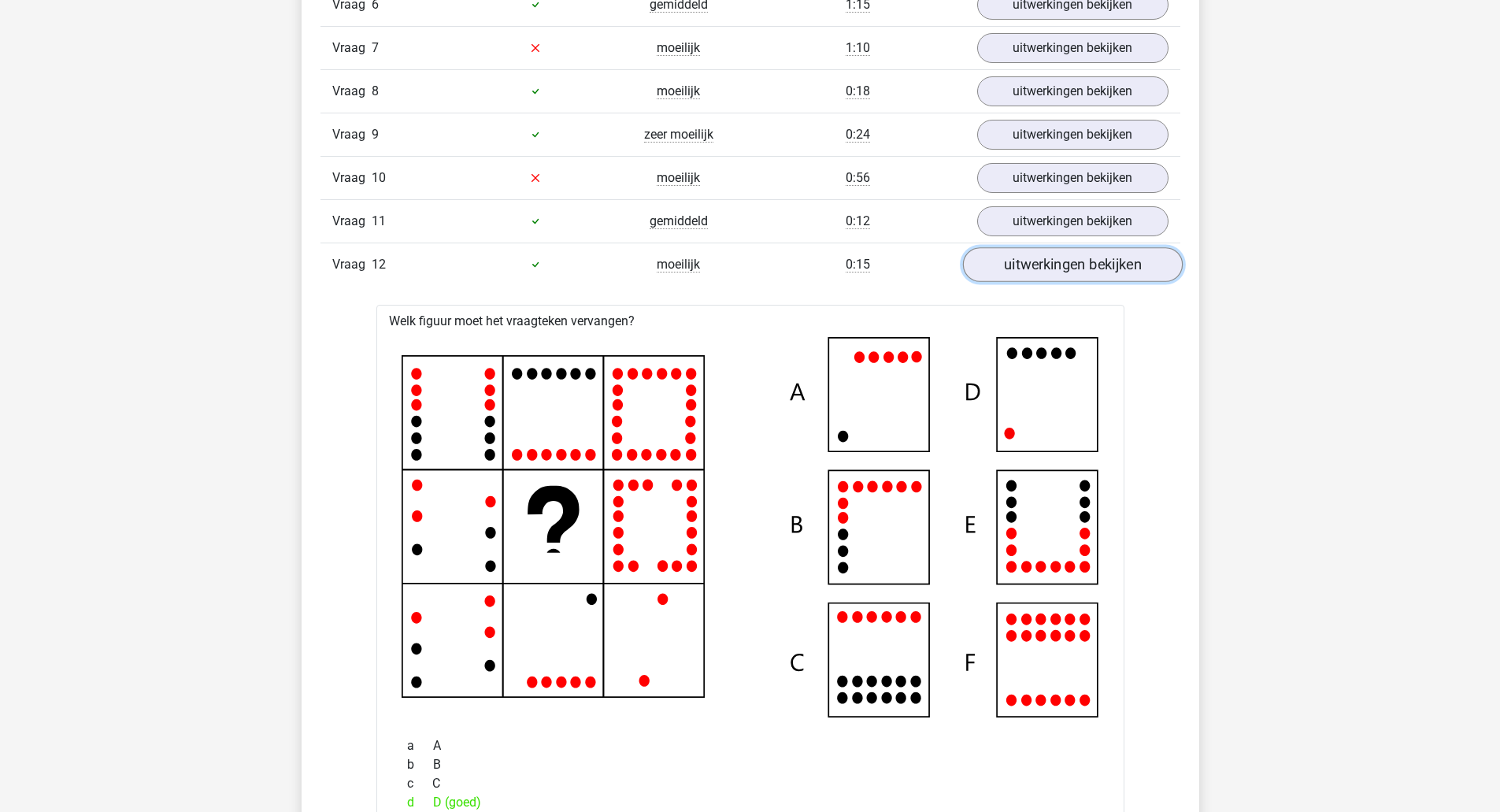
click at [1049, 265] on link "uitwerkingen bekijken" at bounding box center [1072, 265] width 220 height 35
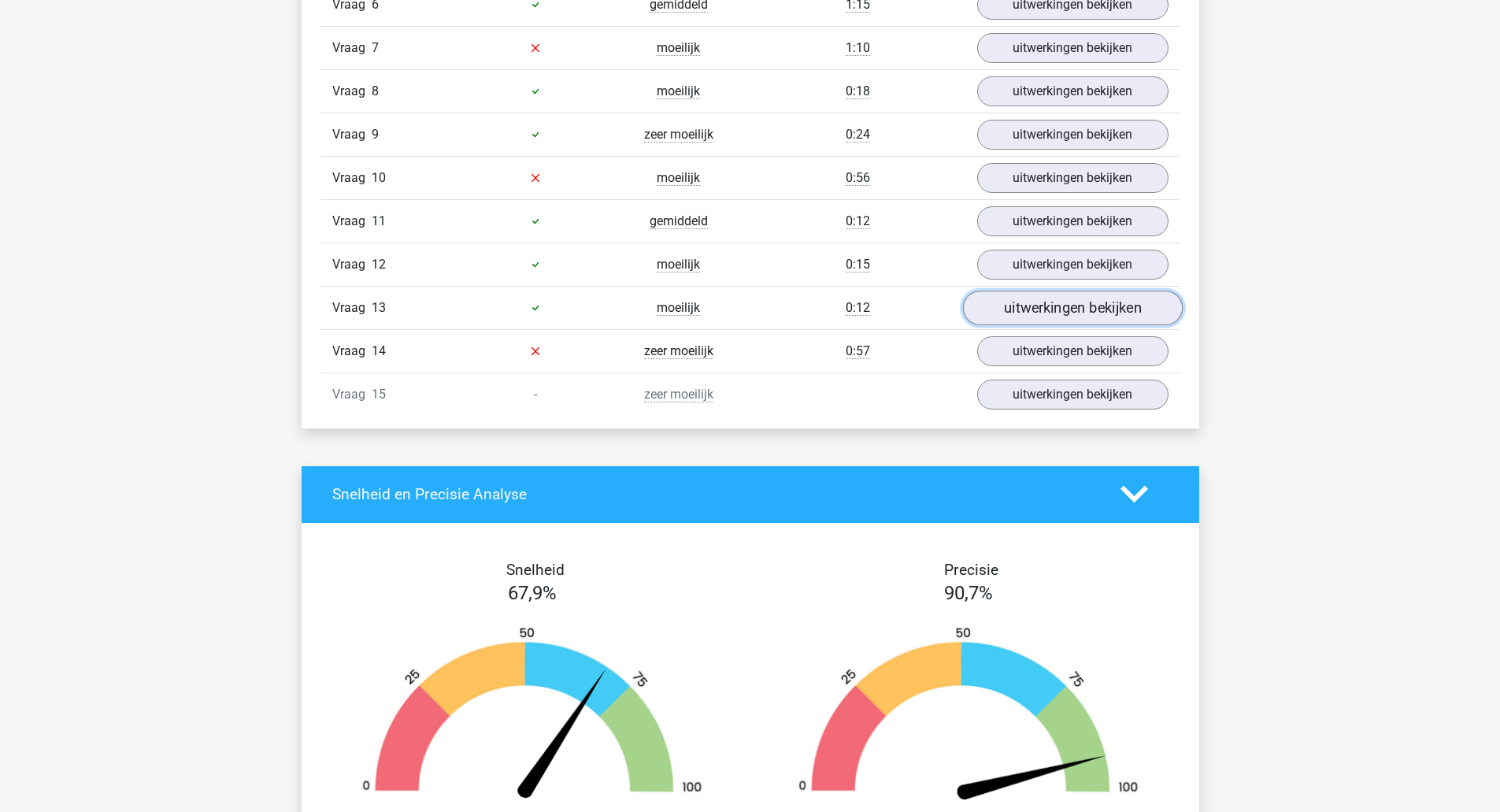
click at [1049, 301] on link "uitwerkingen bekijken" at bounding box center [1072, 307] width 220 height 35
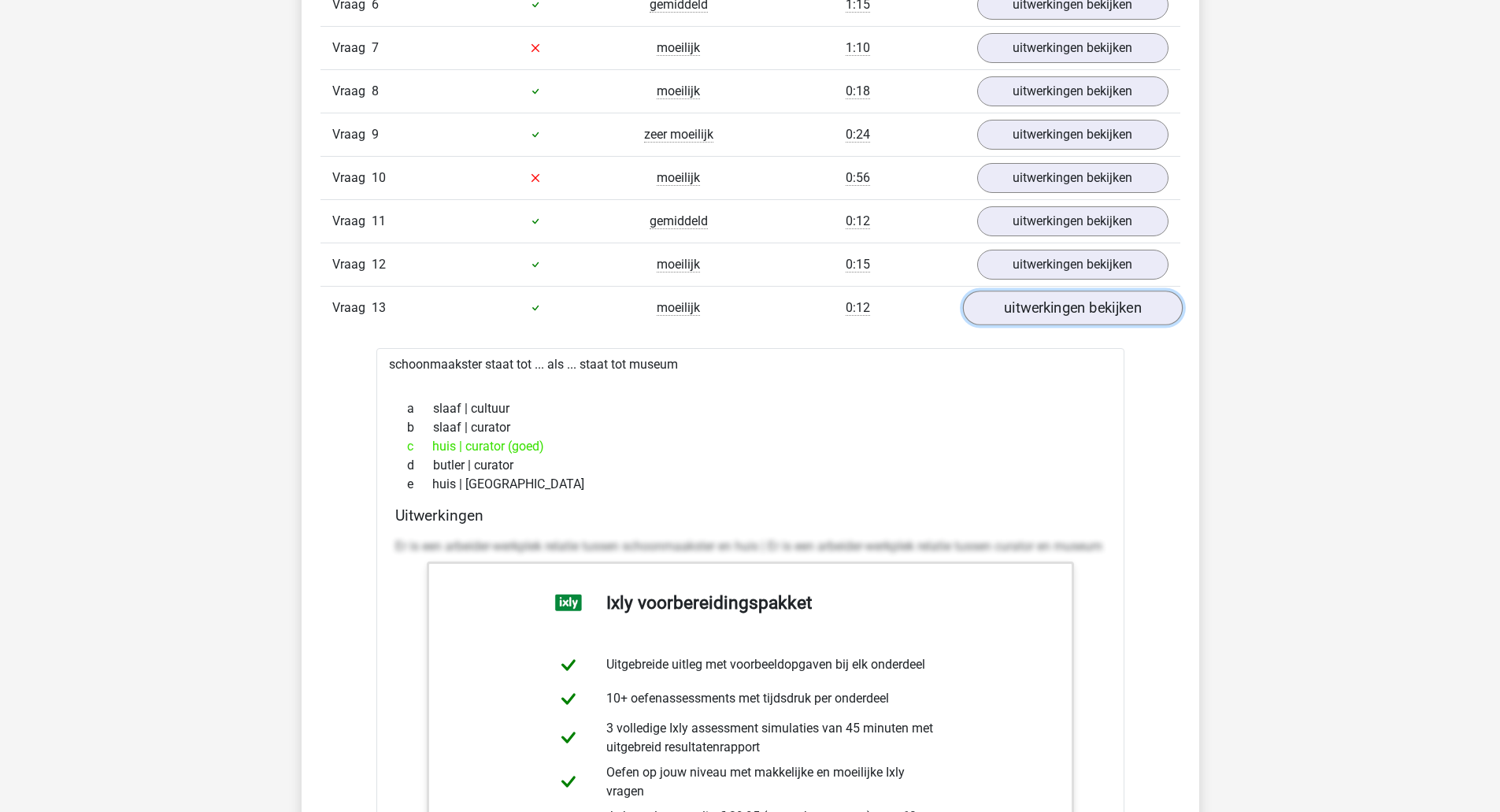
click at [1049, 301] on link "uitwerkingen bekijken" at bounding box center [1072, 307] width 220 height 35
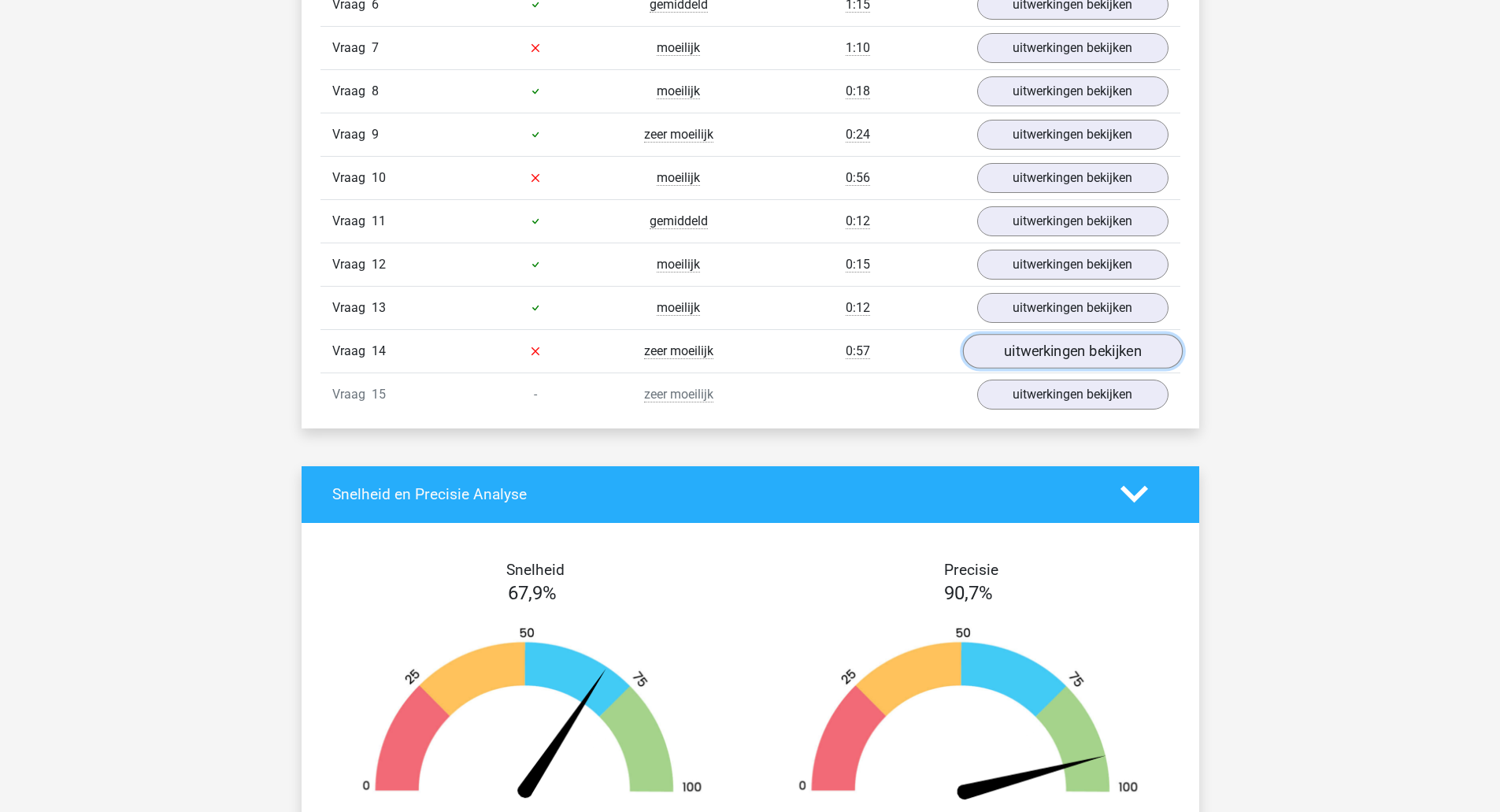
click at [1048, 352] on link "uitwerkingen bekijken" at bounding box center [1072, 351] width 220 height 35
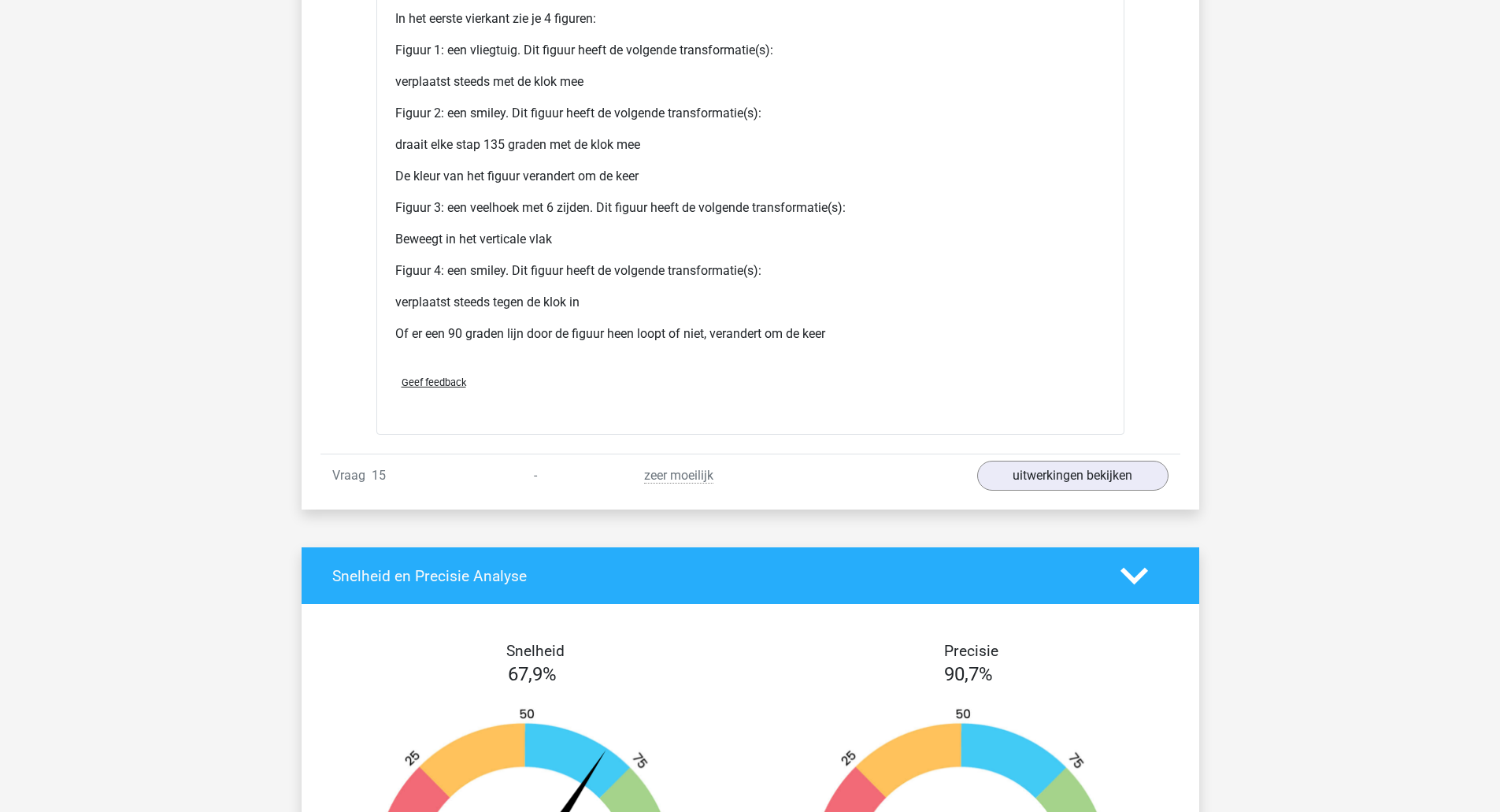
scroll to position [5158, 0]
click at [1067, 479] on link "uitwerkingen bekijken" at bounding box center [1072, 477] width 220 height 35
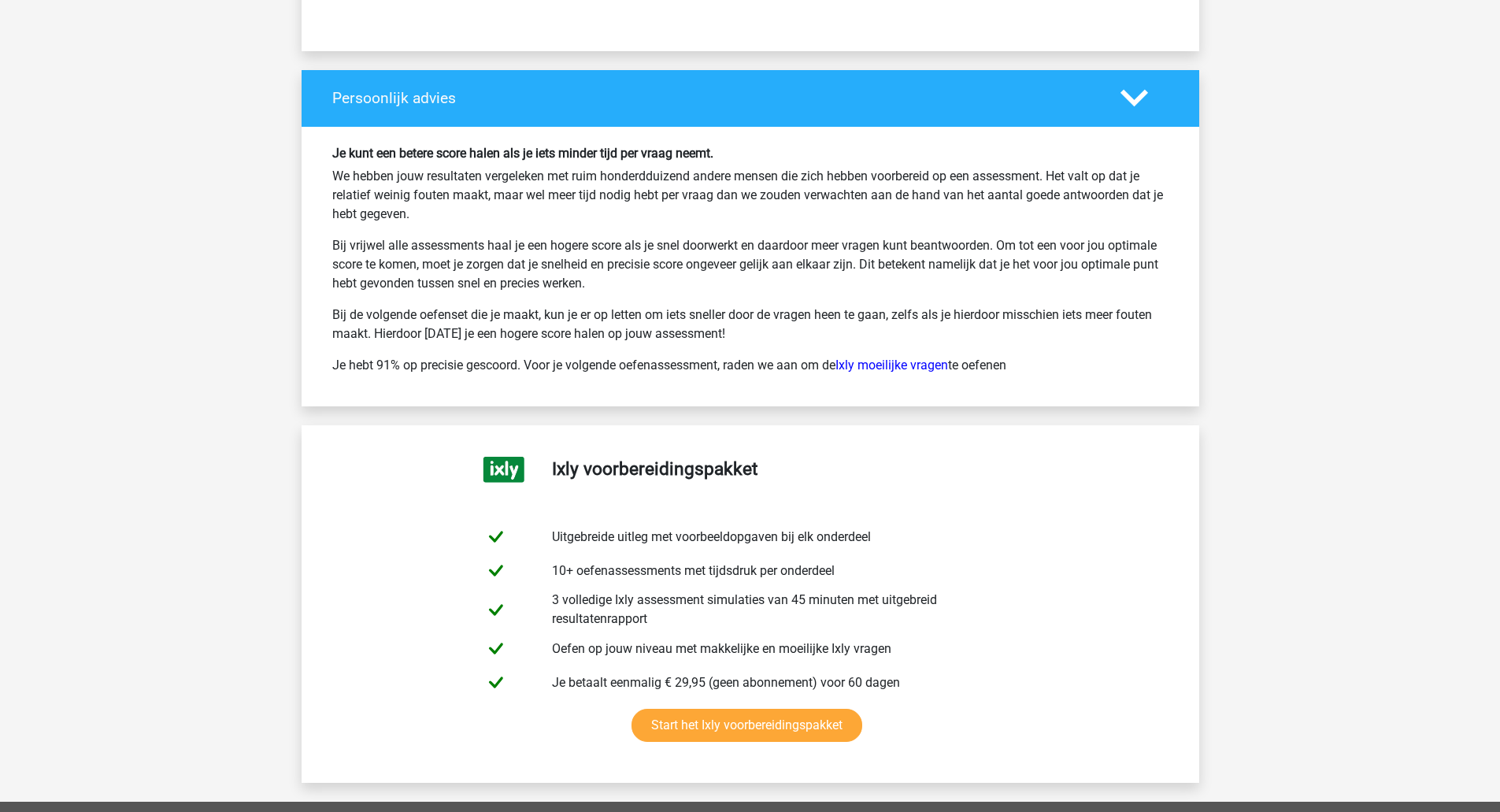
scroll to position [7443, 0]
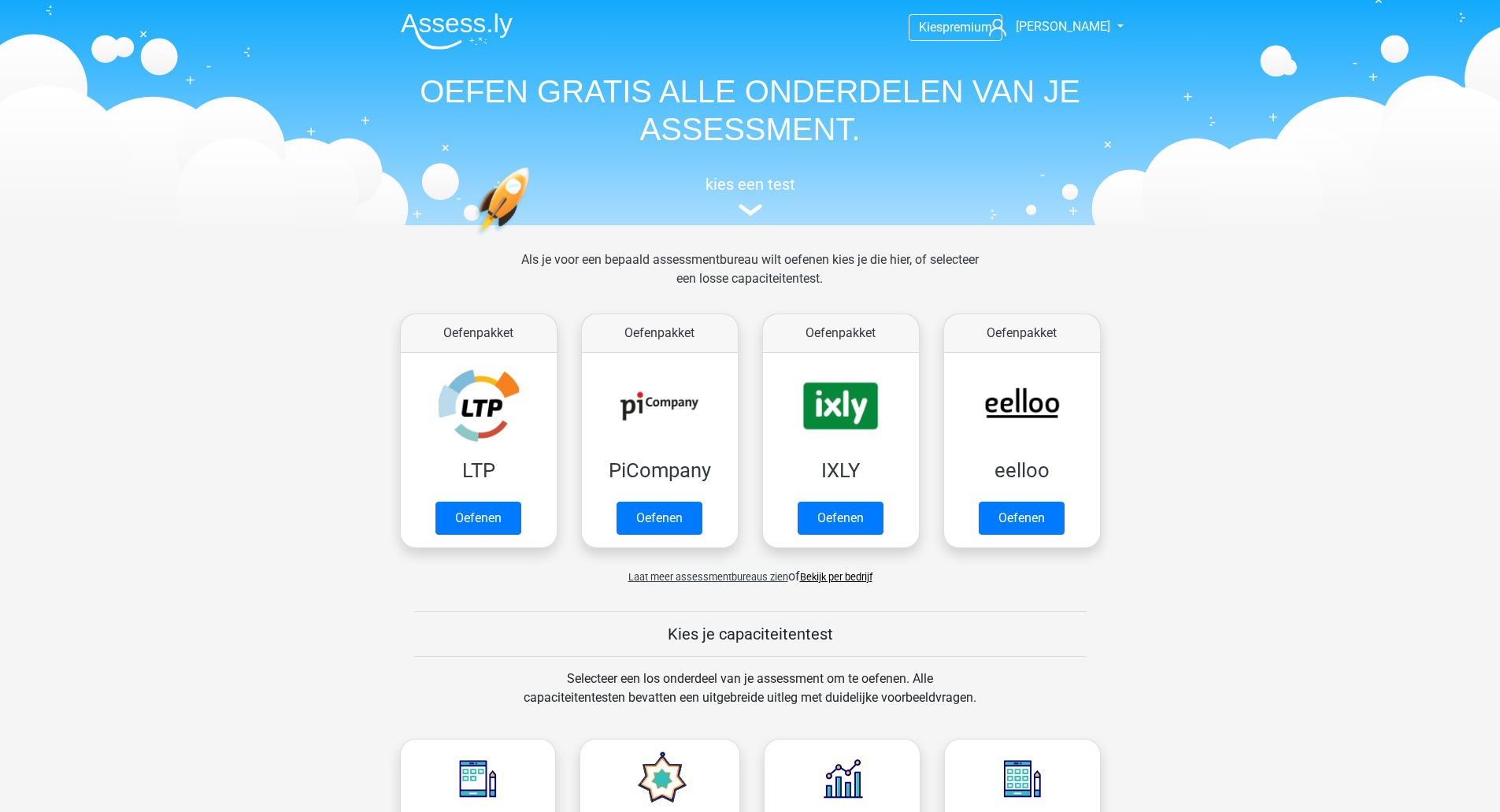
click at [942, 393] on div "Oefenpakket eelloo Oefenen" at bounding box center [1022, 431] width 181 height 247
click at [1033, 509] on link "Oefenen" at bounding box center [1021, 522] width 89 height 35
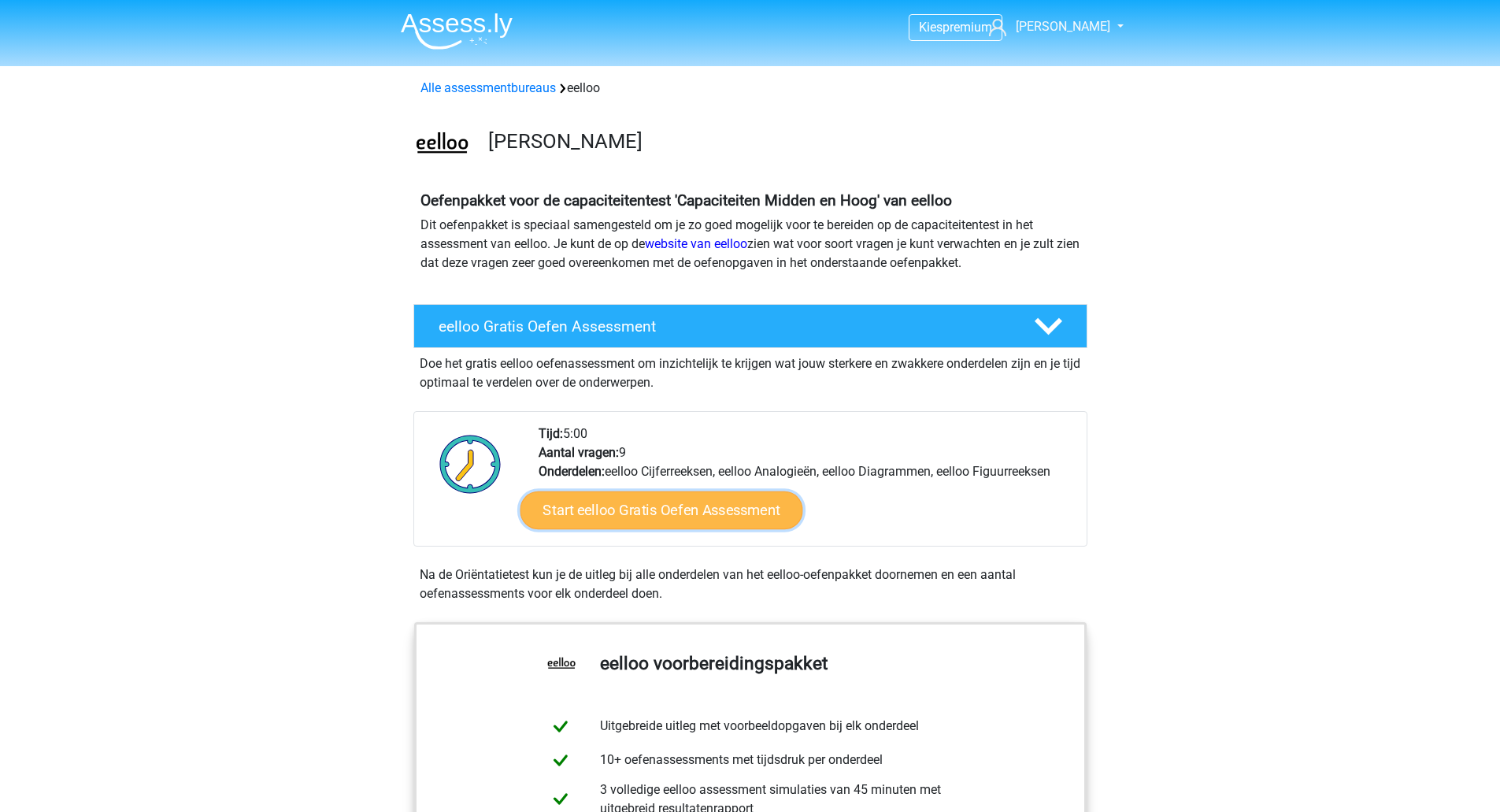
click at [720, 506] on link "Start eelloo Gratis Oefen Assessment" at bounding box center [661, 510] width 283 height 37
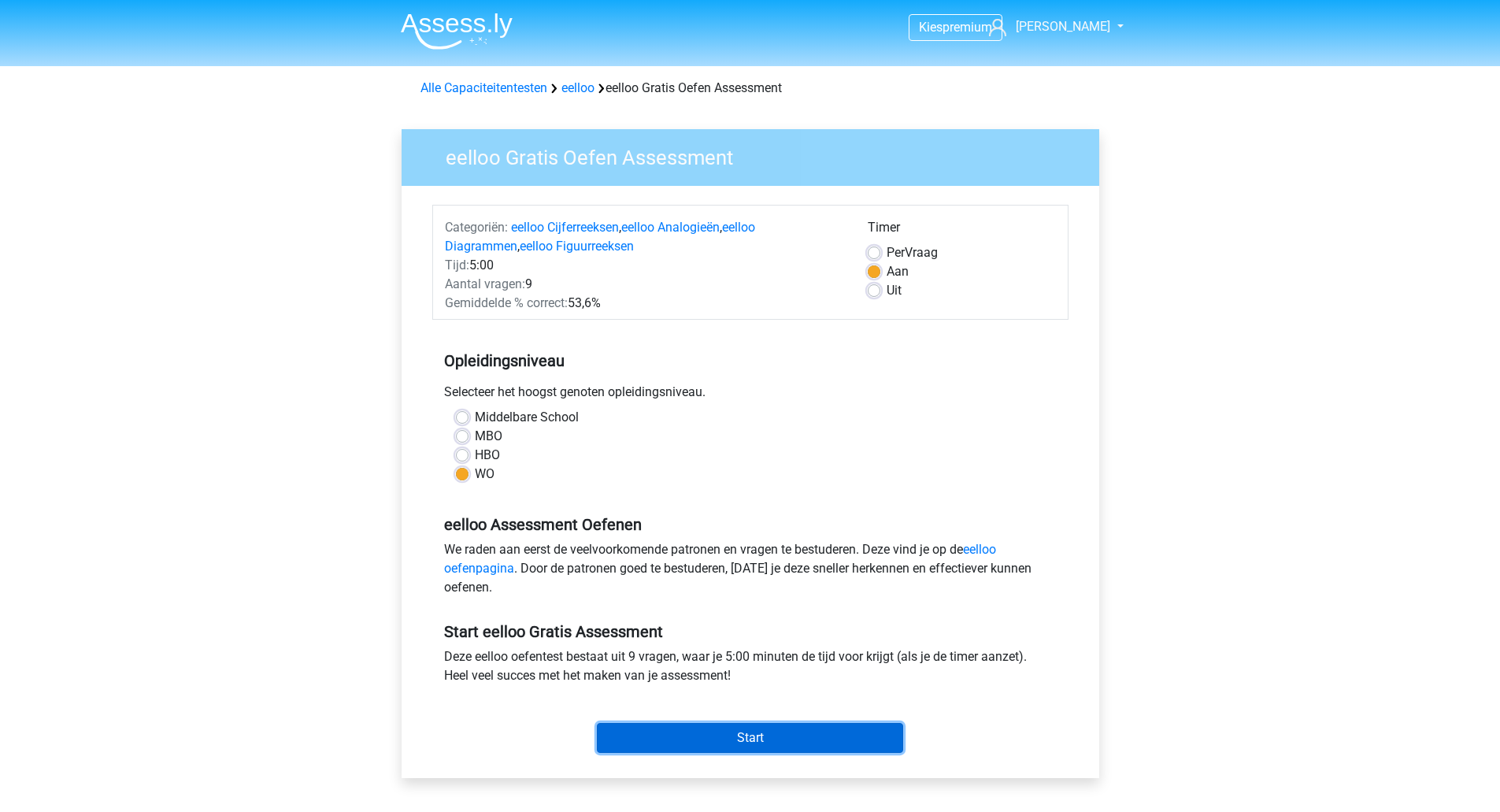
click at [785, 749] on input "Start" at bounding box center [750, 737] width 307 height 30
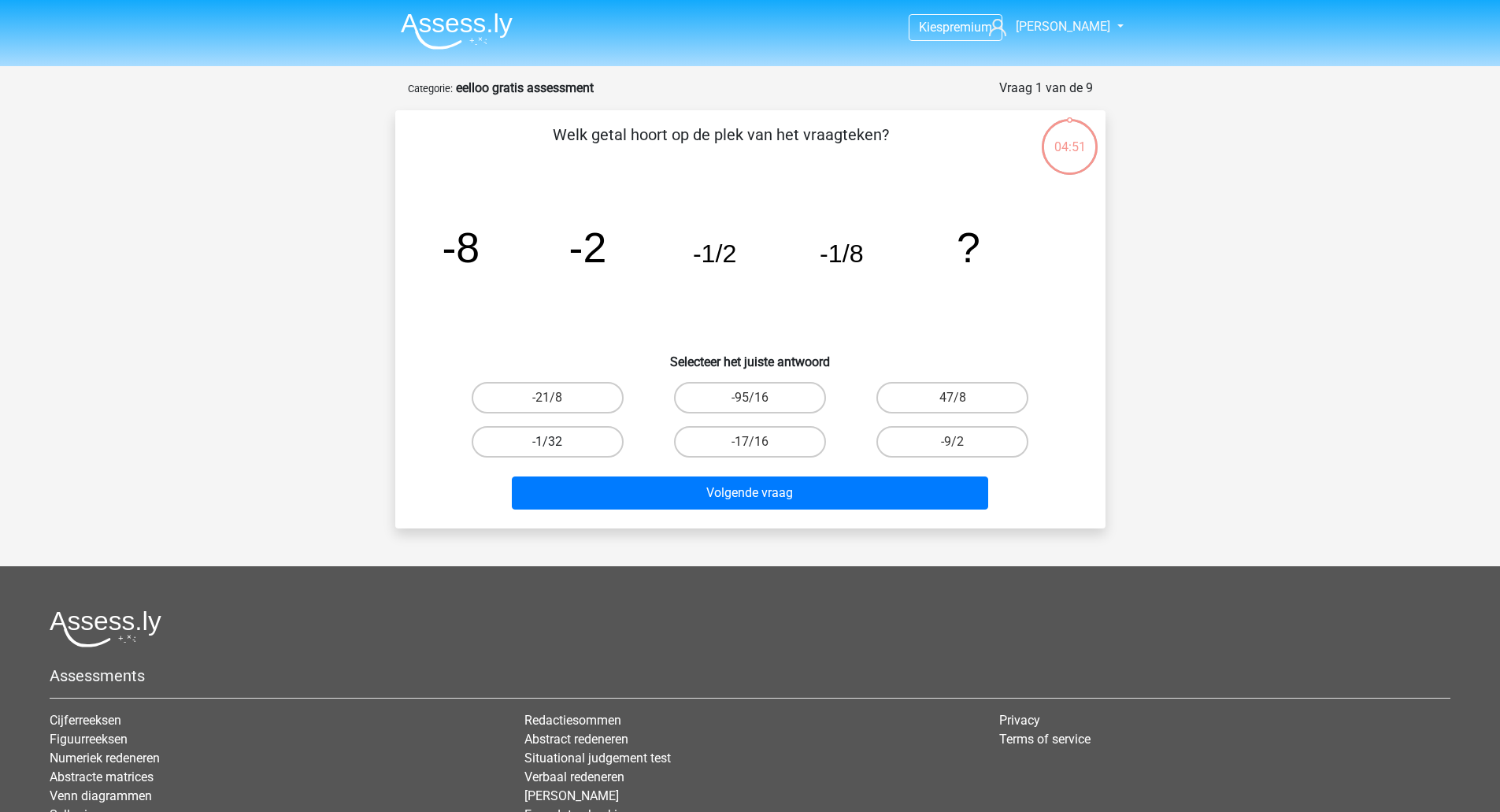
click at [579, 442] on label "-1/32" at bounding box center [547, 442] width 152 height 32
click at [557, 442] on input "-1/32" at bounding box center [552, 446] width 10 height 10
radio input "true"
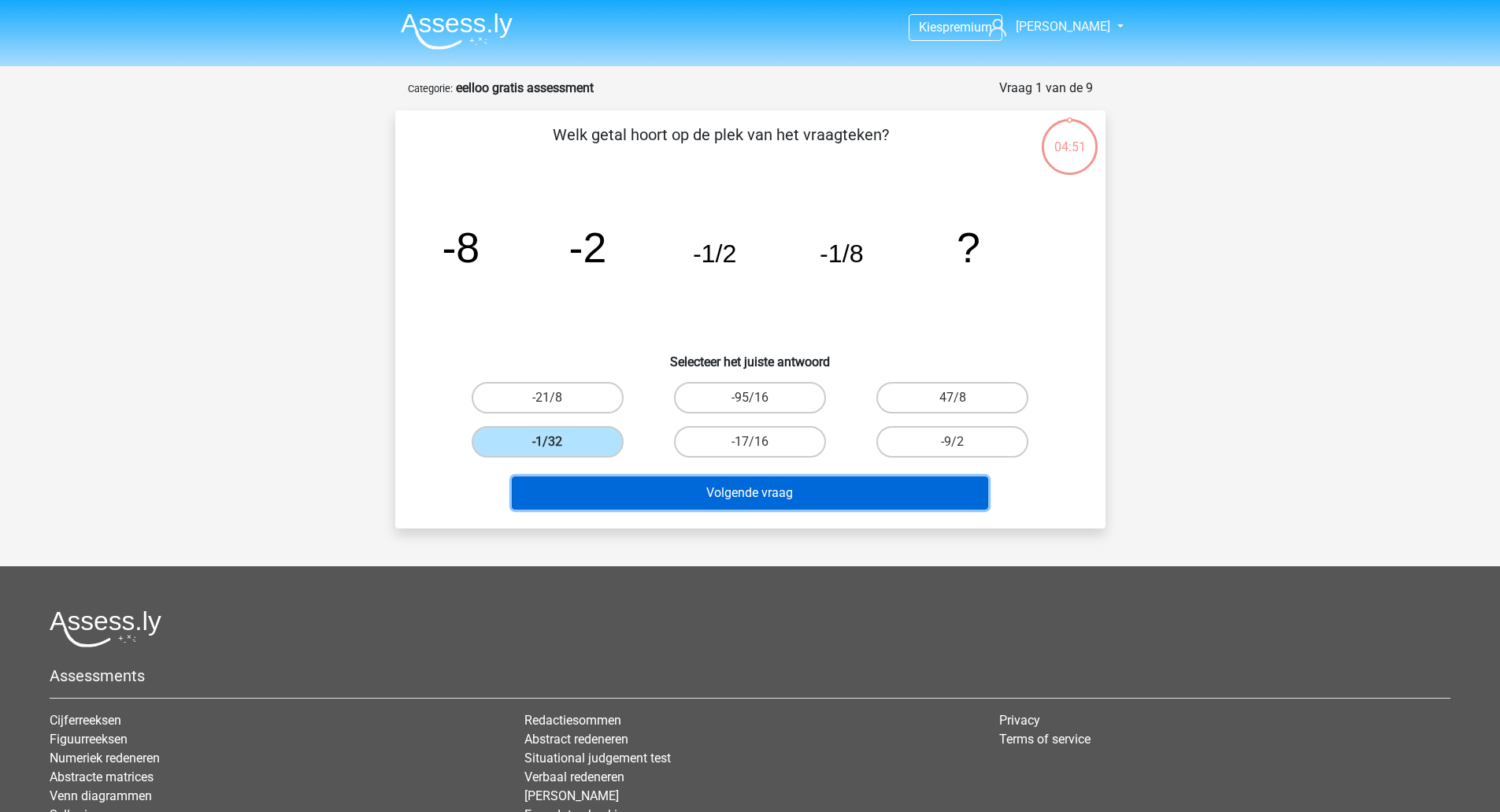
click at [640, 496] on button "Volgende vraag" at bounding box center [750, 493] width 476 height 33
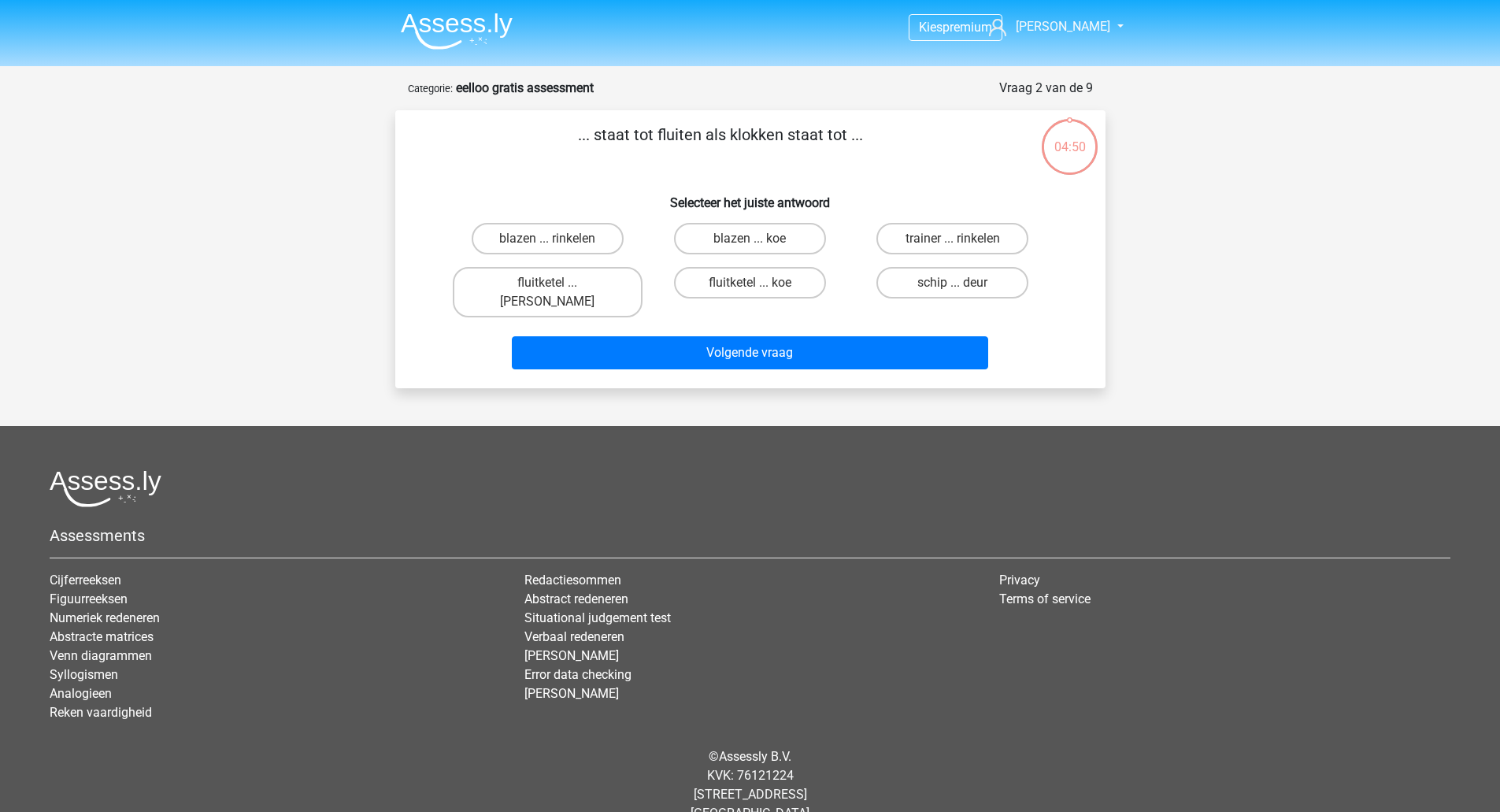
scroll to position [11, 0]
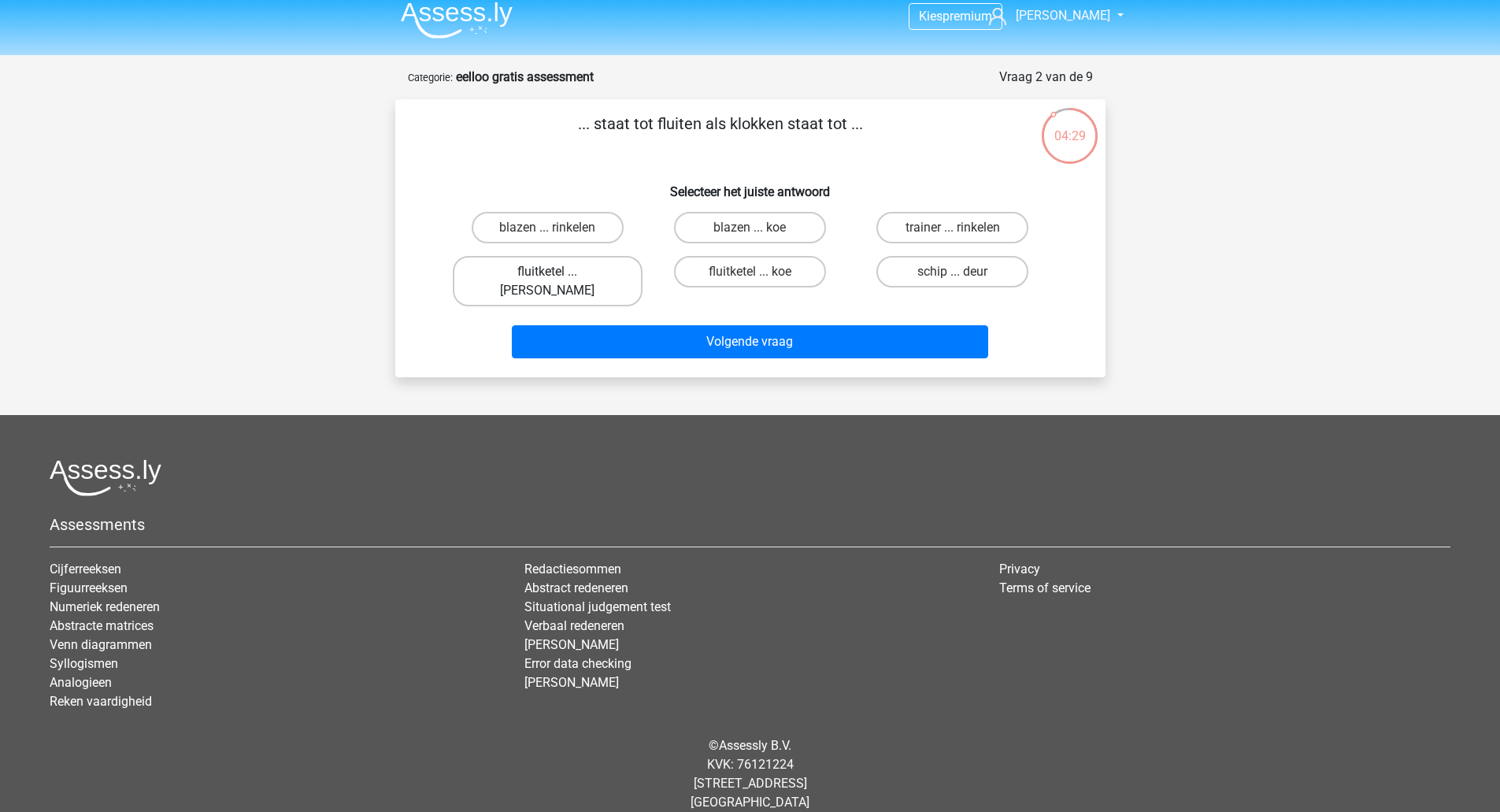
click at [575, 265] on label "fluitketel ... luiden" at bounding box center [547, 280] width 190 height 50
click at [557, 272] on input "fluitketel ... luiden" at bounding box center [552, 276] width 10 height 10
radio input "true"
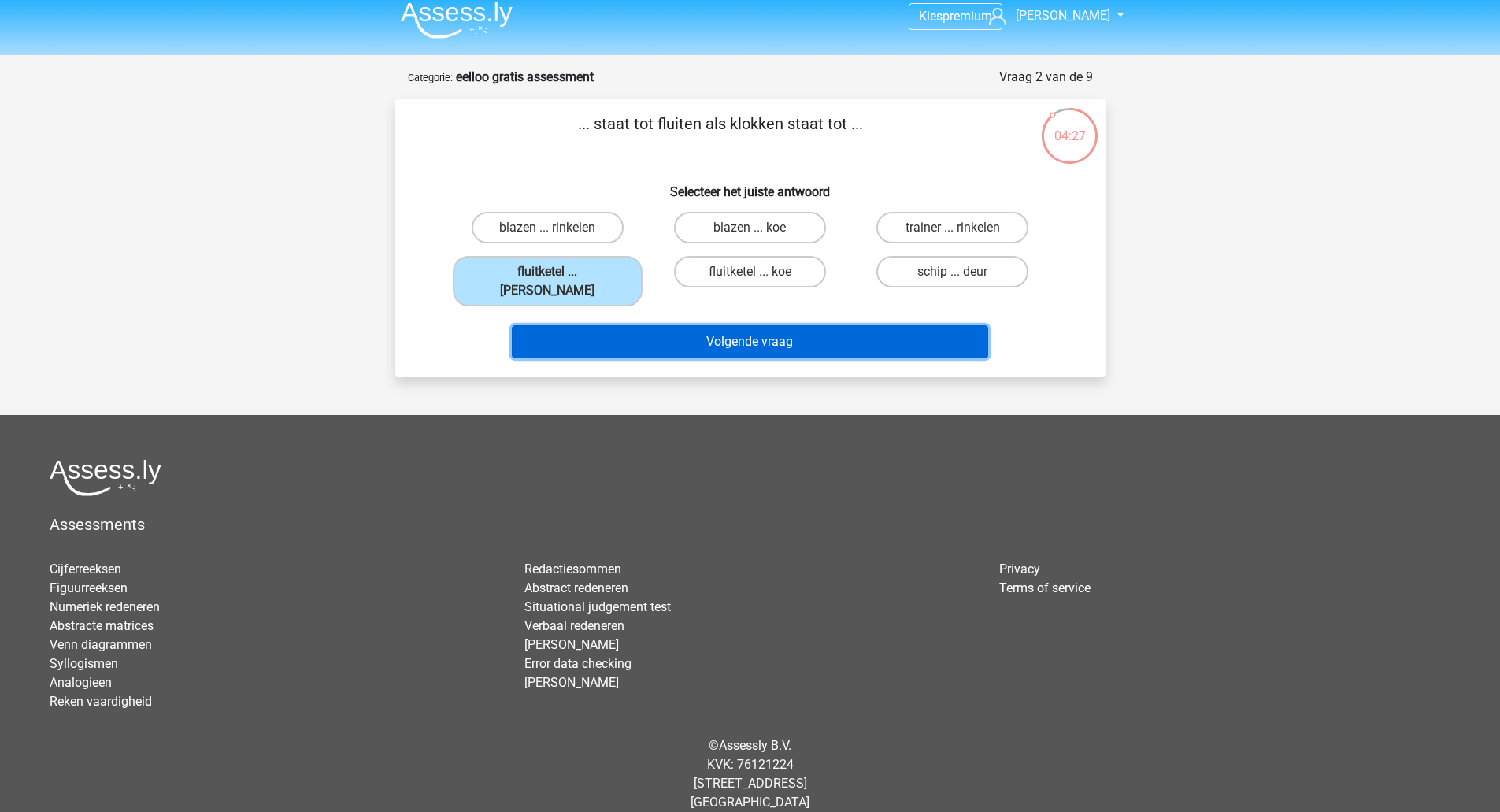
click at [625, 325] on button "Volgende vraag" at bounding box center [750, 341] width 476 height 33
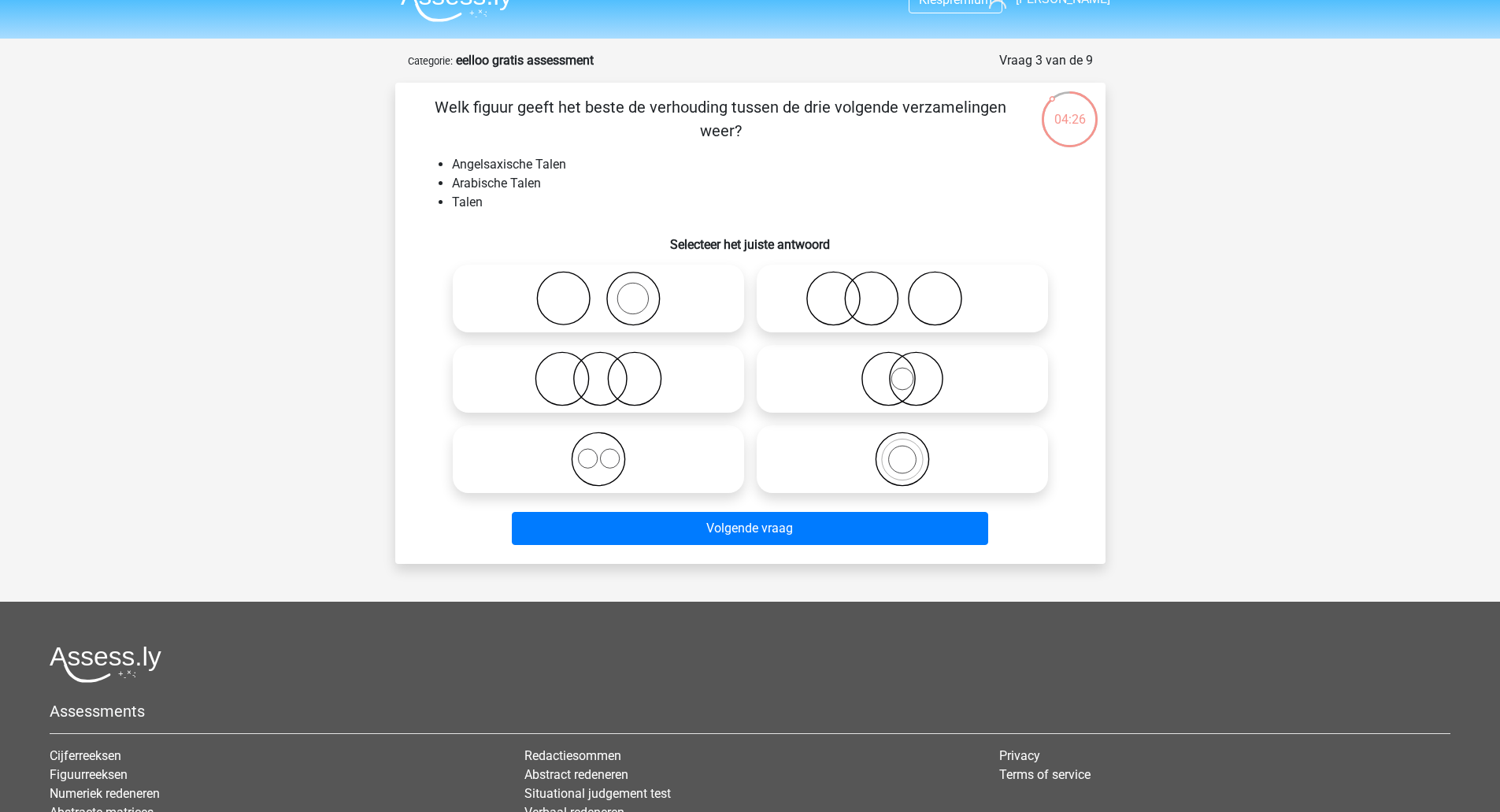
scroll to position [26, 0]
click at [583, 457] on icon at bounding box center [599, 460] width 279 height 55
click at [599, 452] on input "radio" at bounding box center [603, 446] width 10 height 10
radio input "true"
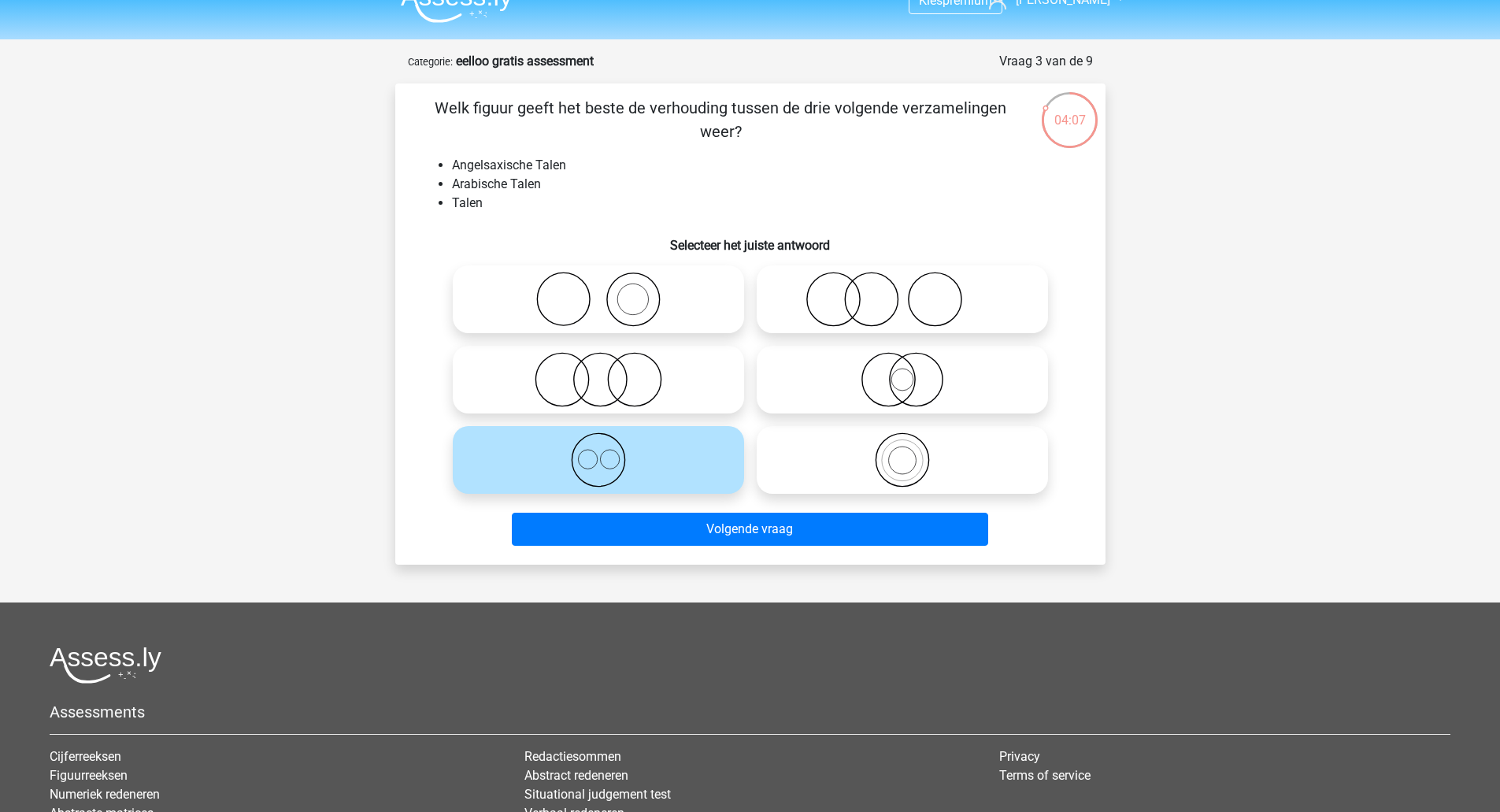
click at [653, 547] on div "Volgende vraag" at bounding box center [750, 532] width 608 height 39
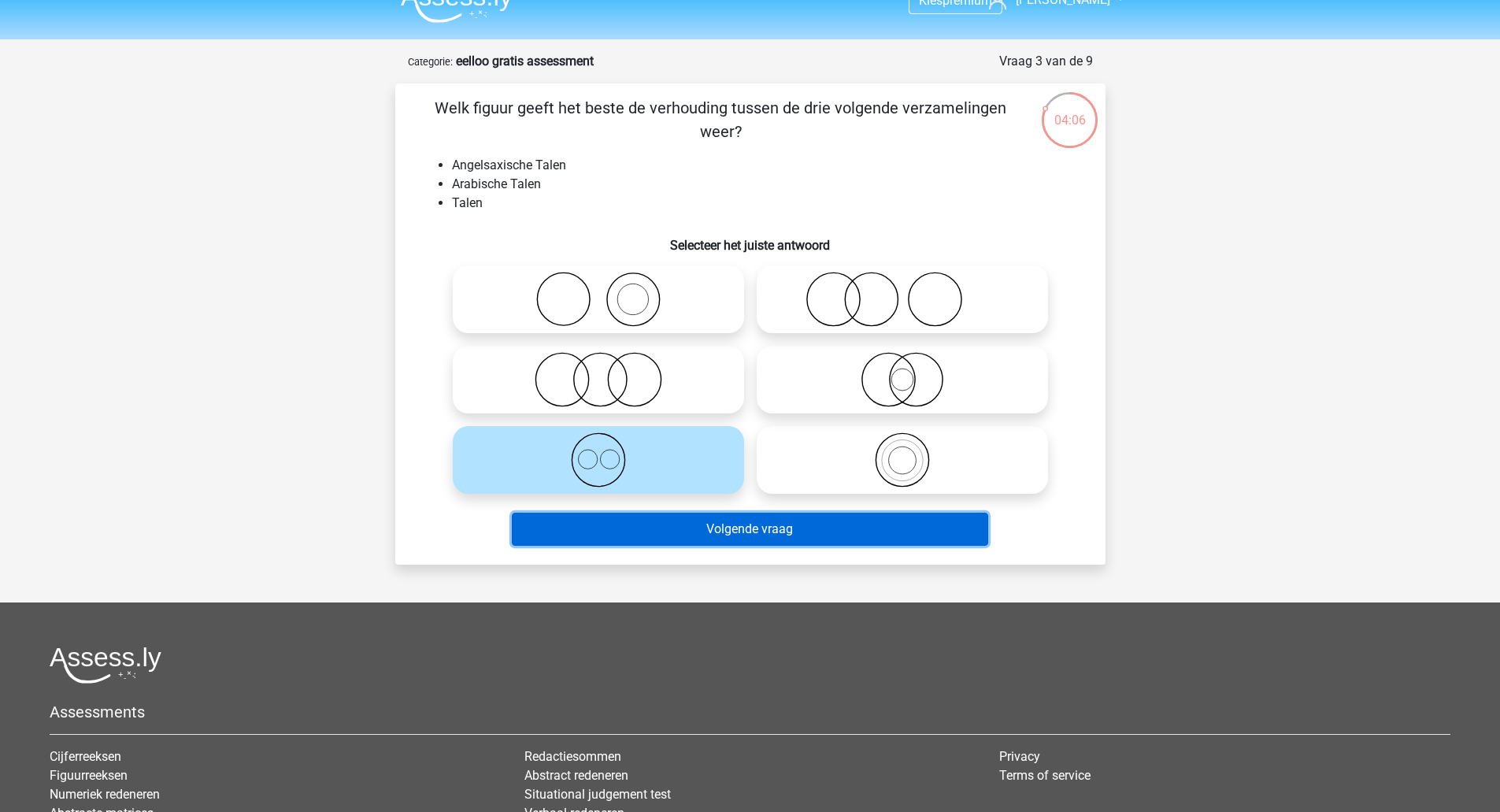
click at [661, 531] on button "Volgende vraag" at bounding box center [750, 529] width 476 height 33
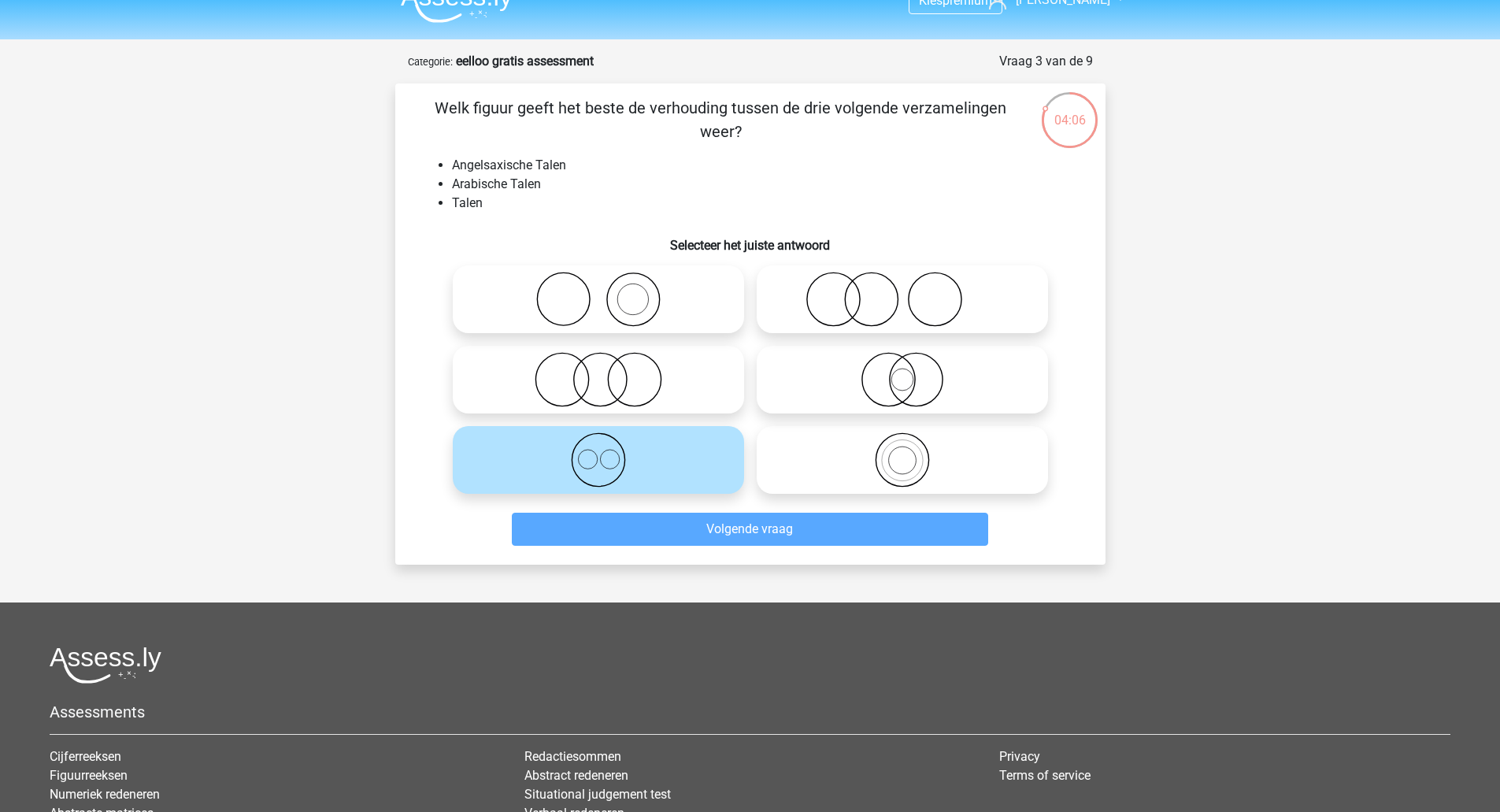
scroll to position [78, 0]
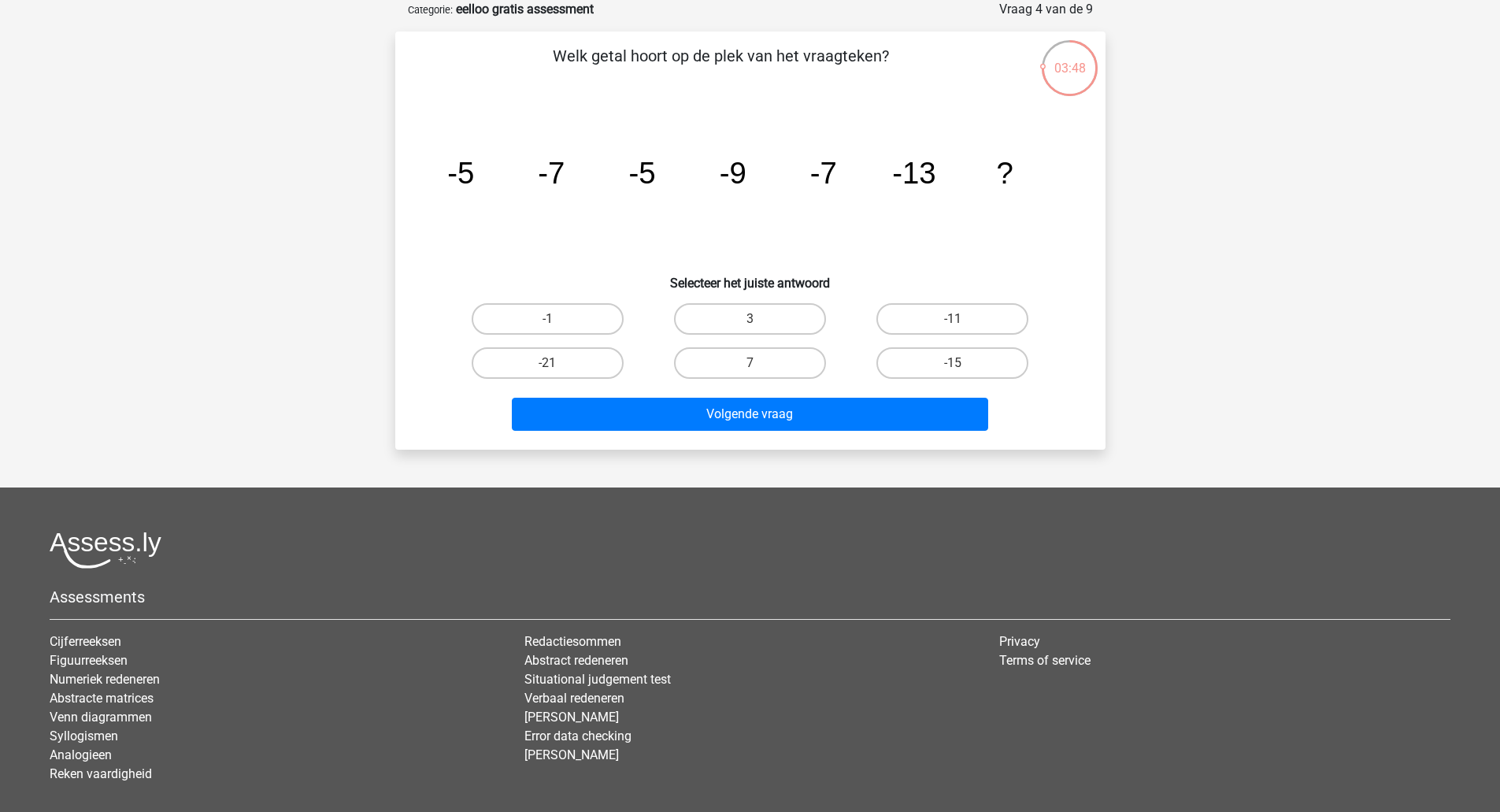
click at [957, 326] on input "-11" at bounding box center [957, 324] width 10 height 10
radio input "true"
click at [877, 431] on div "Volgende vraag" at bounding box center [750, 417] width 608 height 39
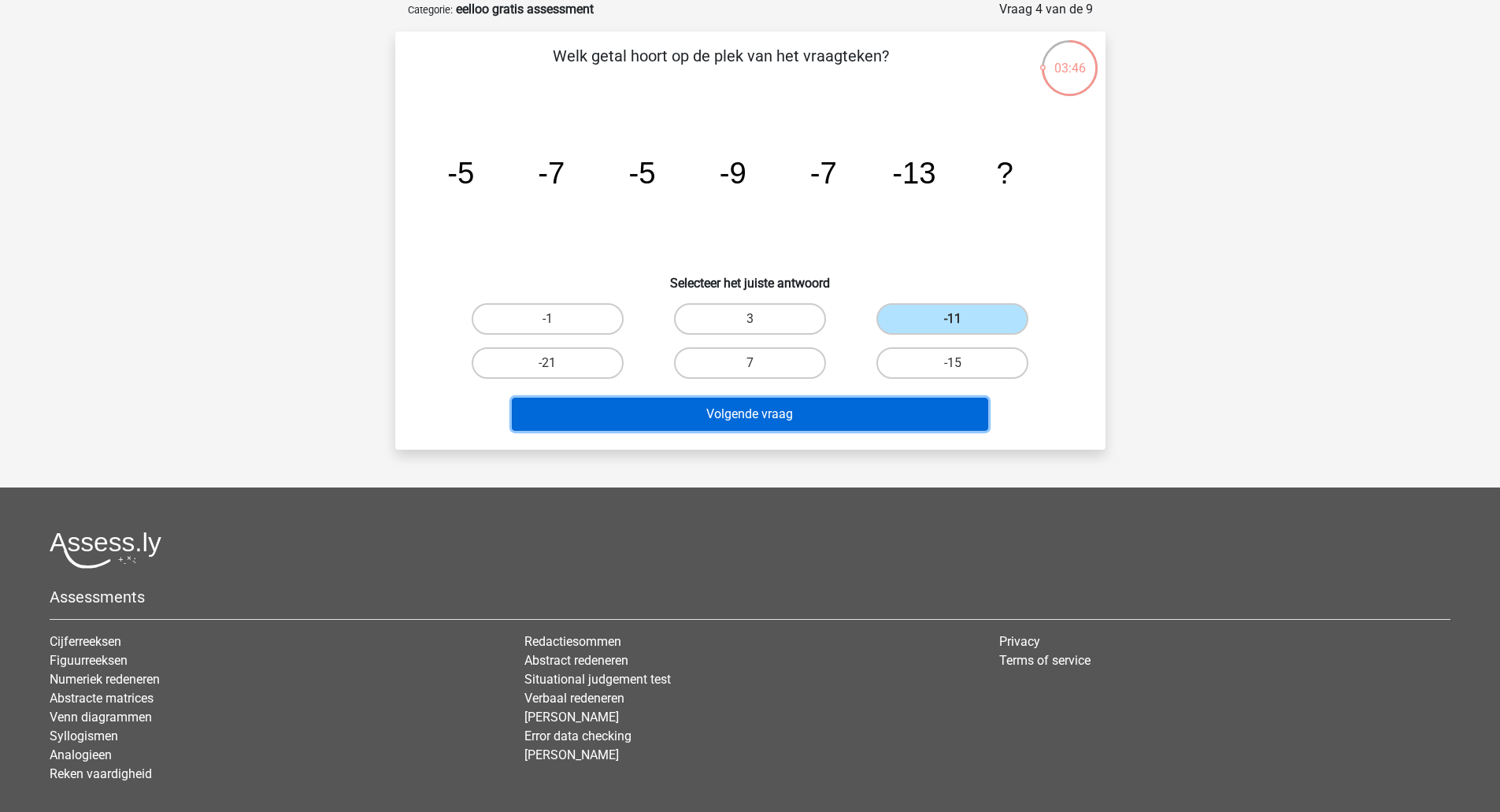
click at [880, 414] on button "Volgende vraag" at bounding box center [750, 414] width 476 height 33
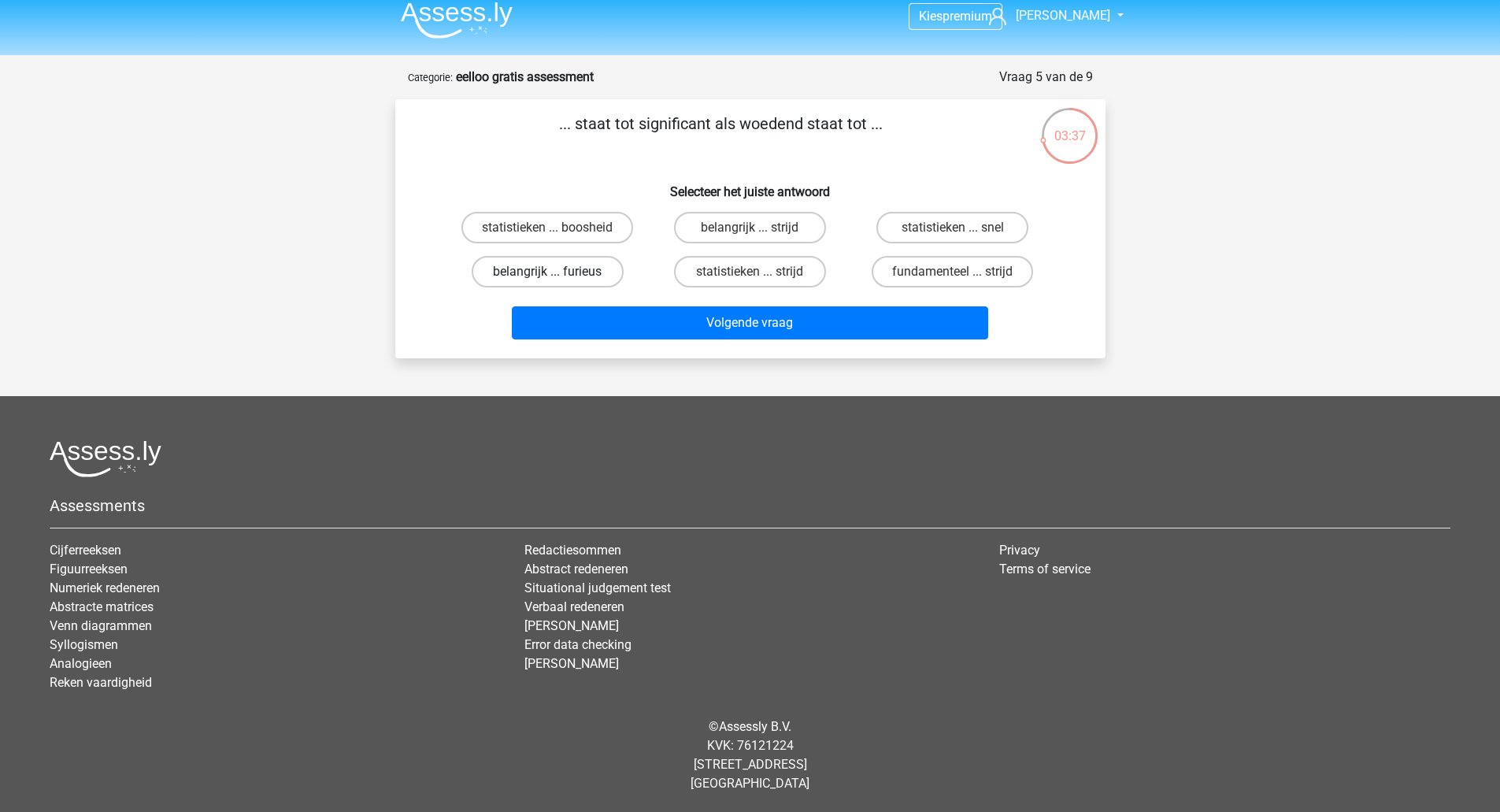
click at [568, 270] on label "belangrijk ... furieus" at bounding box center [547, 271] width 152 height 32
click at [557, 272] on input "belangrijk ... furieus" at bounding box center [552, 276] width 10 height 10
radio input "true"
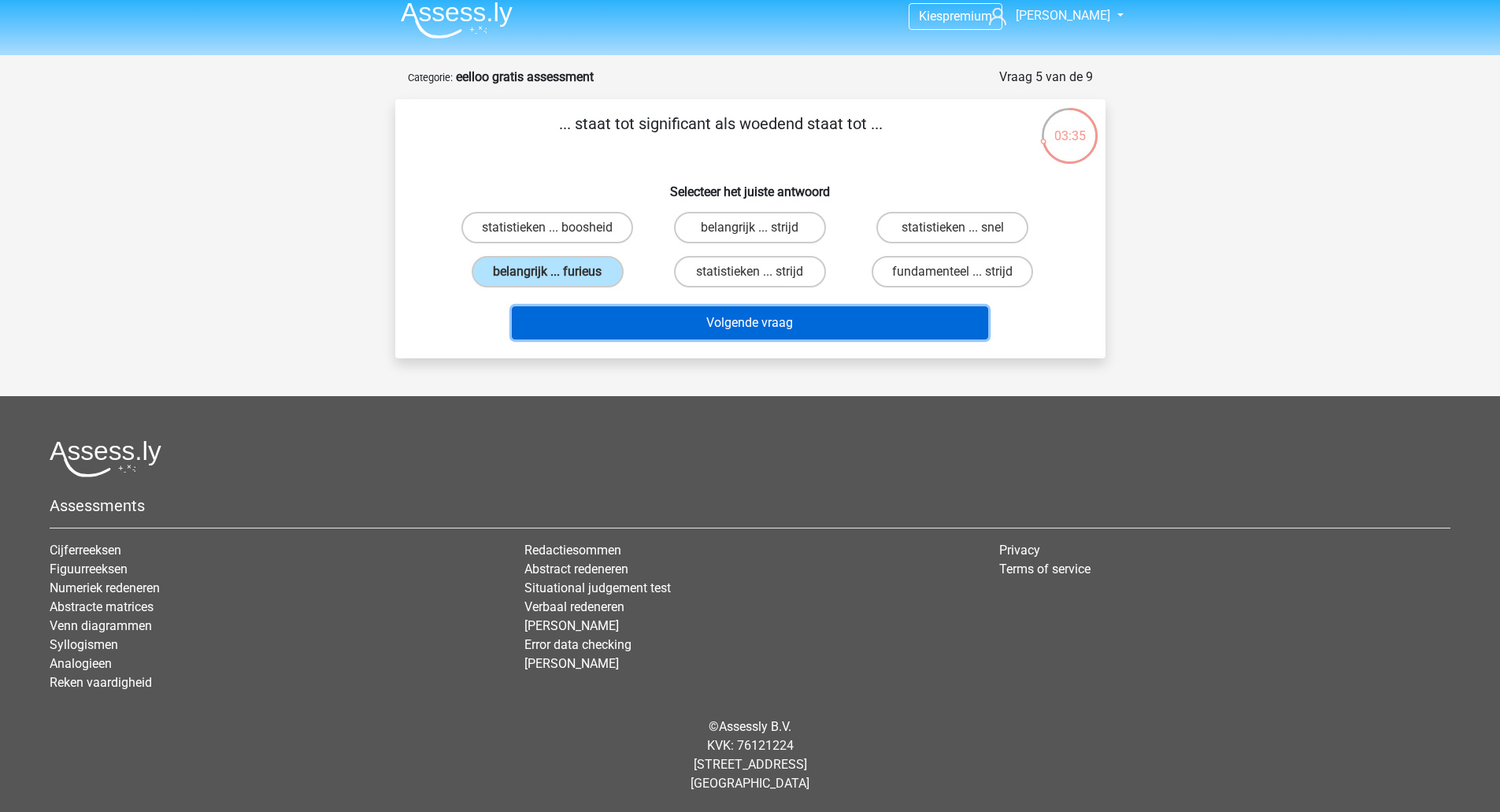
click at [704, 325] on button "Volgende vraag" at bounding box center [750, 323] width 476 height 33
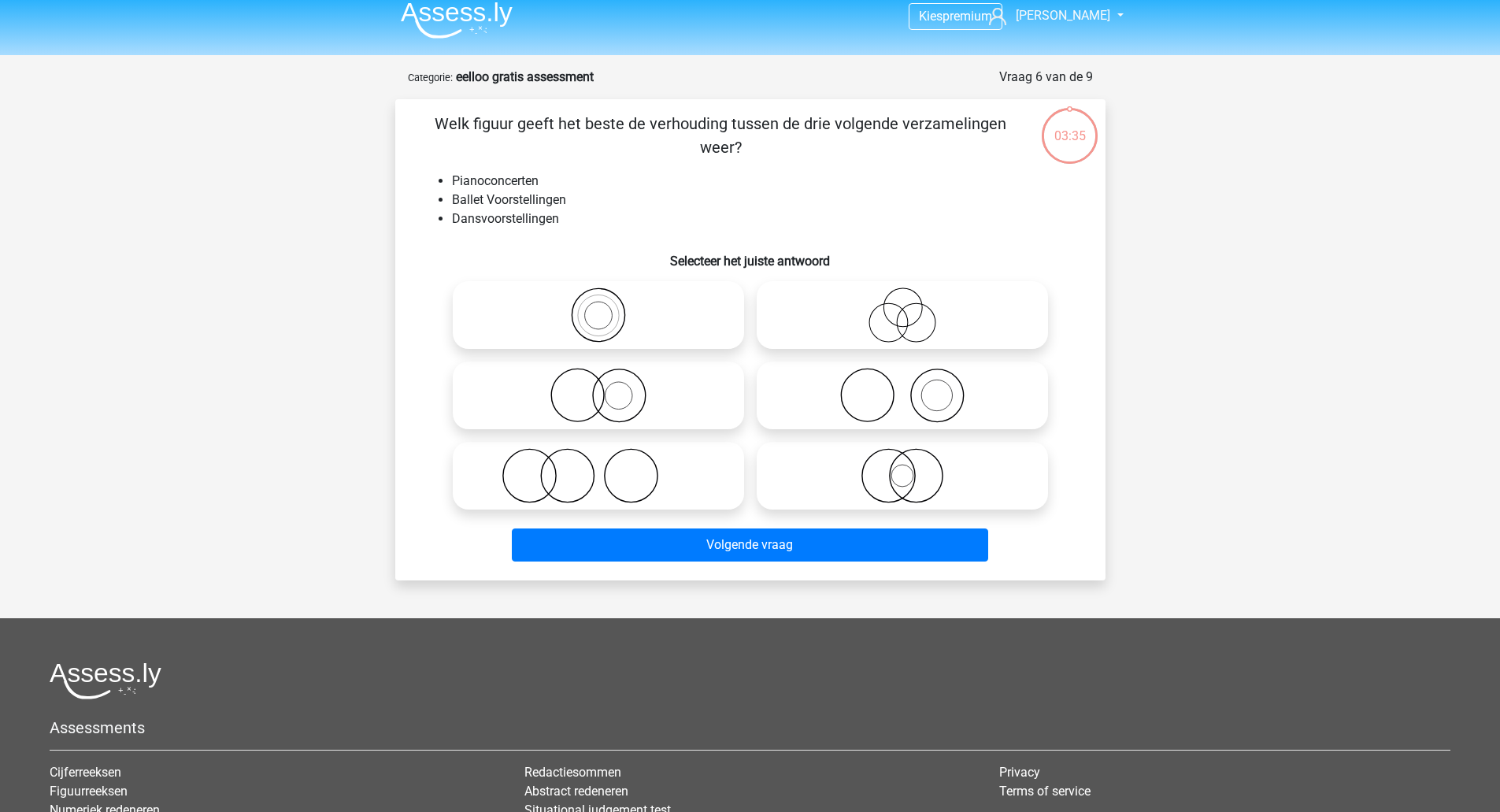
scroll to position [78, 0]
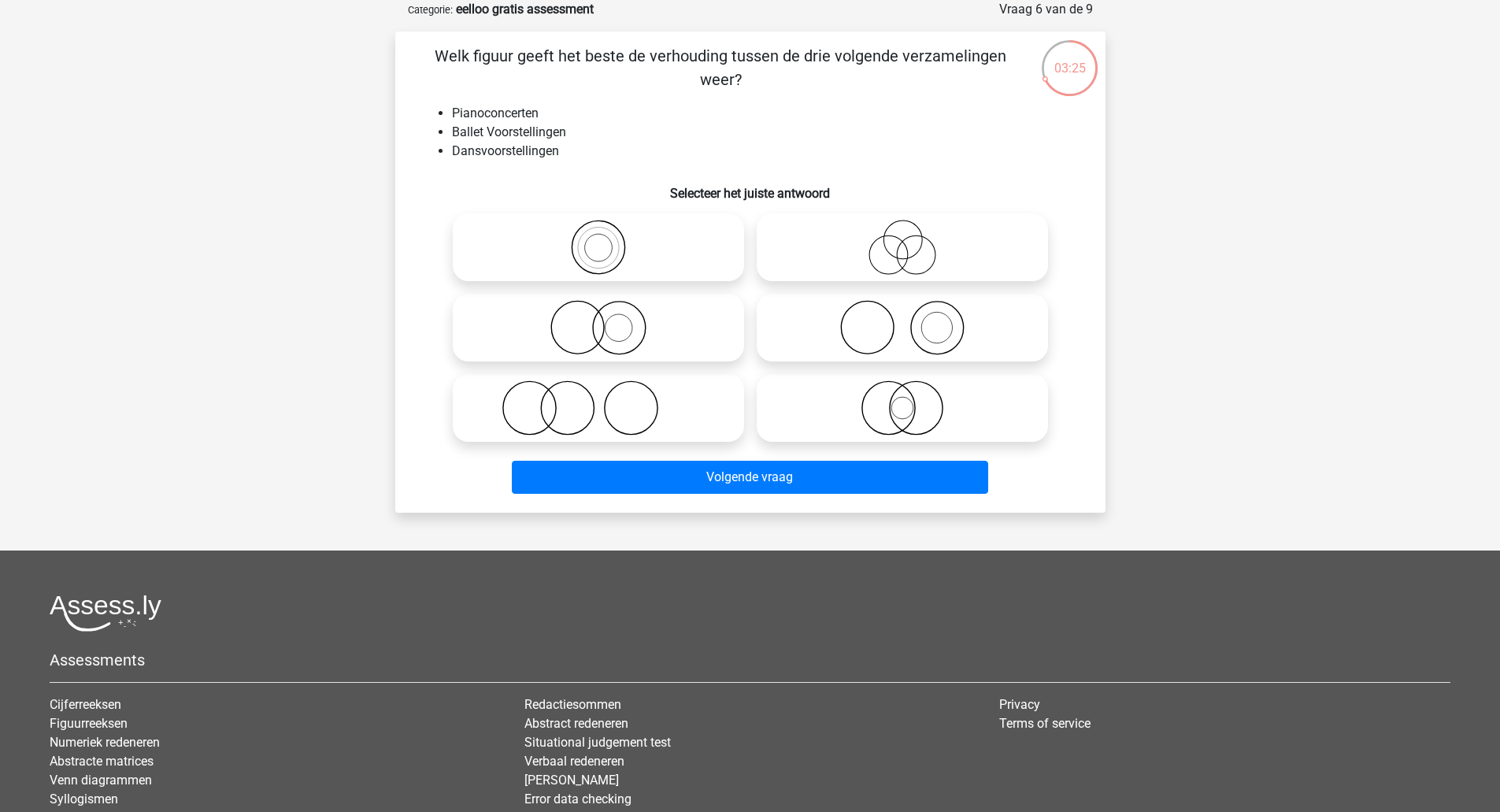
click at [881, 299] on label at bounding box center [901, 328] width 291 height 68
click at [902, 309] on input "radio" at bounding box center [907, 314] width 10 height 10
radio input "true"
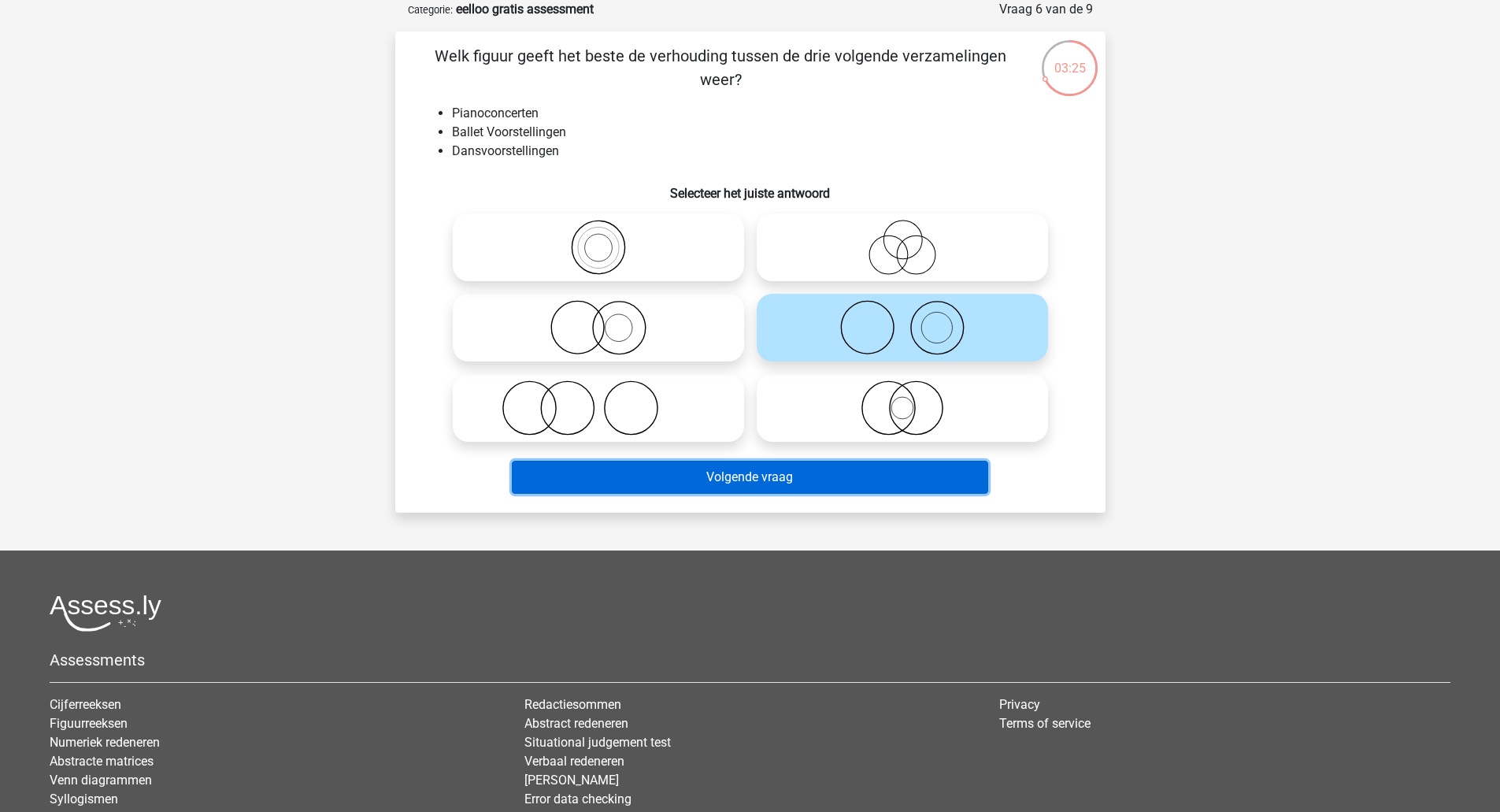
click at [850, 478] on button "Volgende vraag" at bounding box center [750, 477] width 476 height 33
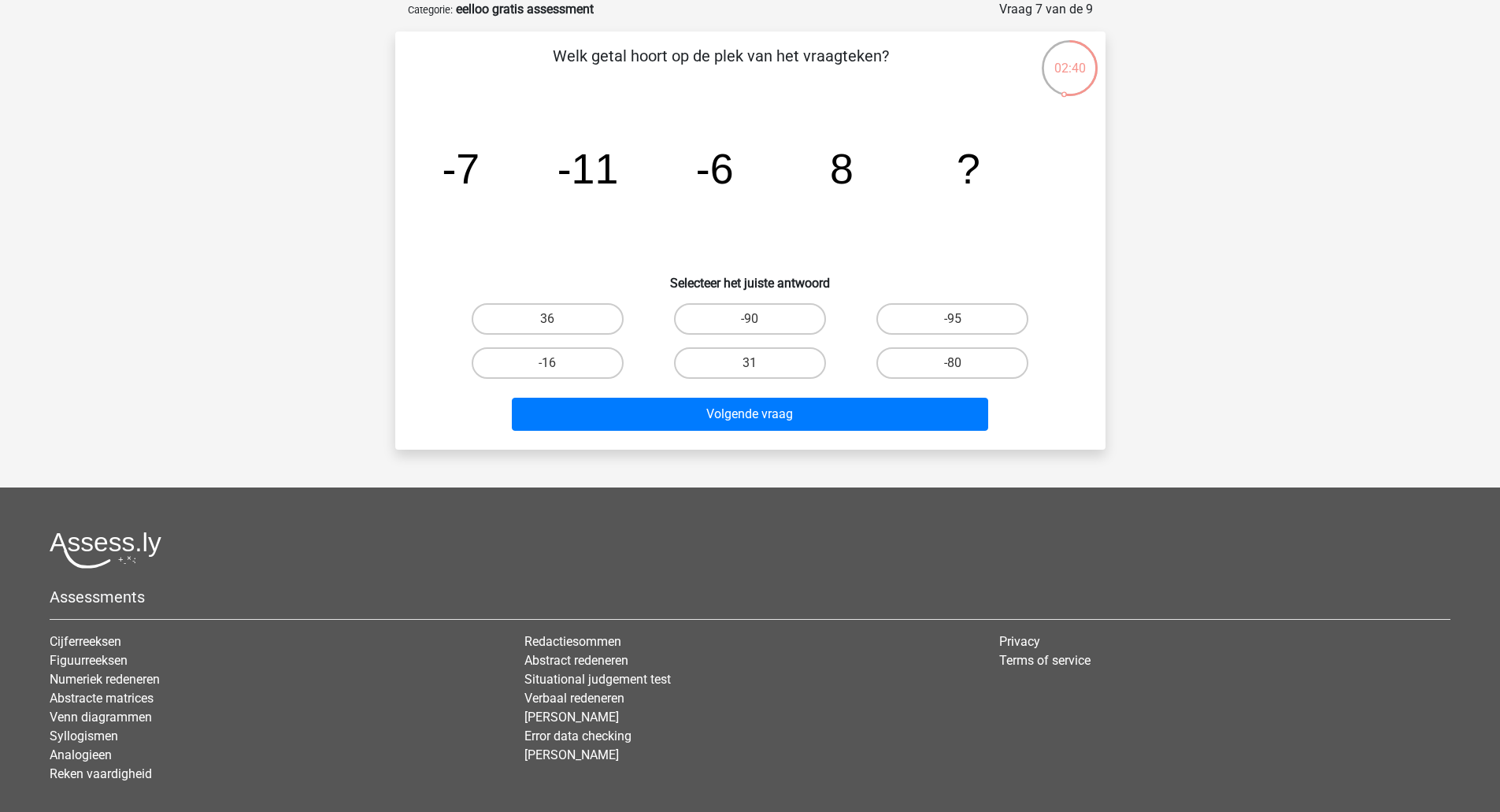
click at [751, 363] on input "31" at bounding box center [755, 368] width 10 height 10
radio input "true"
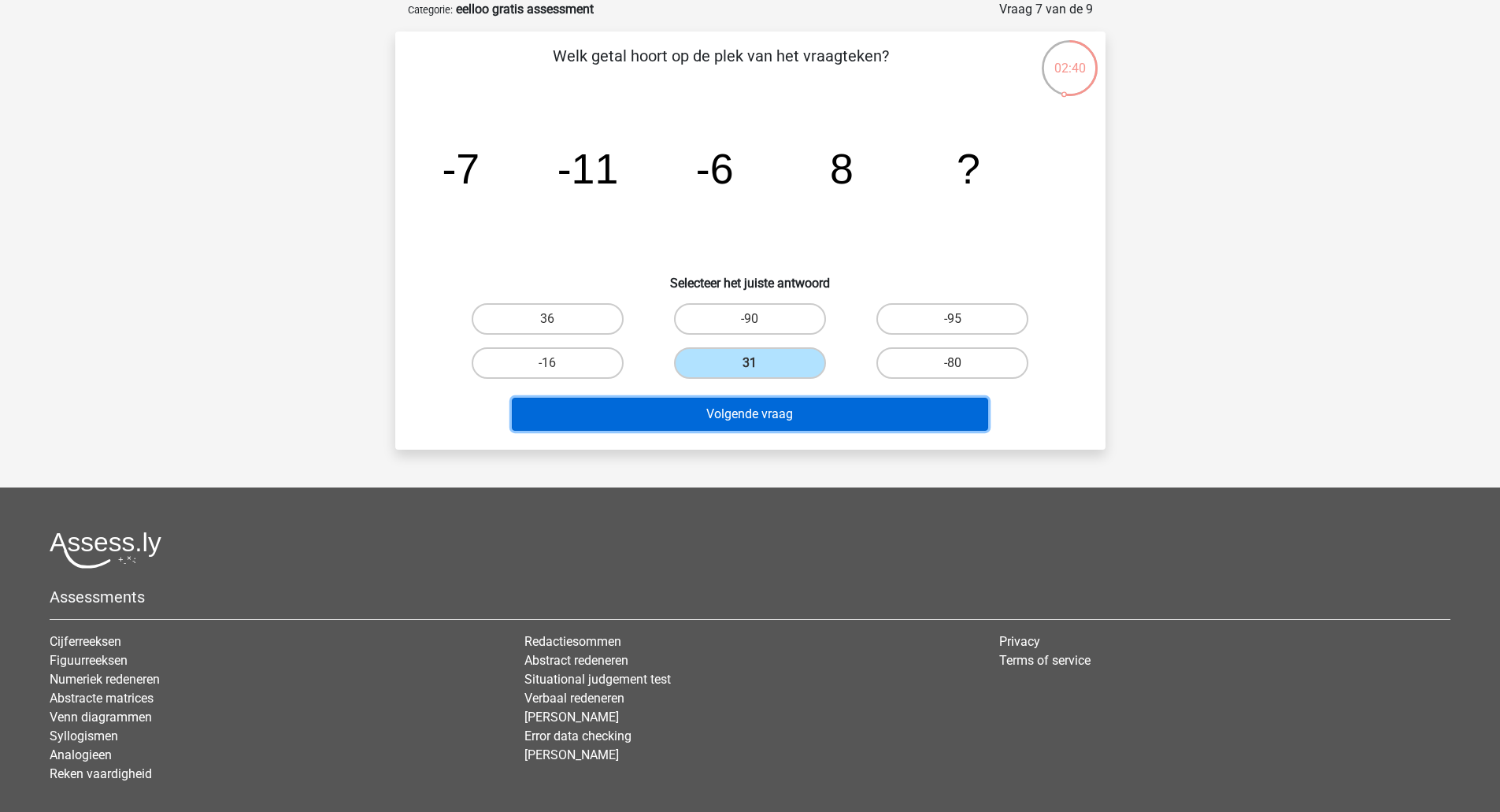
click at [751, 417] on button "Volgende vraag" at bounding box center [750, 414] width 476 height 33
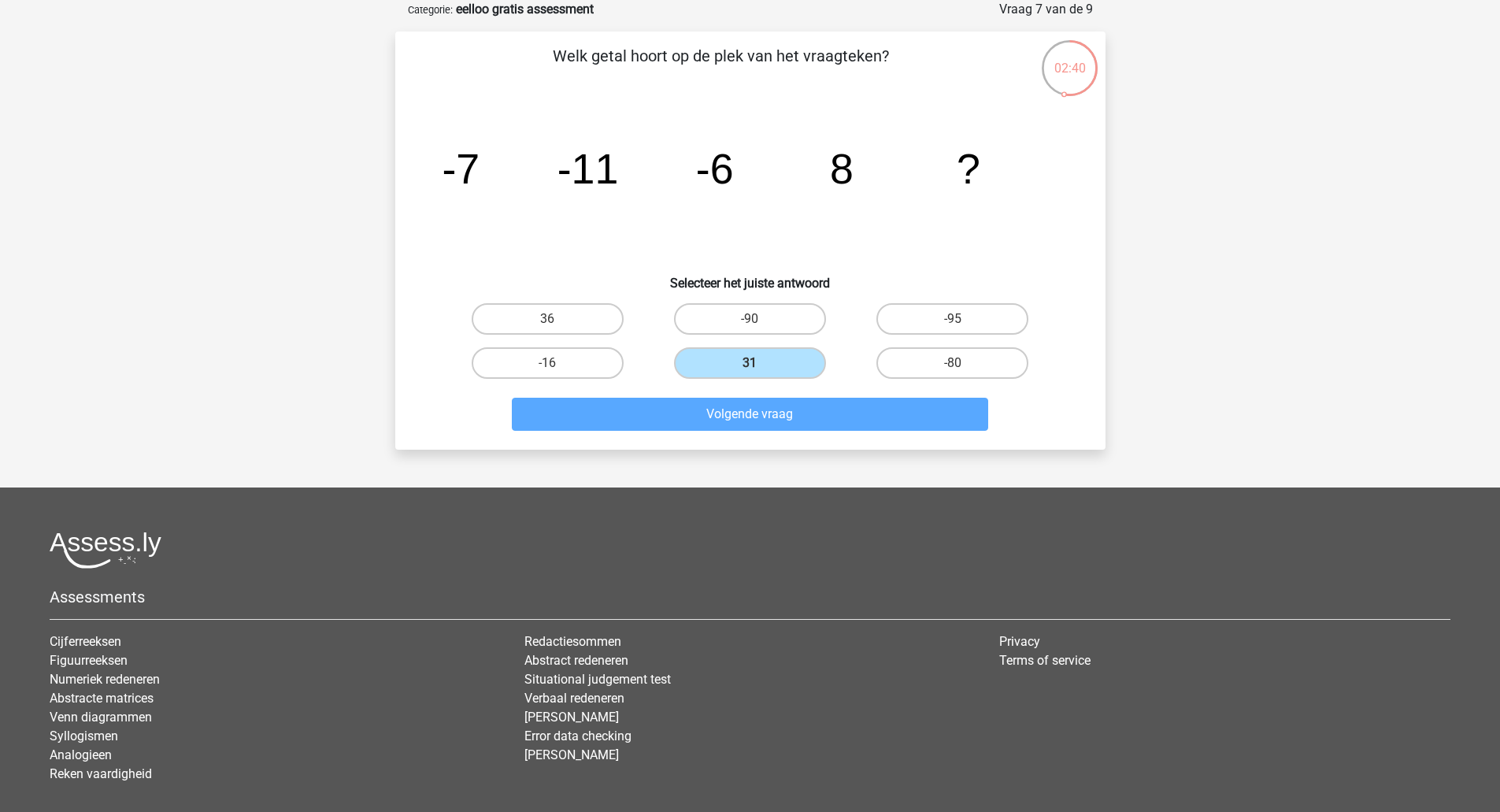
scroll to position [11, 0]
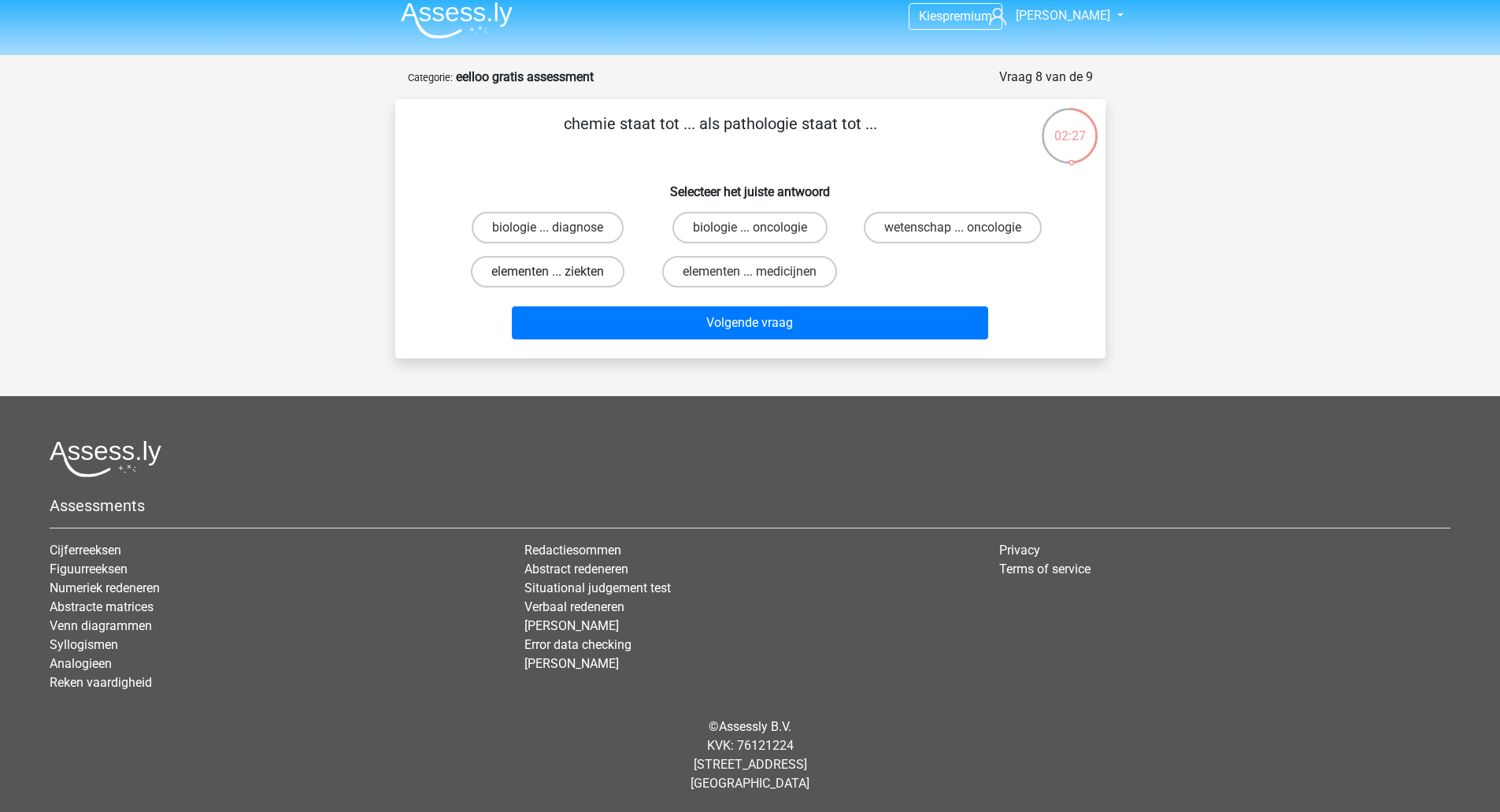
click at [597, 278] on label "elementen ... ziekten" at bounding box center [547, 271] width 153 height 32
click at [557, 278] on input "elementen ... ziekten" at bounding box center [552, 276] width 10 height 10
radio input "true"
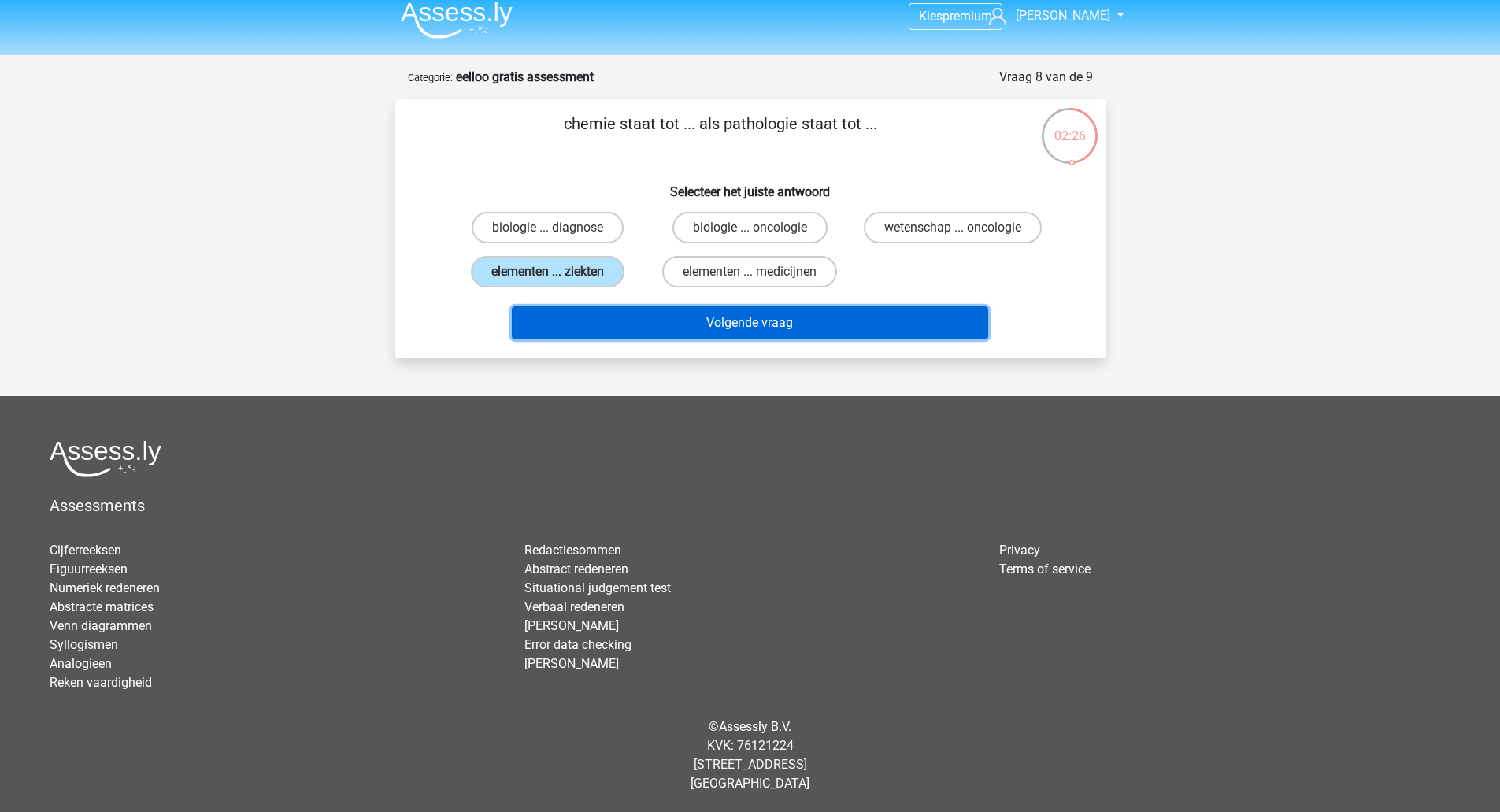
click at [604, 318] on button "Volgende vraag" at bounding box center [750, 323] width 476 height 33
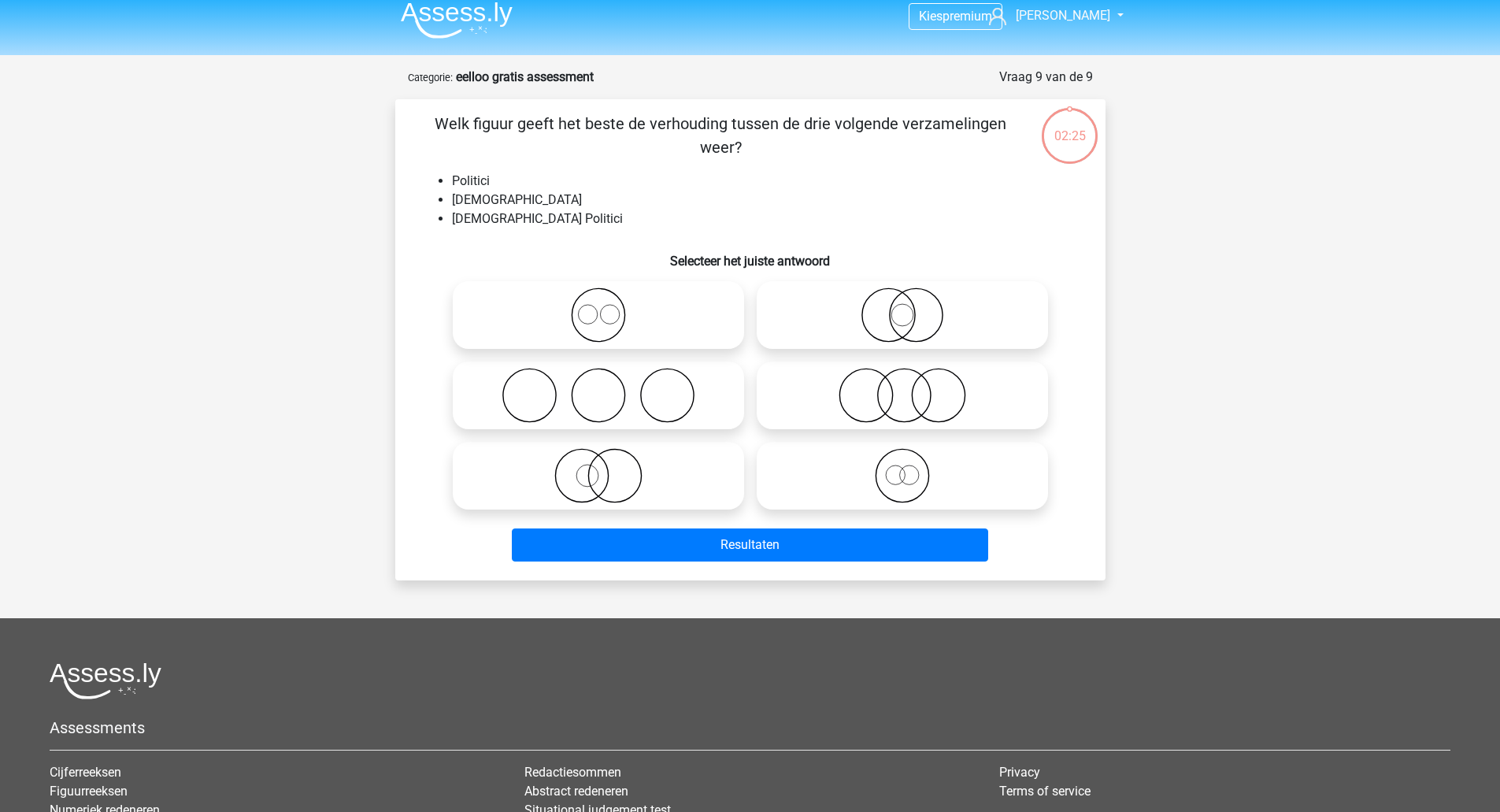
scroll to position [78, 0]
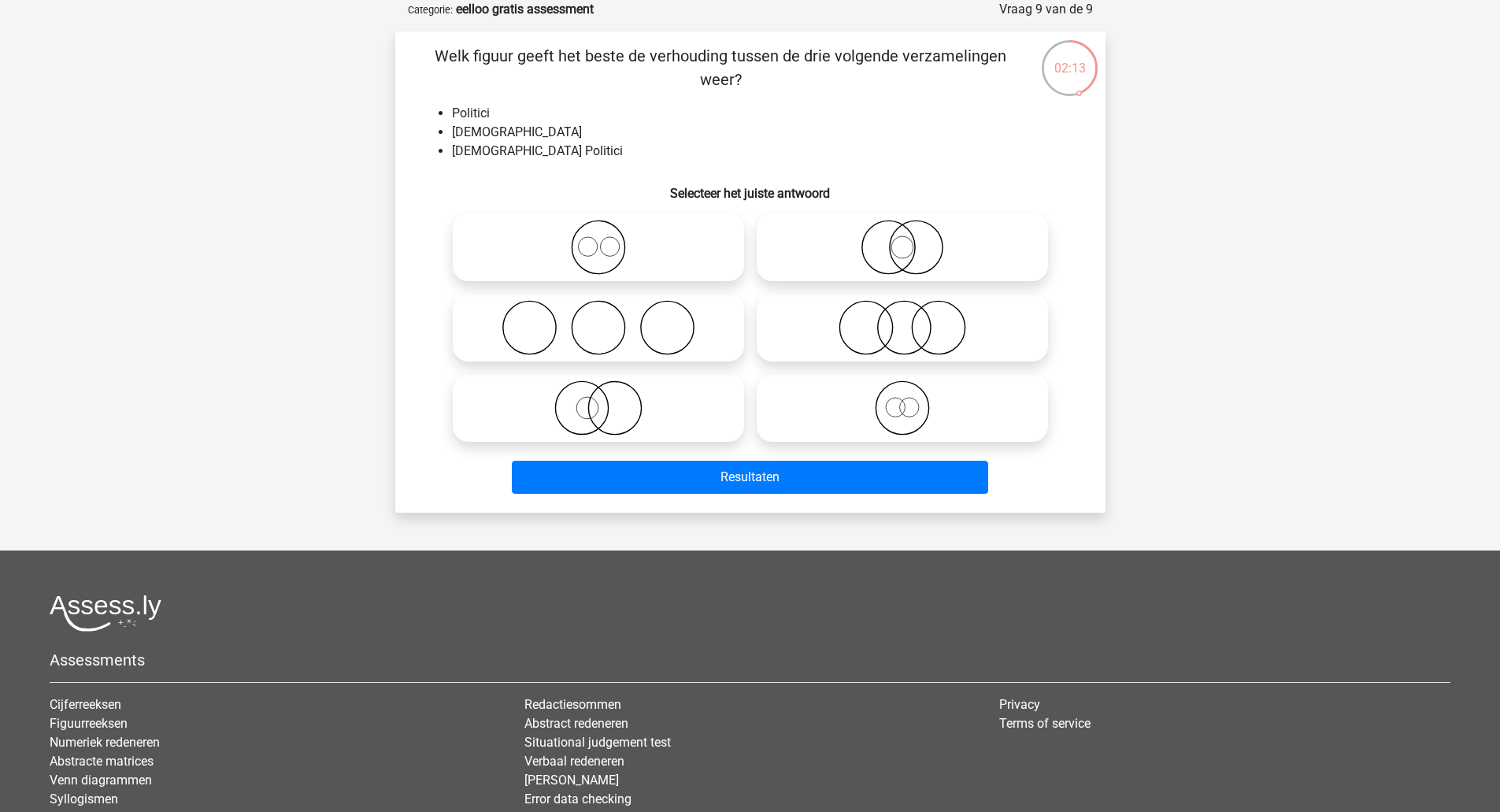
drag, startPoint x: 604, startPoint y: 318, endPoint x: 607, endPoint y: 349, distance: 31.1
click at [604, 318] on input "radio" at bounding box center [603, 314] width 10 height 10
radio input "true"
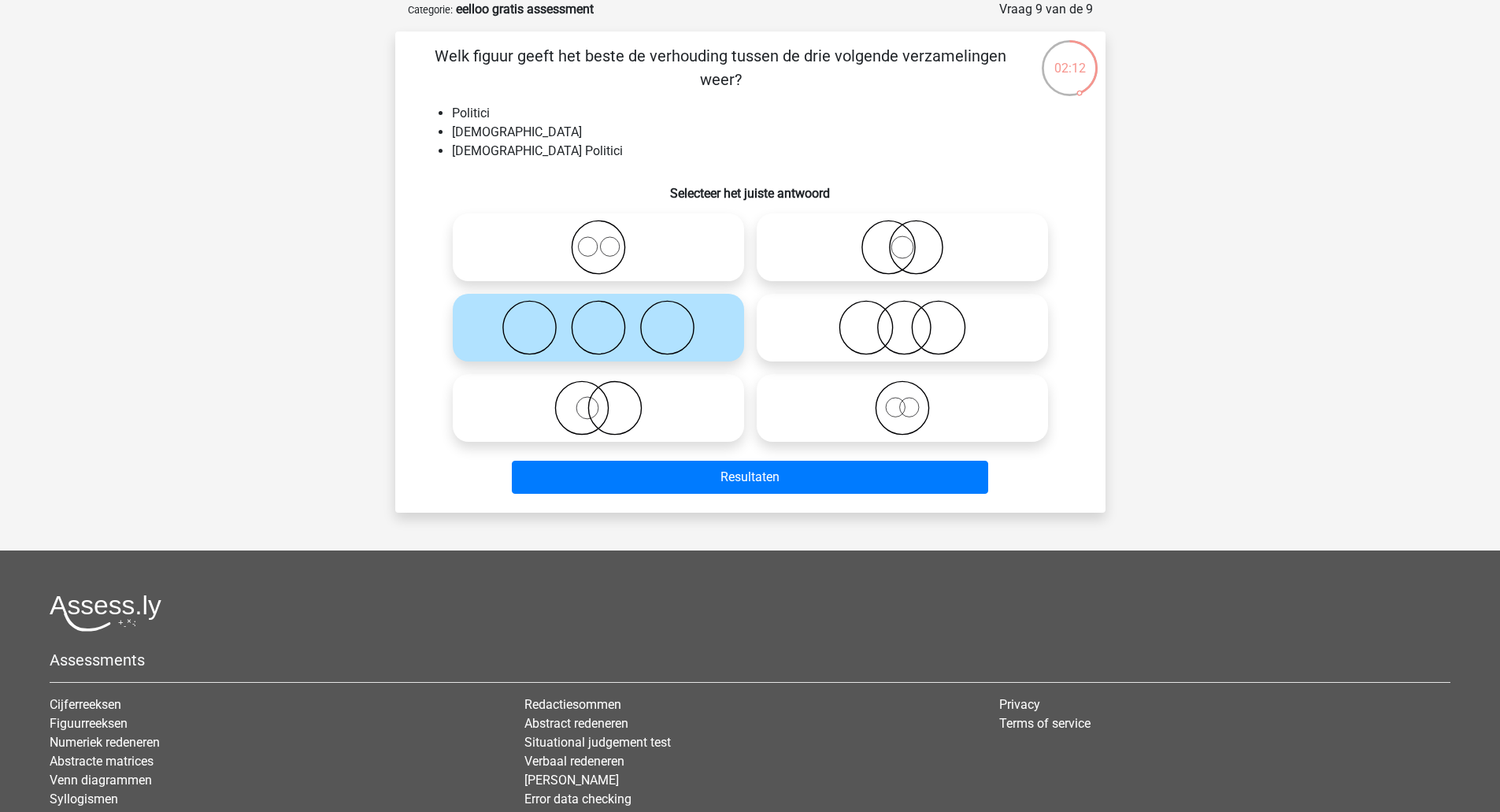
click at [607, 405] on icon at bounding box center [599, 408] width 279 height 55
click at [607, 400] on input "radio" at bounding box center [603, 394] width 10 height 10
radio input "true"
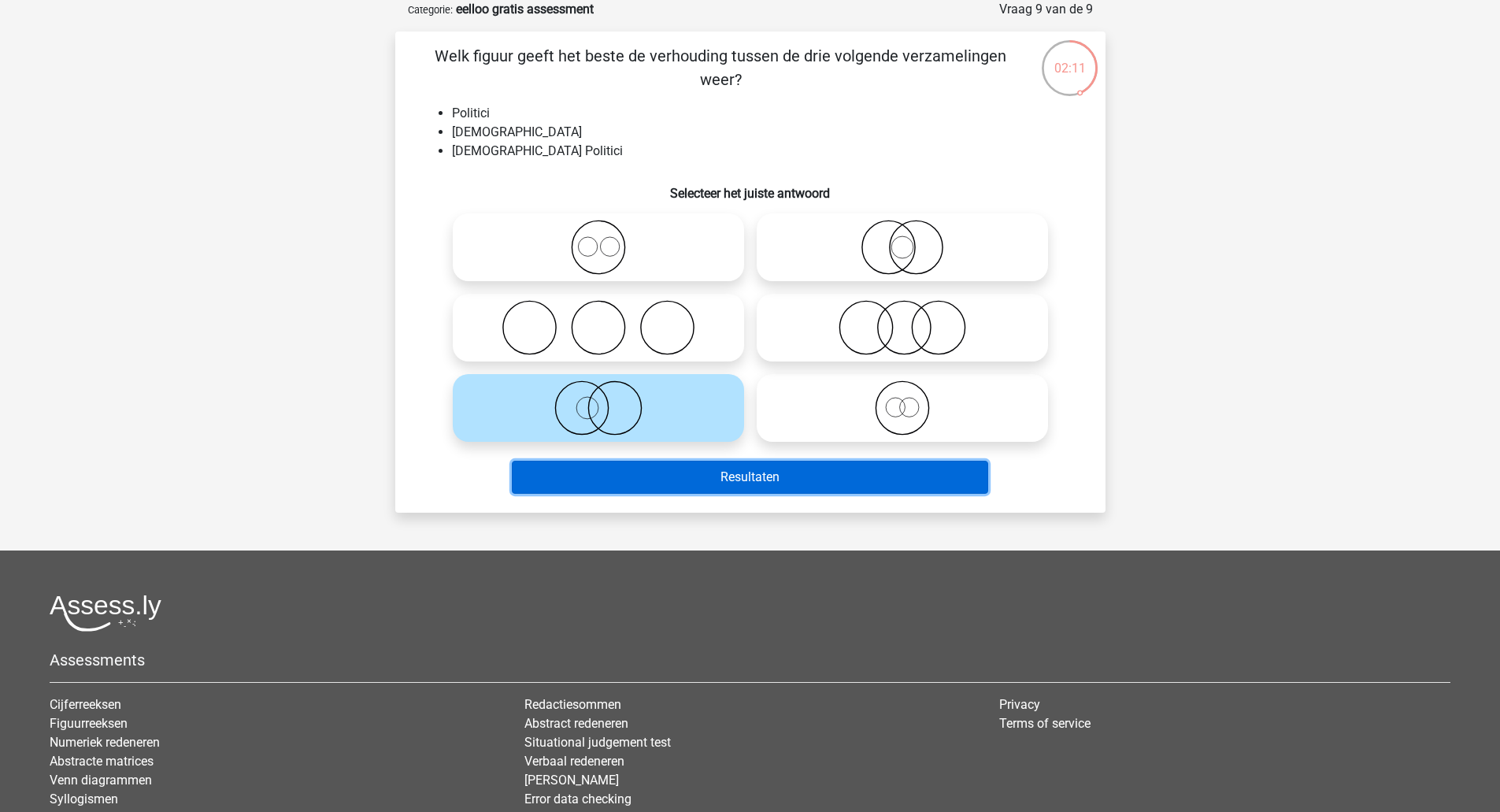
click at [654, 469] on button "Resultaten" at bounding box center [750, 477] width 476 height 33
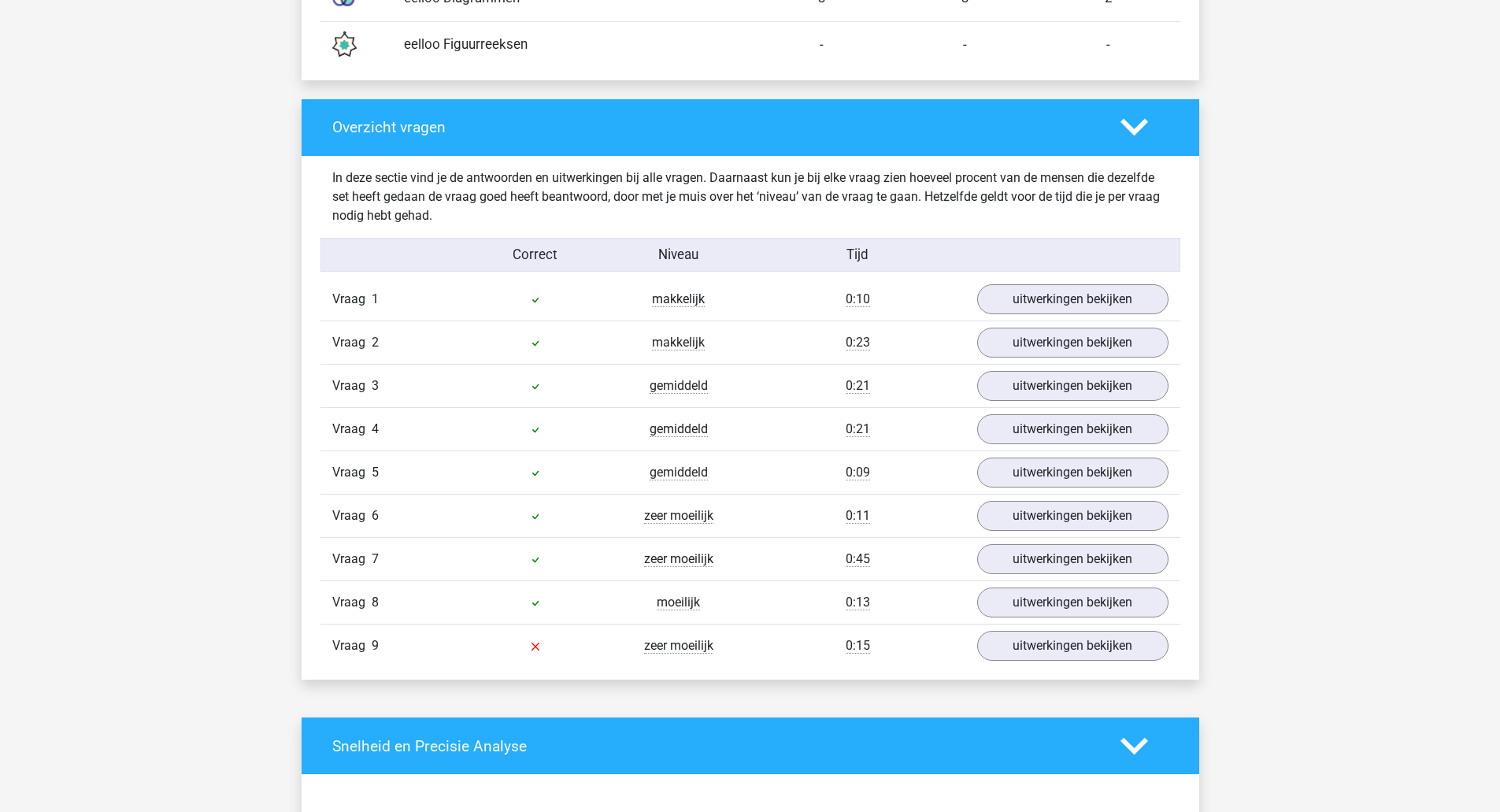
scroll to position [1523, 0]
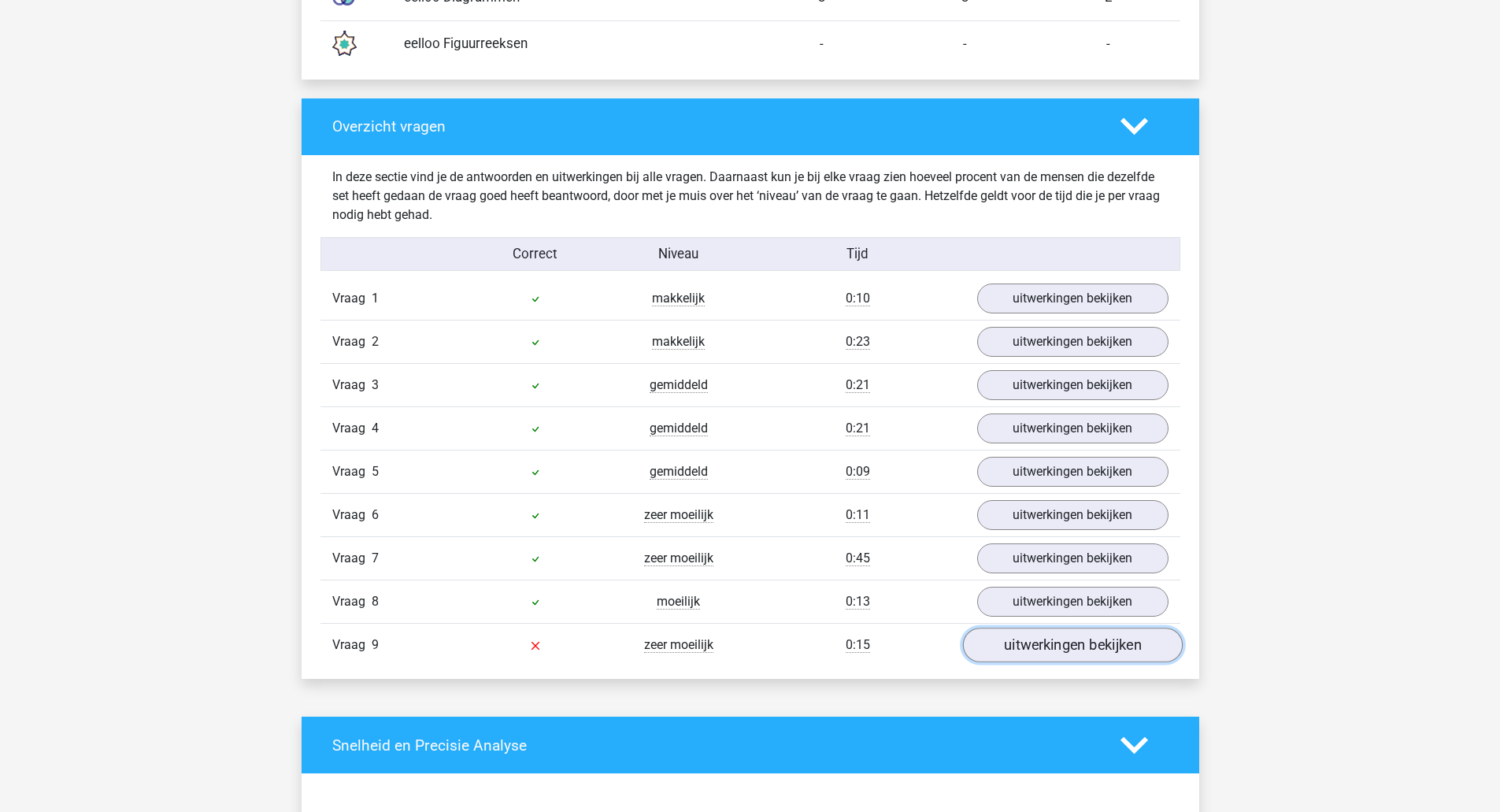
click at [1029, 652] on link "uitwerkingen bekijken" at bounding box center [1072, 645] width 220 height 35
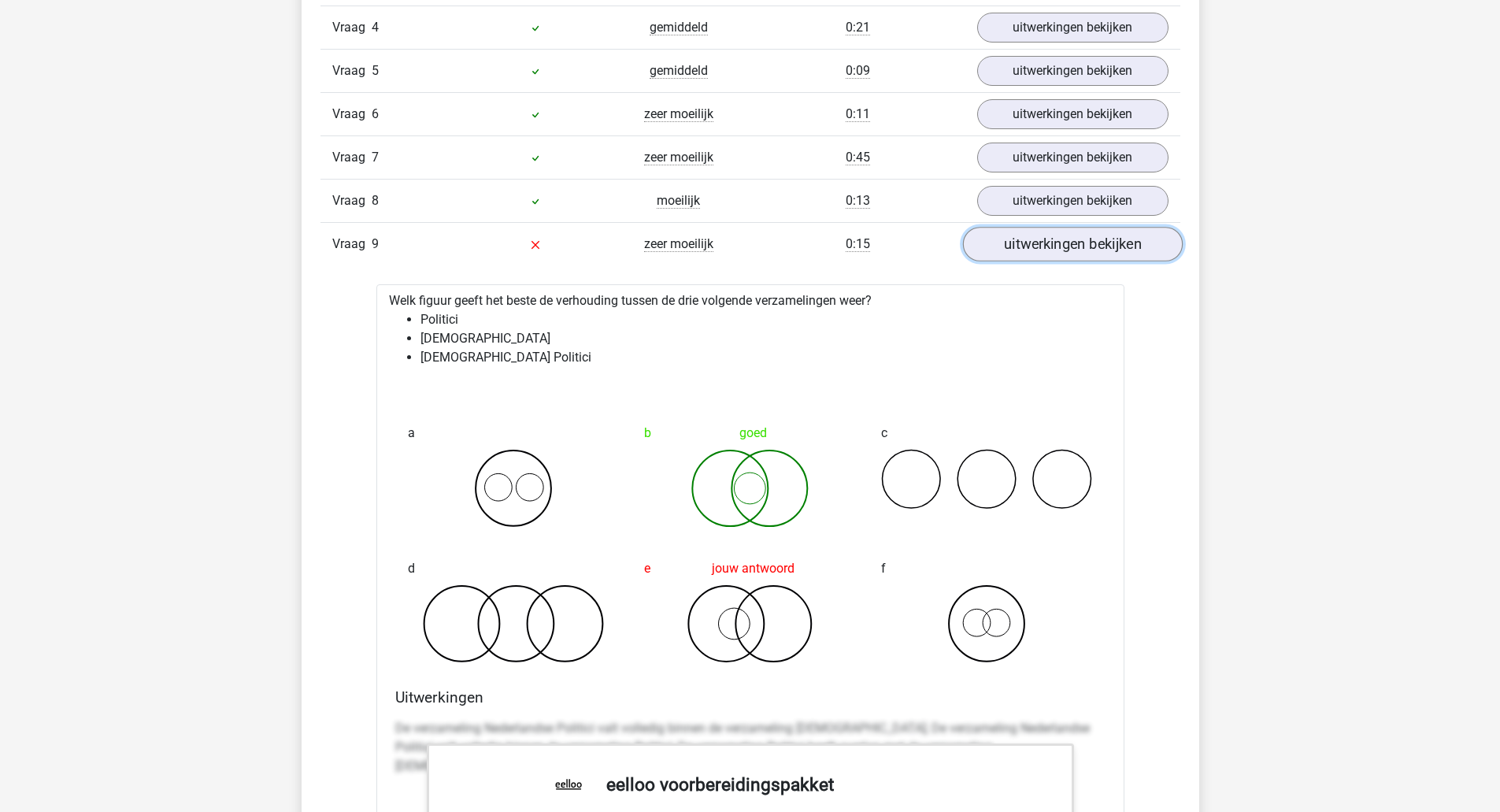
scroll to position [1924, 0]
